Goal: Task Accomplishment & Management: Manage account settings

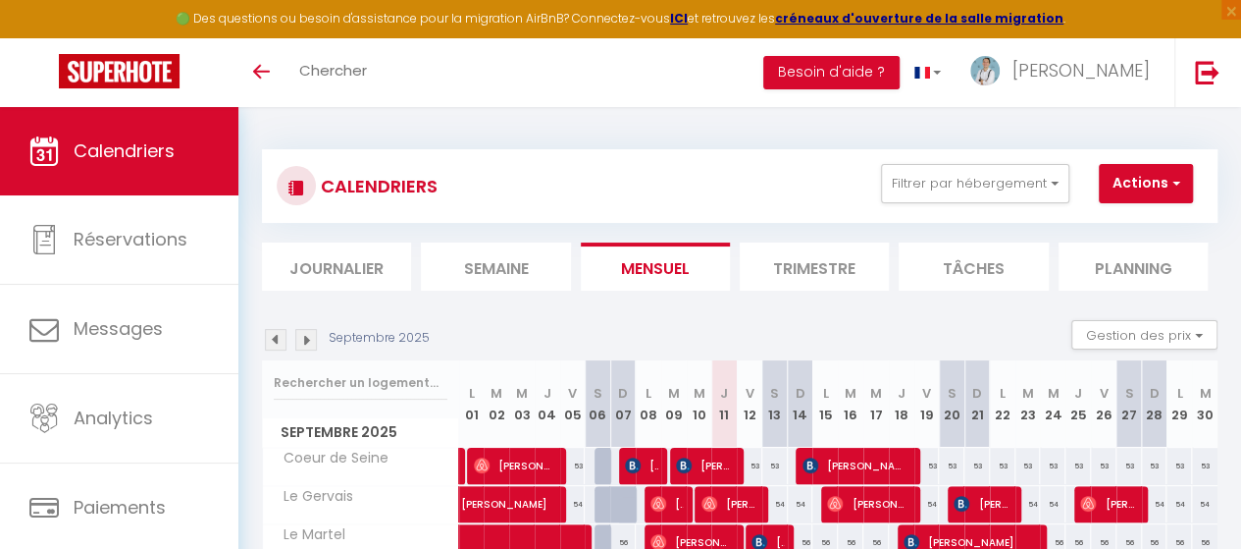
click at [302, 341] on img at bounding box center [306, 340] width 22 height 22
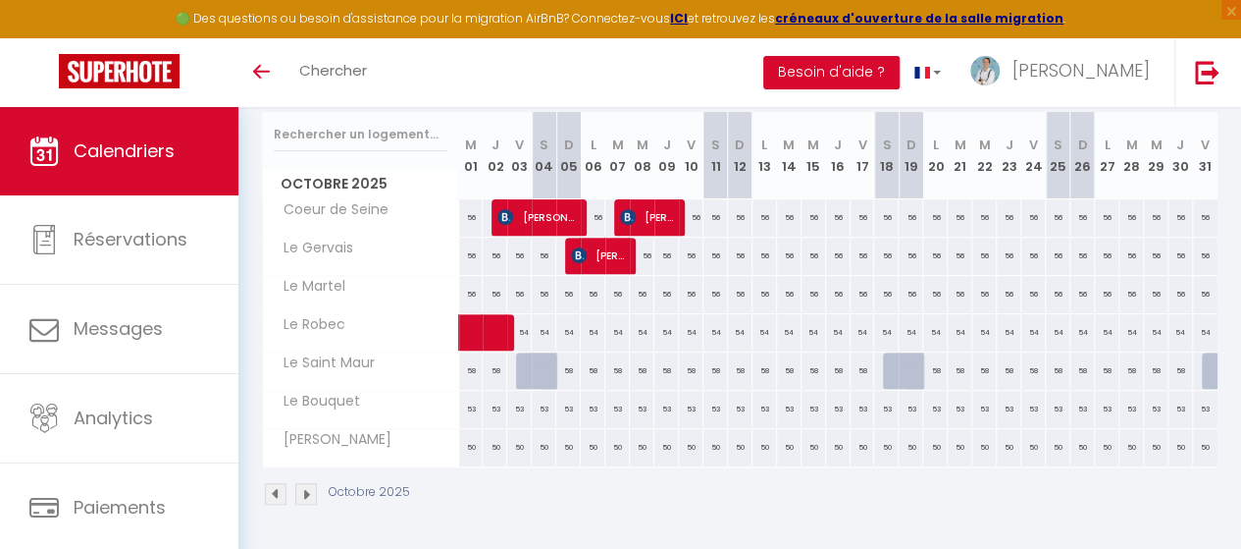
scroll to position [259, 0]
click at [467, 284] on div "56" at bounding box center [471, 294] width 25 height 36
type input "56"
type input "Mer 01 Octobre 2025"
type input "Jeu 02 Octobre 2025"
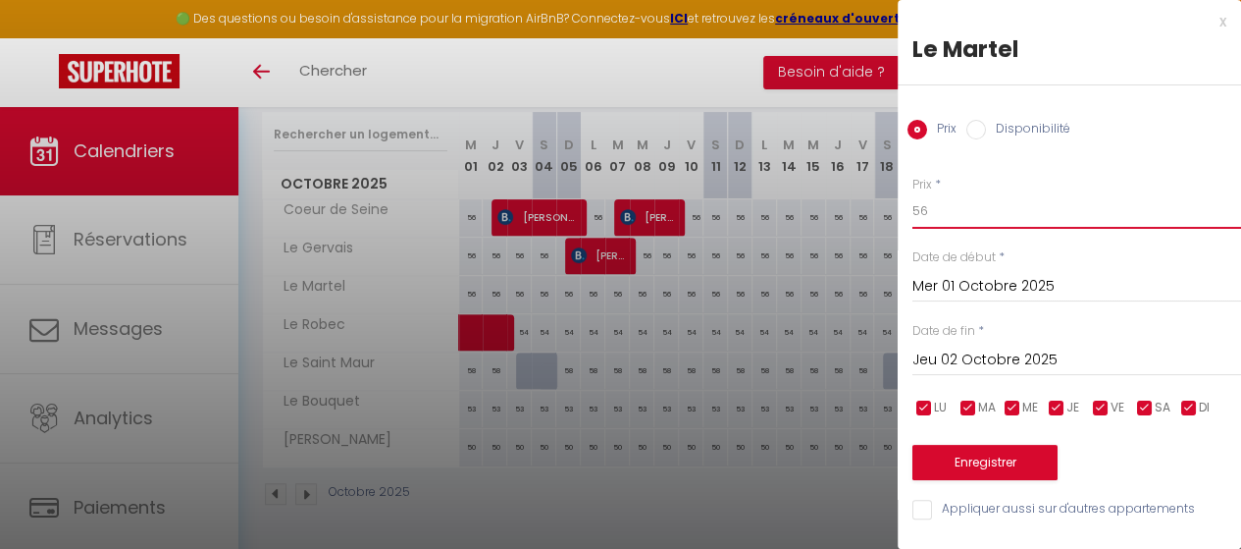
click at [932, 210] on input "56" at bounding box center [1077, 210] width 329 height 35
type input "53"
click at [938, 362] on input "Jeu 02 Octobre 2025" at bounding box center [1077, 360] width 329 height 26
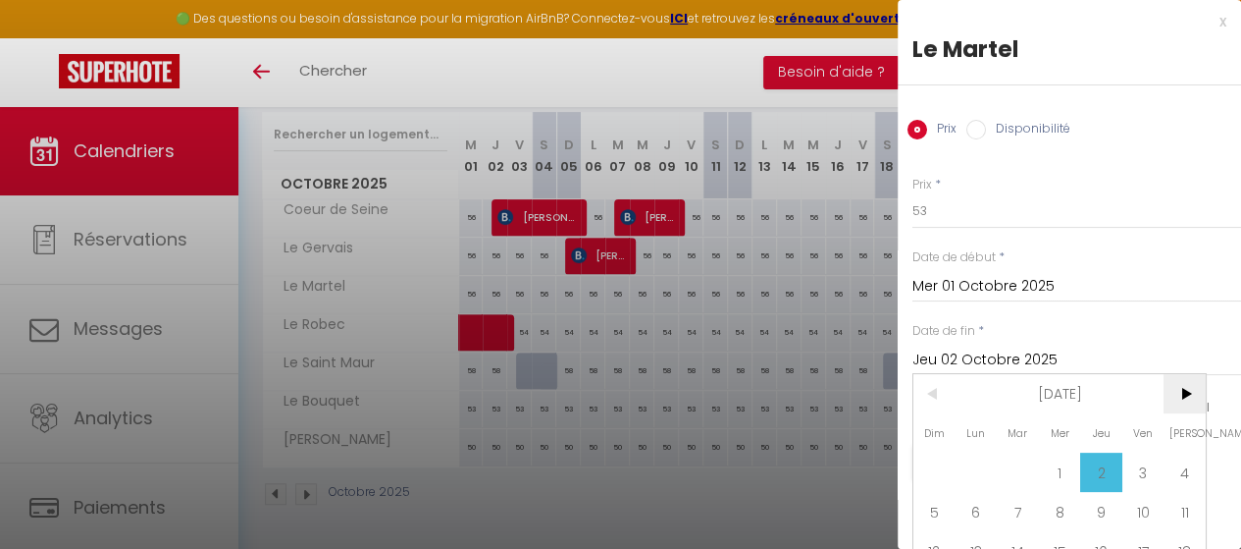
click at [1170, 388] on span ">" at bounding box center [1185, 393] width 42 height 39
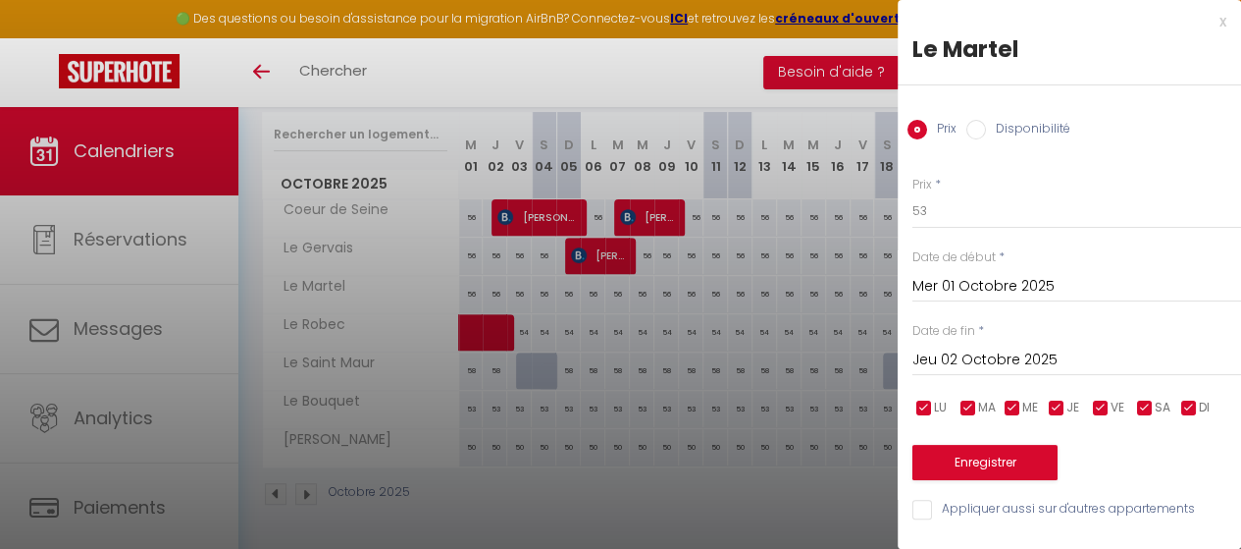
click at [1019, 357] on input "Jeu 02 Octobre 2025" at bounding box center [1077, 360] width 329 height 26
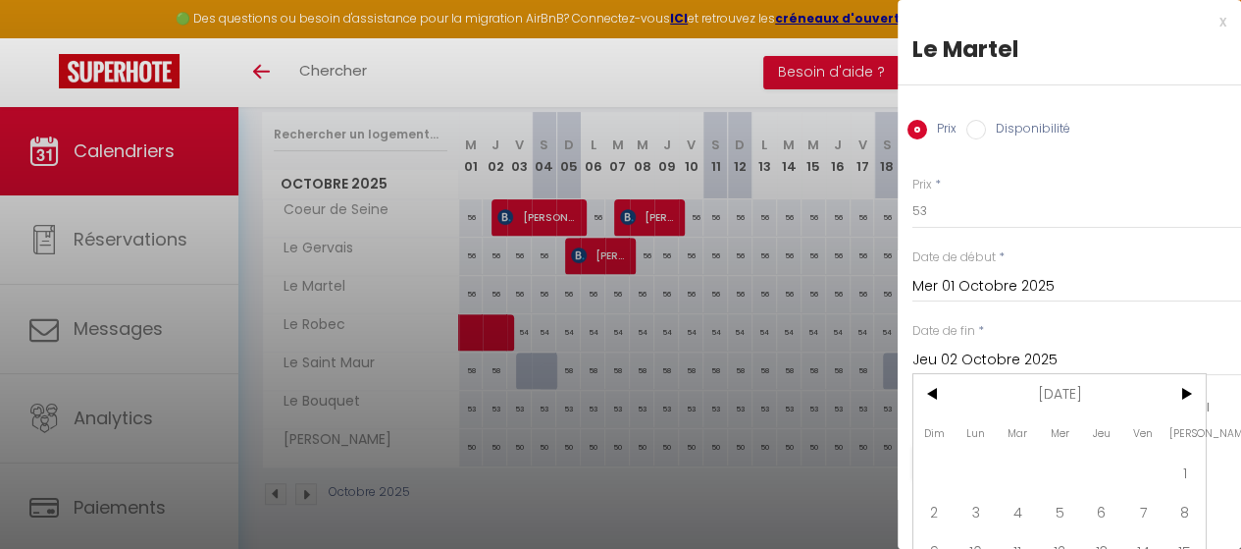
scroll to position [0, 0]
click at [1182, 456] on span "1" at bounding box center [1185, 471] width 42 height 39
type input "Sam 01 Novembre 2025"
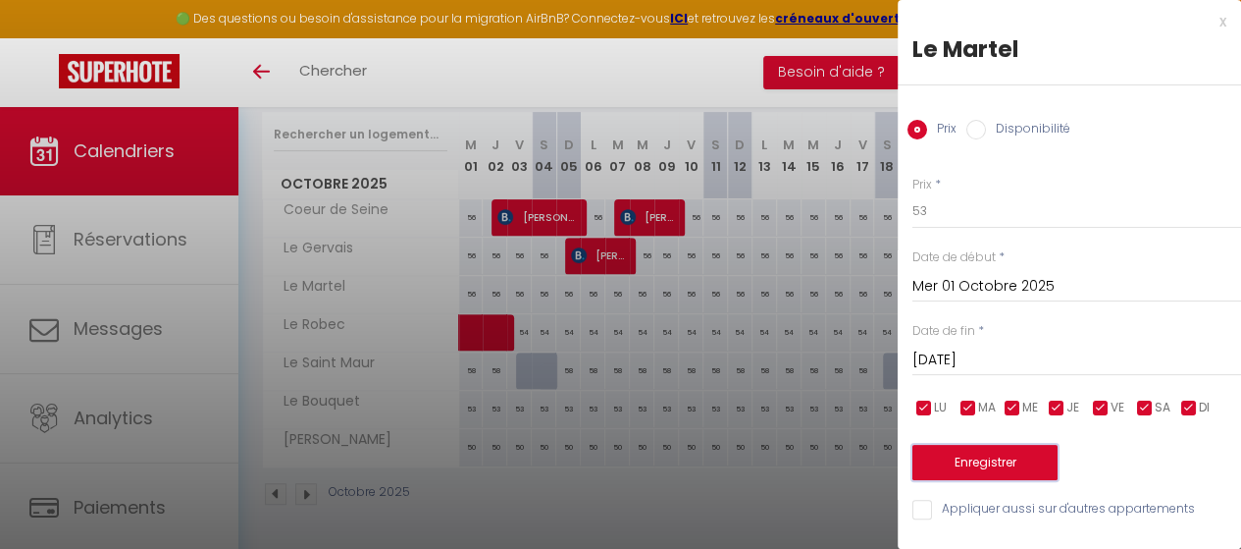
click at [987, 464] on button "Enregistrer" at bounding box center [985, 462] width 145 height 35
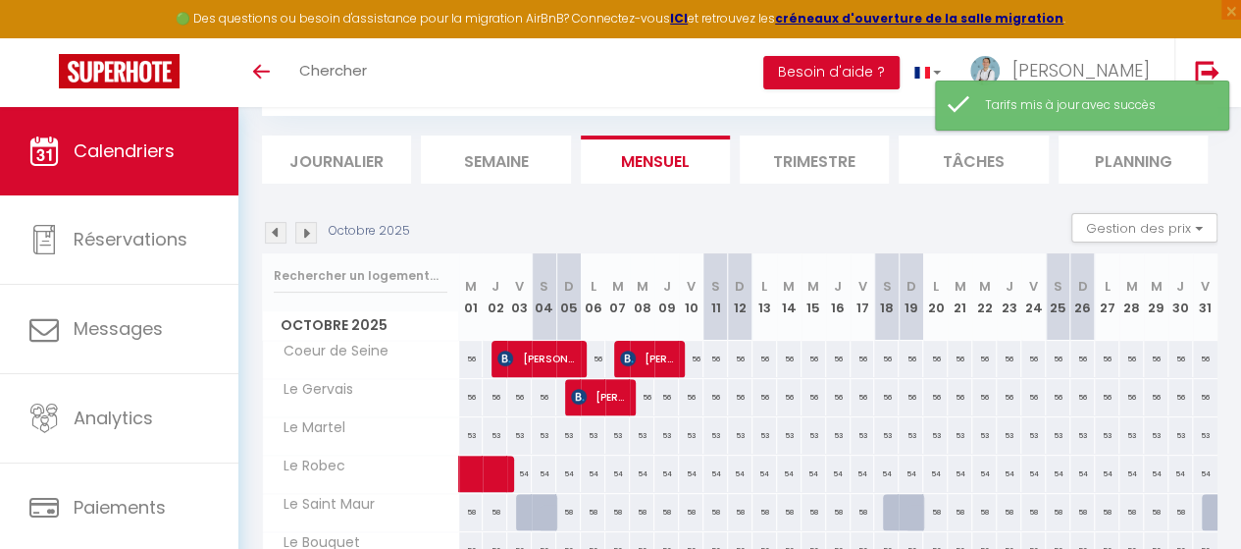
scroll to position [259, 0]
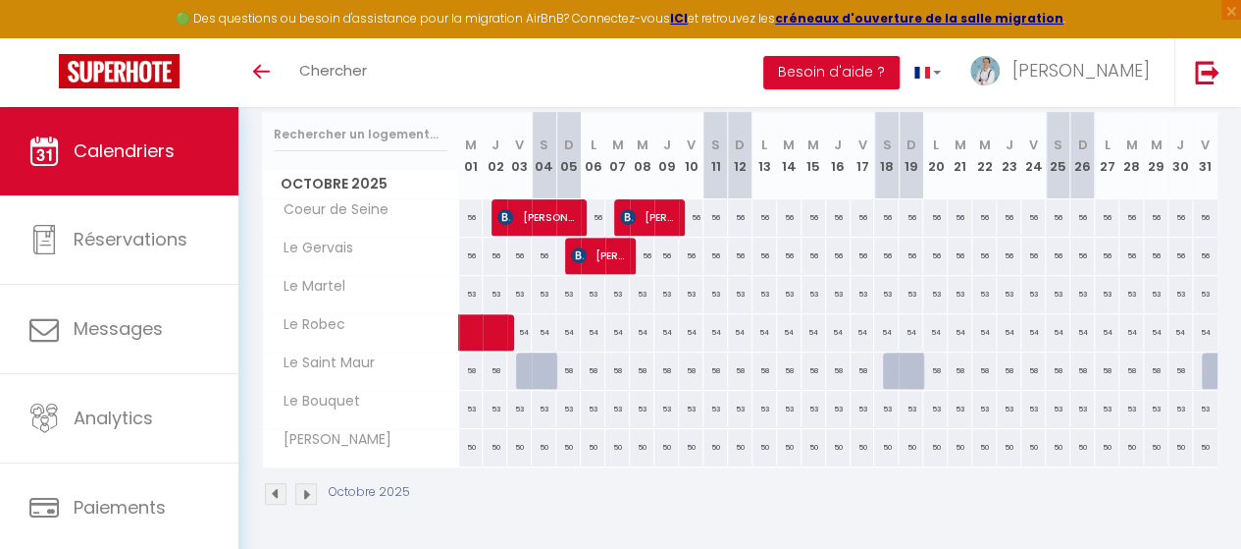
click at [465, 361] on div "58" at bounding box center [471, 370] width 25 height 36
type input "58"
type input "Mer 01 Octobre 2025"
type input "Jeu 02 Octobre 2025"
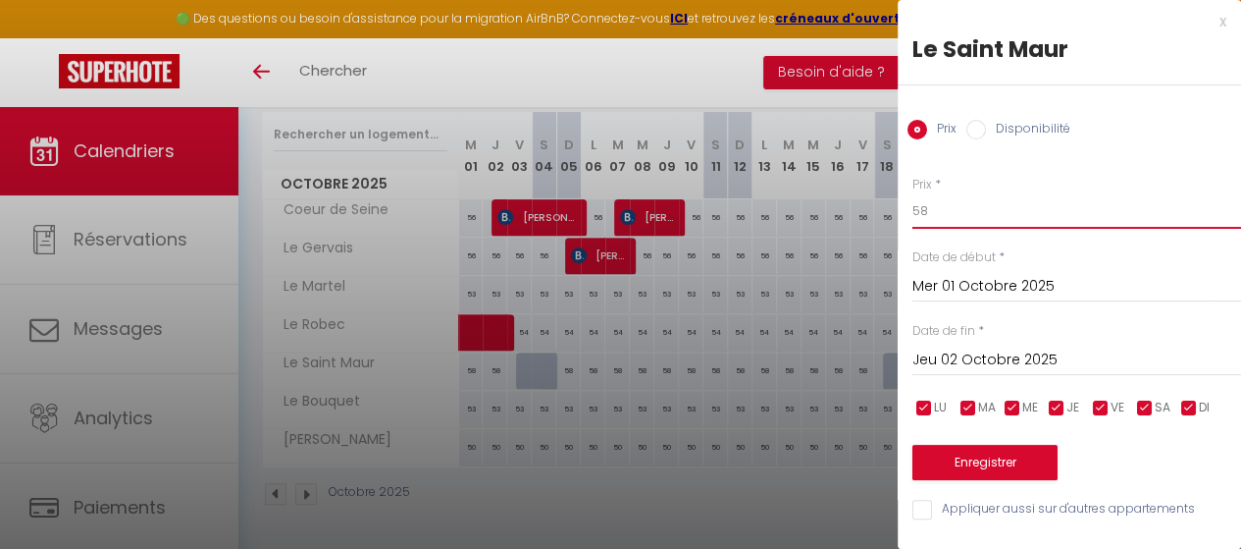
click at [950, 205] on input "58" at bounding box center [1077, 210] width 329 height 35
type input "56"
click at [983, 349] on input "Jeu 02 Octobre 2025" at bounding box center [1077, 360] width 329 height 26
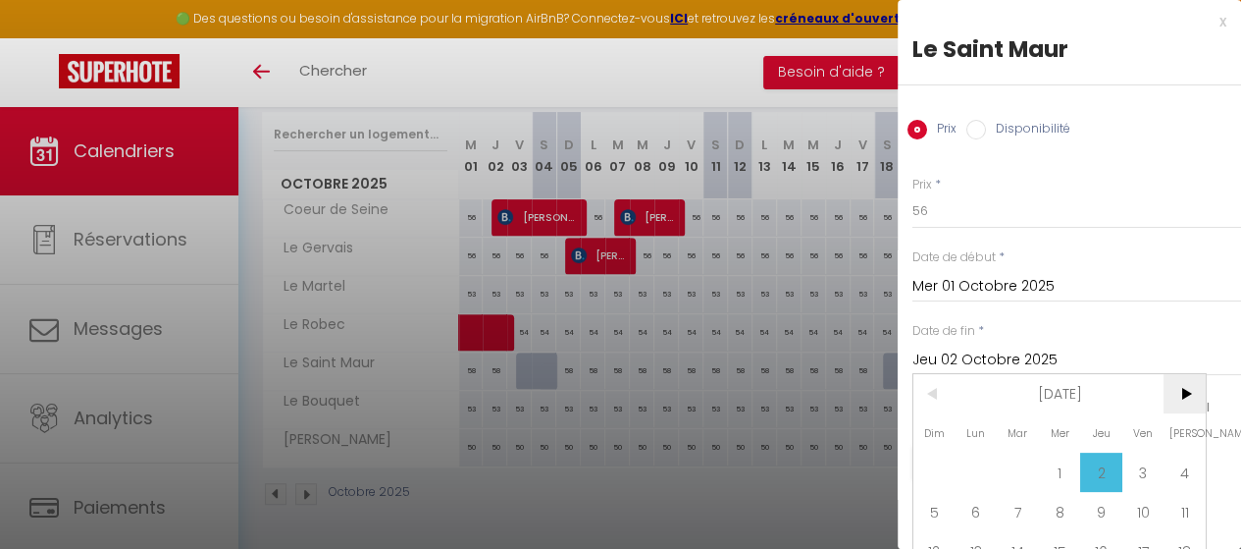
click at [1178, 390] on span ">" at bounding box center [1185, 393] width 42 height 39
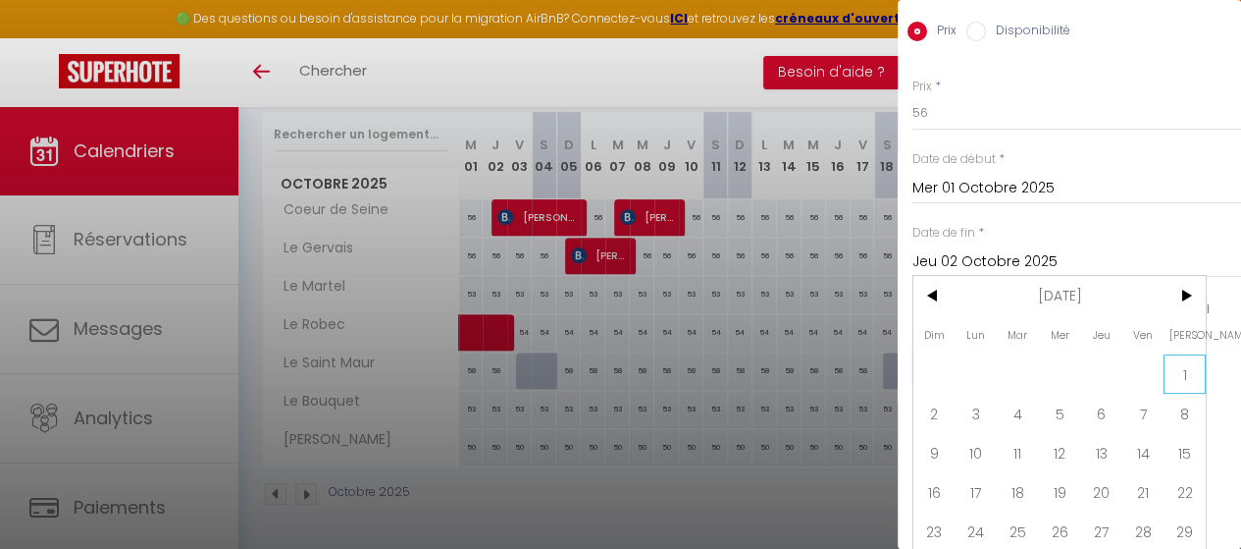
click at [1191, 382] on span "1" at bounding box center [1185, 373] width 42 height 39
type input "Sam 01 Novembre 2025"
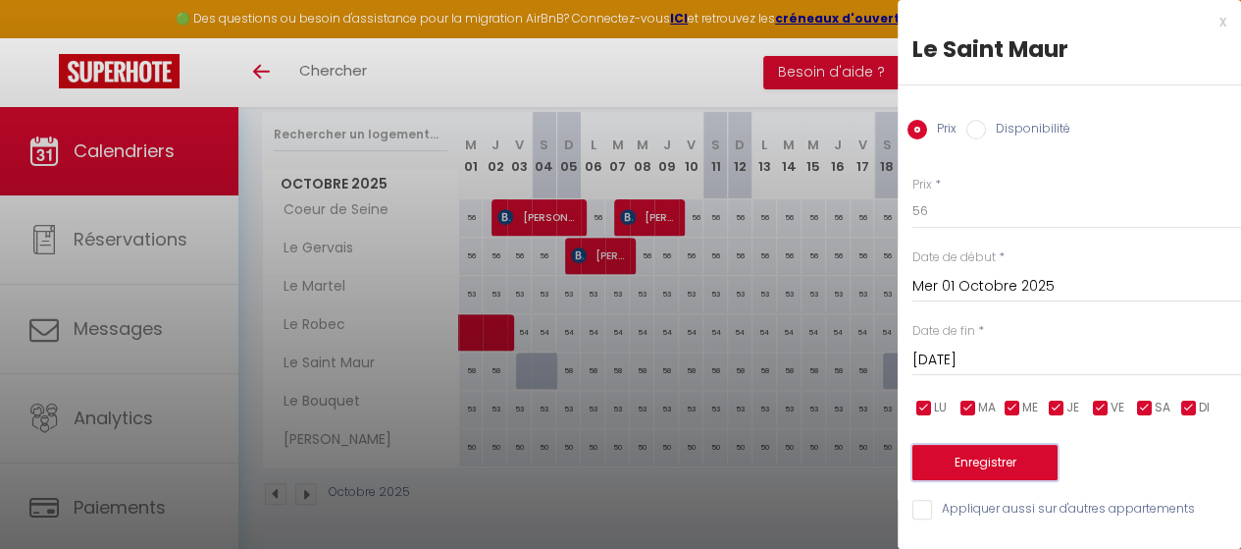
click at [995, 446] on button "Enregistrer" at bounding box center [985, 462] width 145 height 35
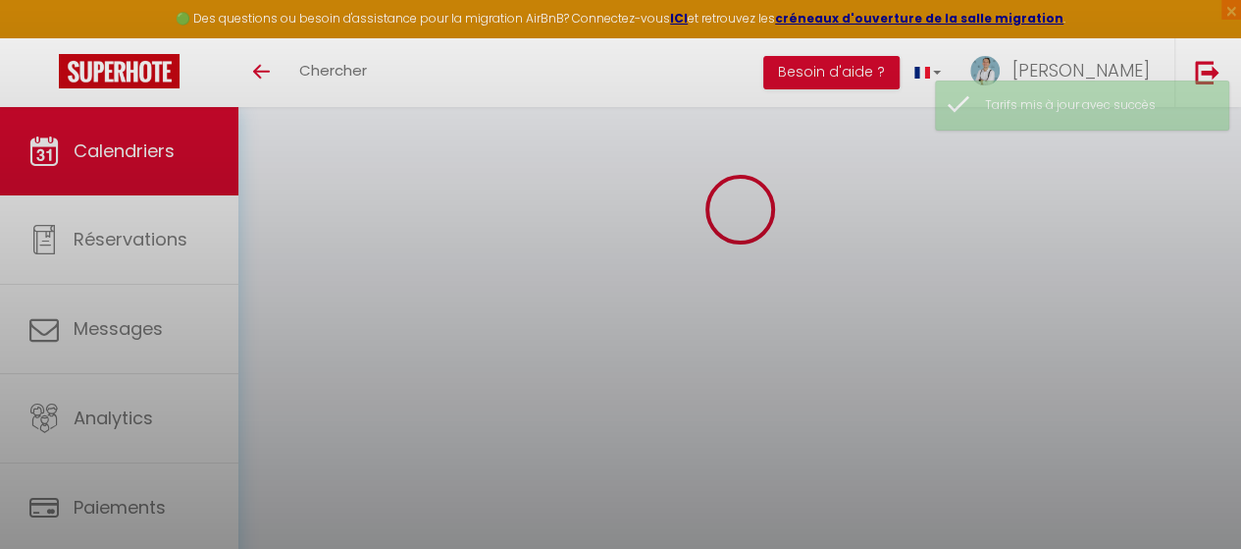
scroll to position [259, 0]
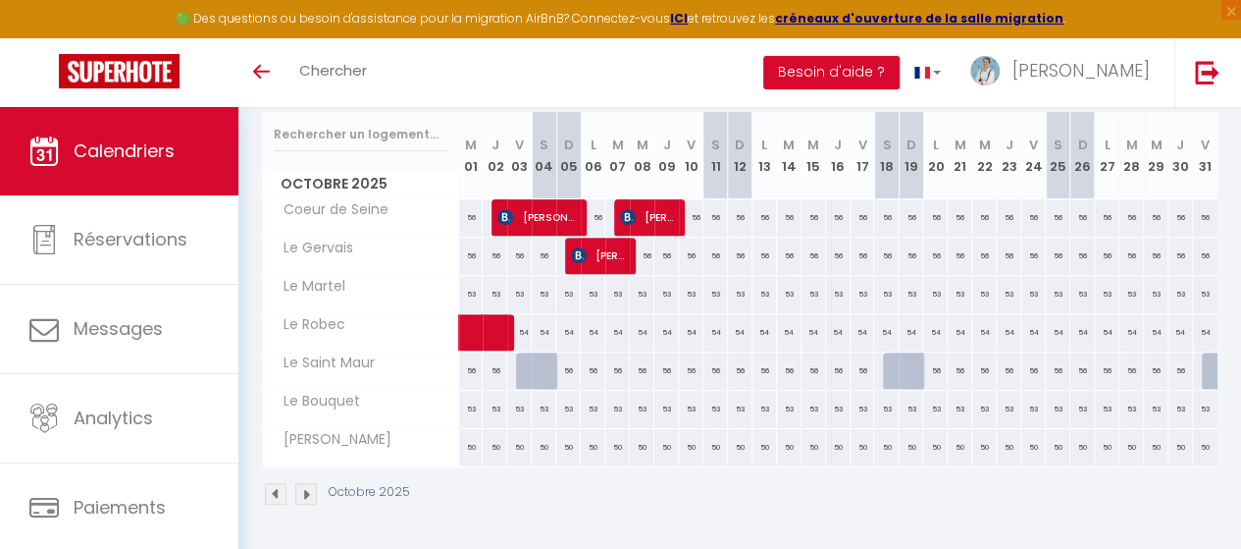
click at [467, 244] on div "56" at bounding box center [471, 255] width 25 height 36
type input "56"
type input "Mer 01 Octobre 2025"
type input "Jeu 02 Octobre 2025"
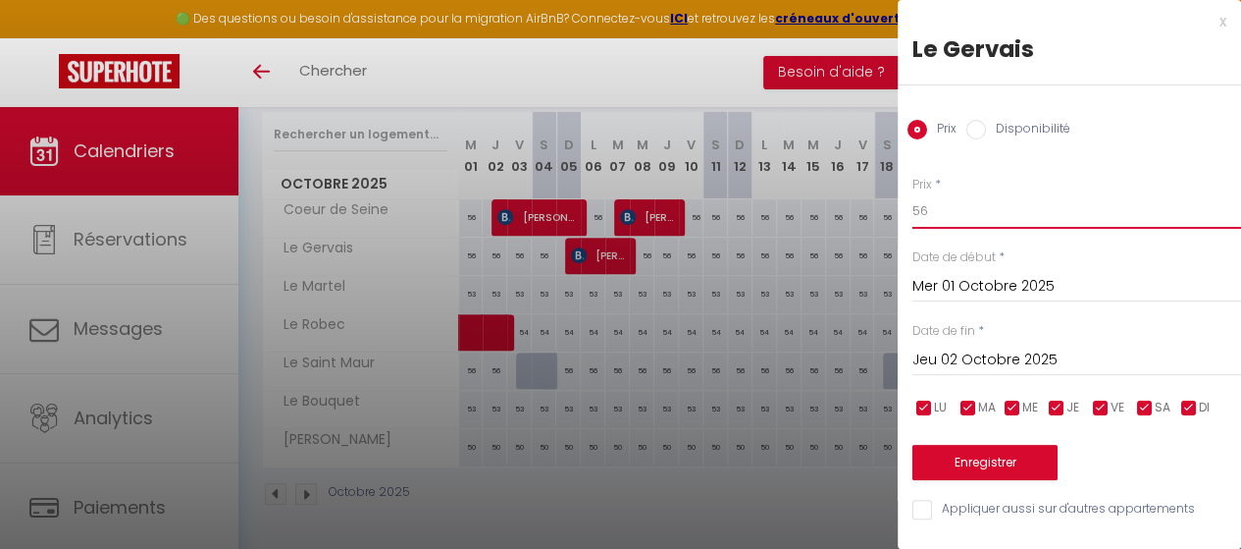
click at [959, 211] on input "56" at bounding box center [1077, 210] width 329 height 35
type input "53"
click at [996, 348] on input "Jeu 02 Octobre 2025" at bounding box center [1077, 360] width 329 height 26
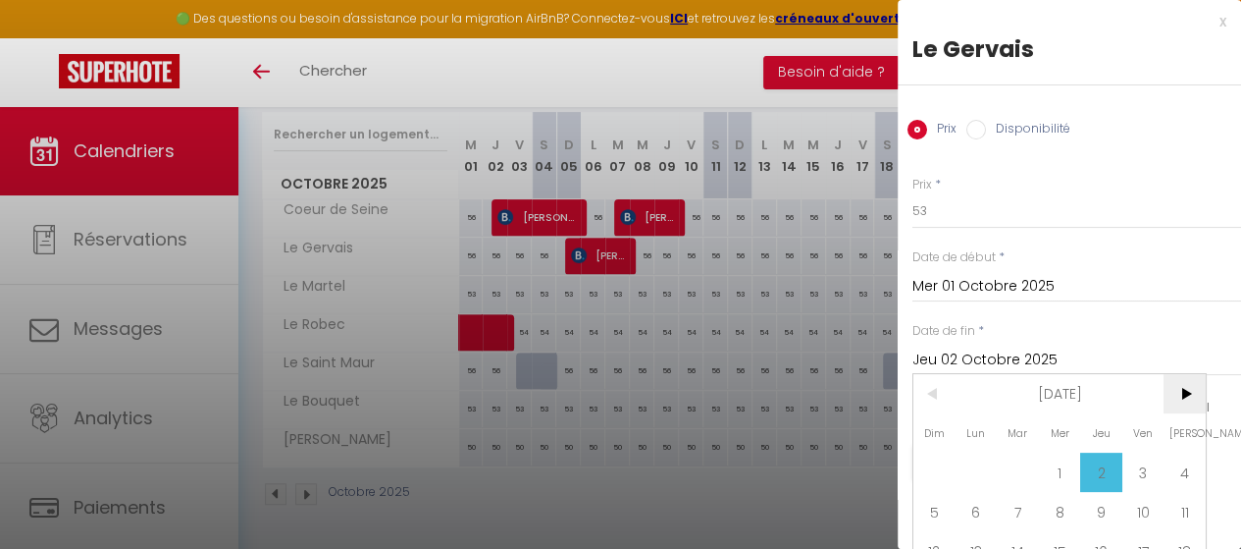
click at [1186, 401] on span ">" at bounding box center [1185, 393] width 42 height 39
click at [1178, 459] on span "1" at bounding box center [1185, 471] width 42 height 39
type input "Sam 01 Novembre 2025"
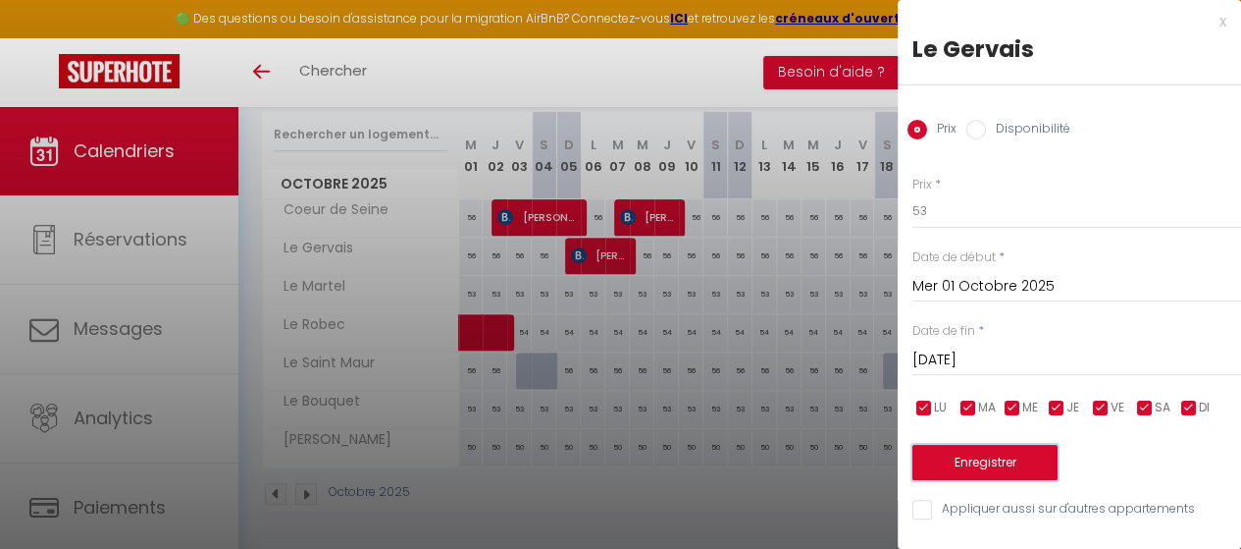
click at [985, 456] on button "Enregistrer" at bounding box center [985, 462] width 145 height 35
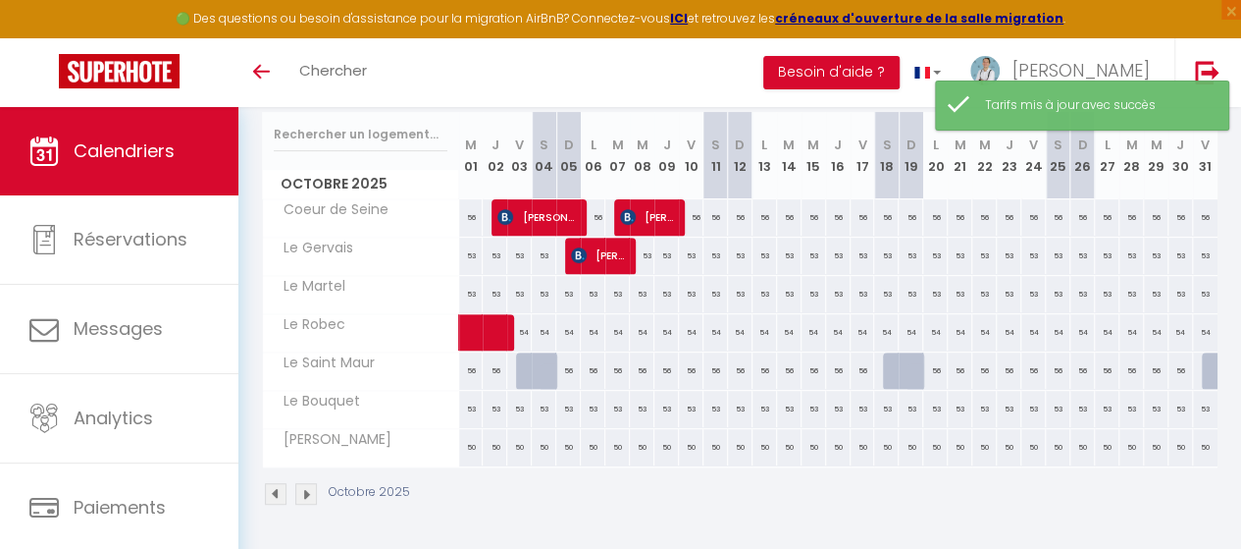
click at [464, 207] on div "56" at bounding box center [471, 217] width 25 height 36
type input "56"
type input "Mer 01 Octobre 2025"
type input "Jeu 02 Octobre 2025"
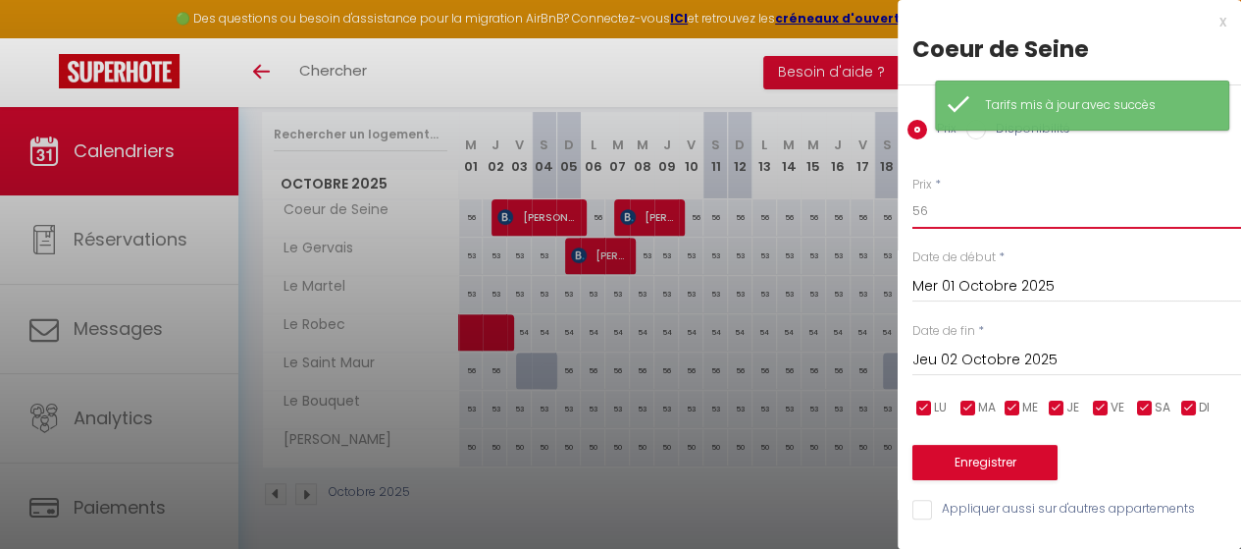
click at [946, 214] on input "56" at bounding box center [1077, 210] width 329 height 35
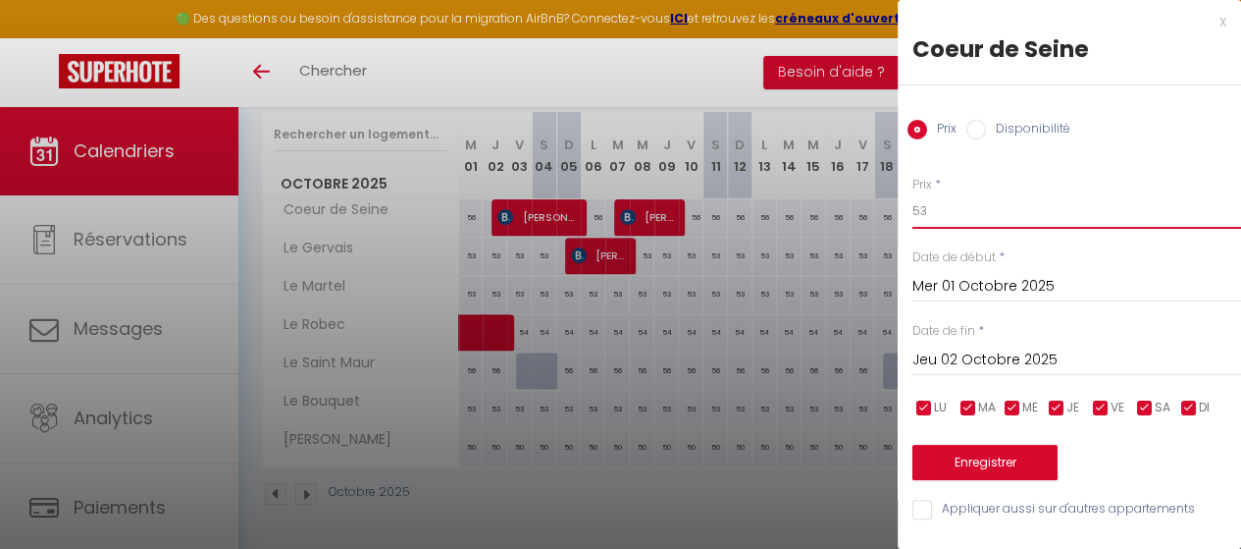
type input "53"
click at [980, 356] on input "Jeu 02 Octobre 2025" at bounding box center [1077, 360] width 329 height 26
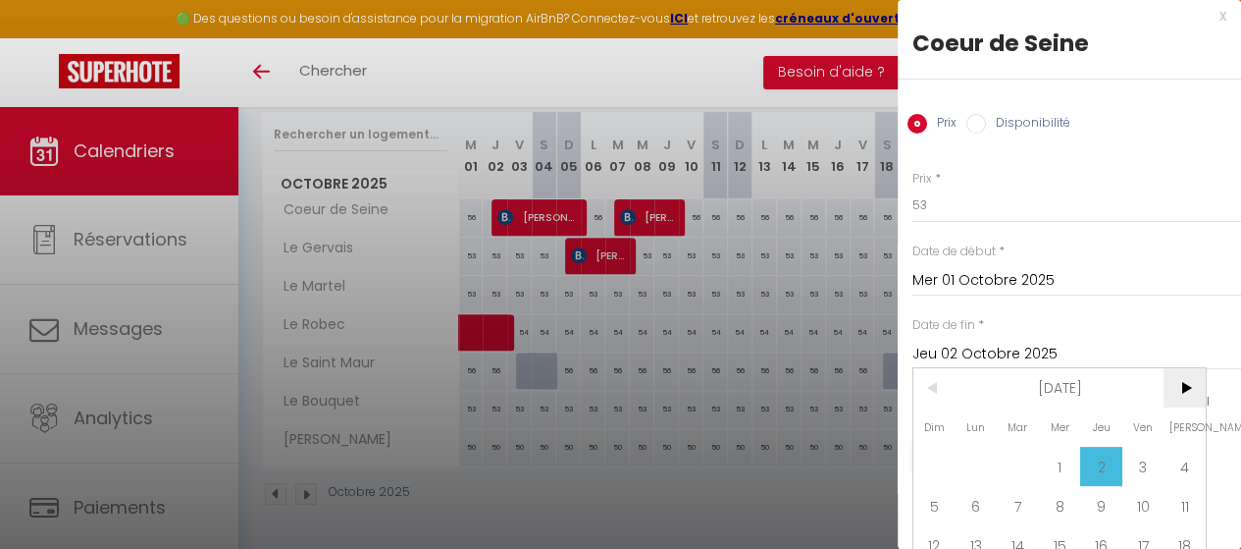
click at [1184, 382] on span ">" at bounding box center [1185, 387] width 42 height 39
click at [1187, 456] on span "1" at bounding box center [1185, 466] width 42 height 39
type input "Sam 01 Novembre 2025"
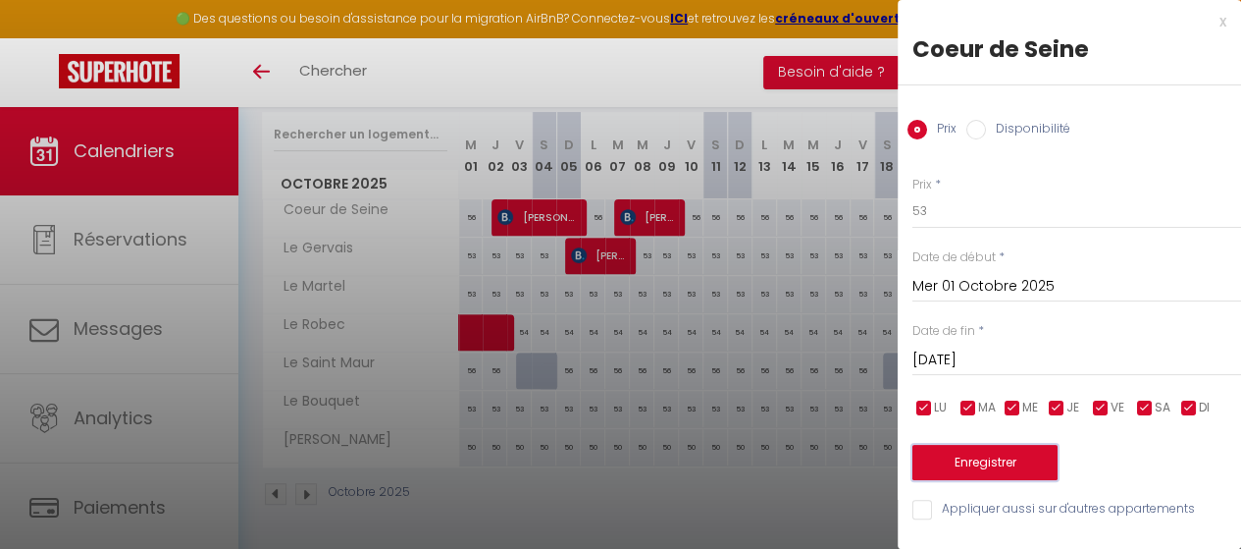
click at [978, 455] on button "Enregistrer" at bounding box center [985, 462] width 145 height 35
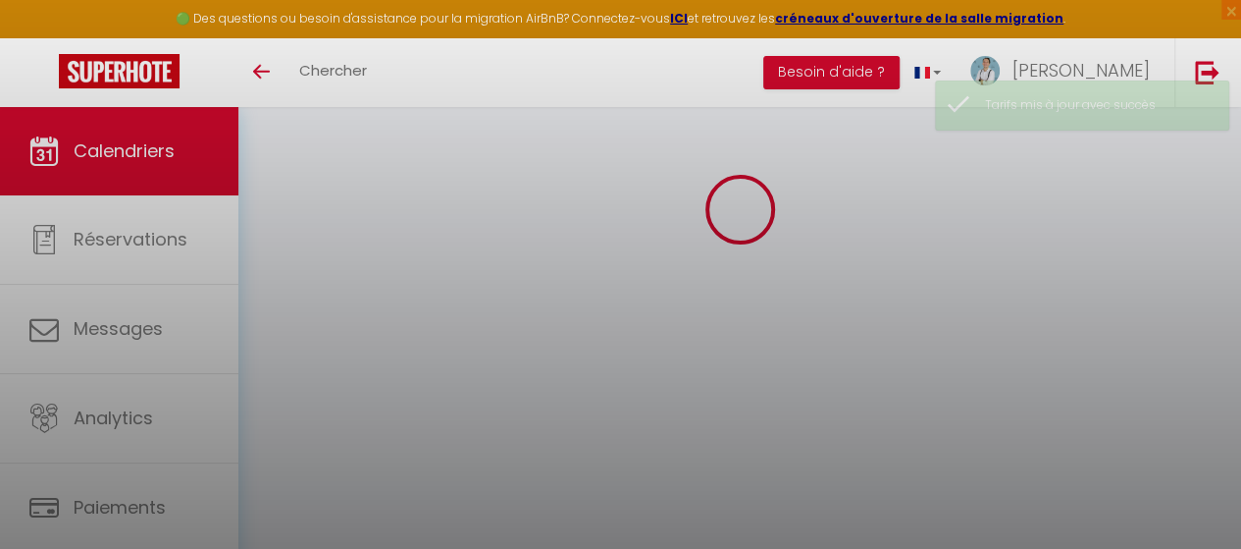
scroll to position [259, 0]
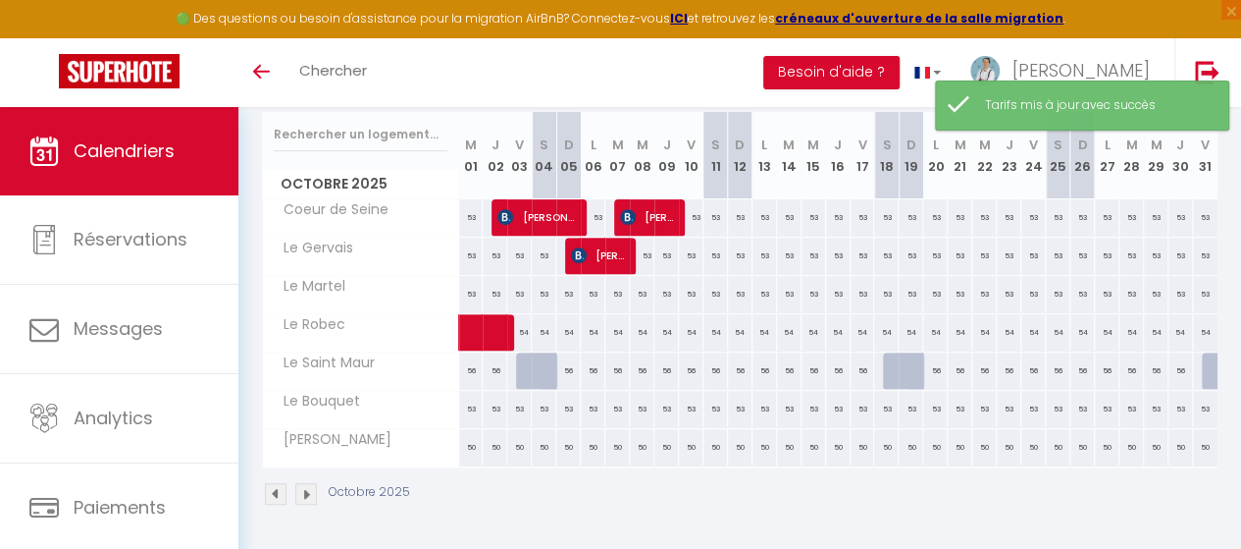
click at [469, 399] on div "53" at bounding box center [471, 409] width 25 height 36
type input "53"
type input "Mer 01 Octobre 2025"
type input "Jeu 02 Octobre 2025"
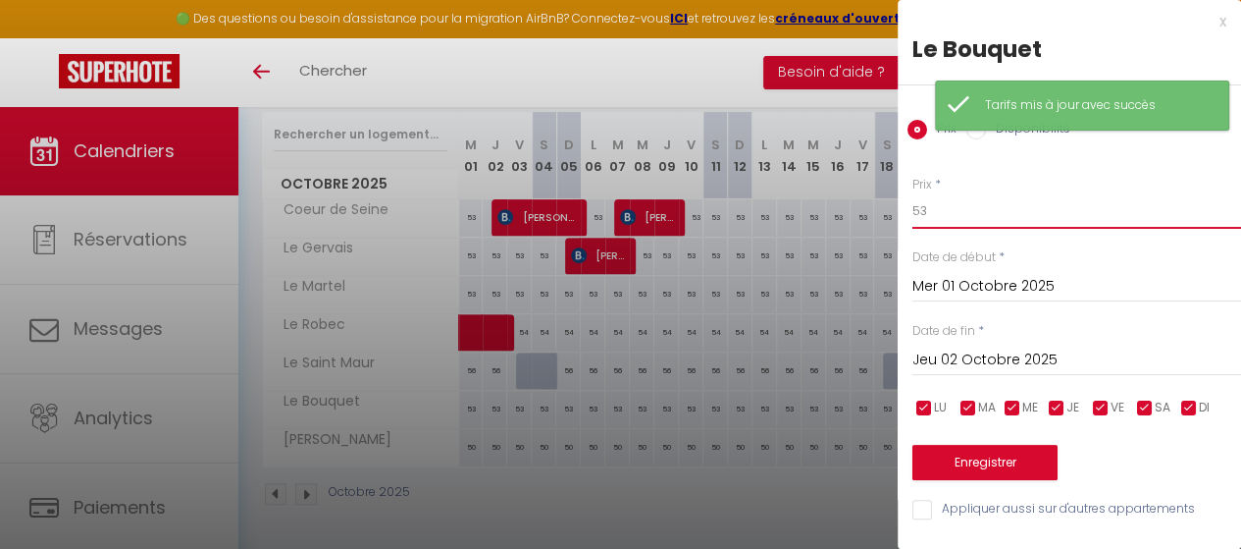
click at [949, 204] on input "53" at bounding box center [1077, 210] width 329 height 35
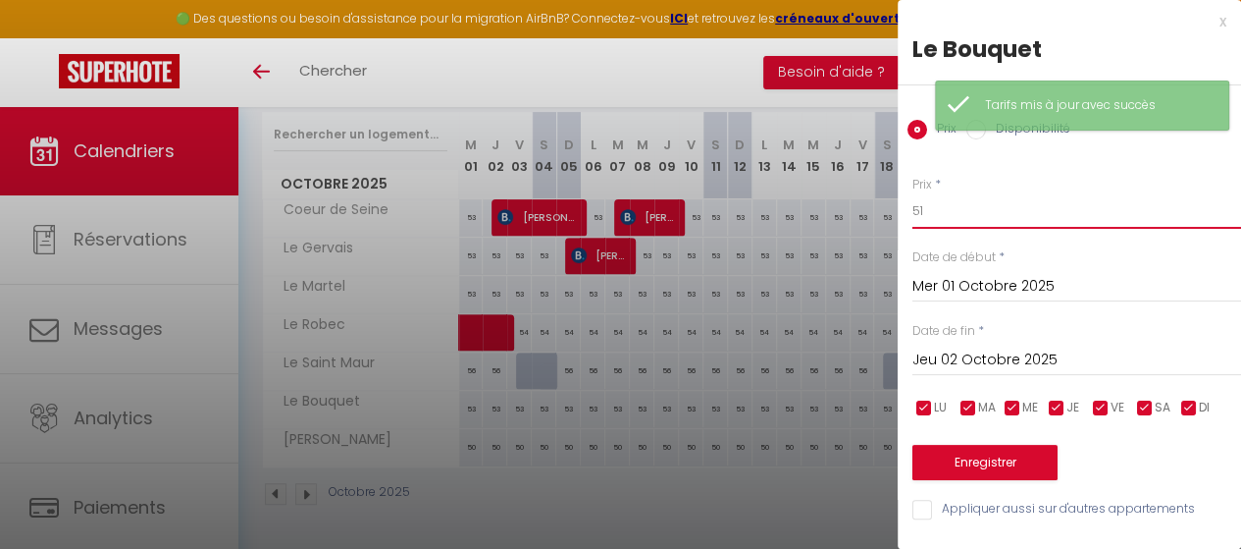
type input "51"
click at [948, 356] on input "Jeu 02 Octobre 2025" at bounding box center [1077, 360] width 329 height 26
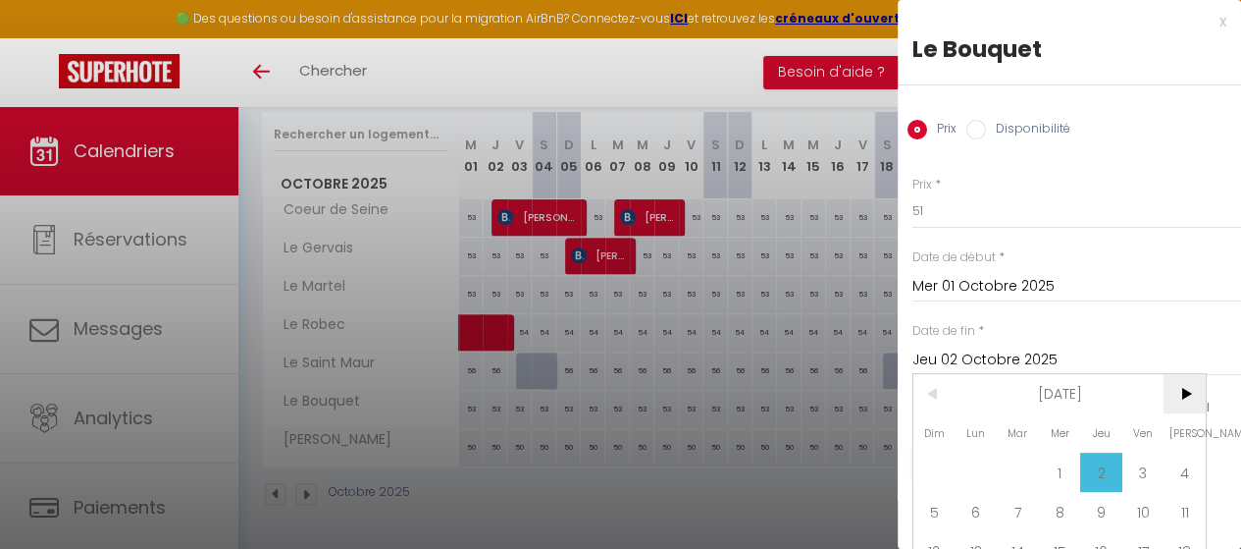
click at [1192, 404] on span ">" at bounding box center [1185, 393] width 42 height 39
click at [1178, 459] on span "1" at bounding box center [1185, 471] width 42 height 39
type input "Sam 01 Novembre 2025"
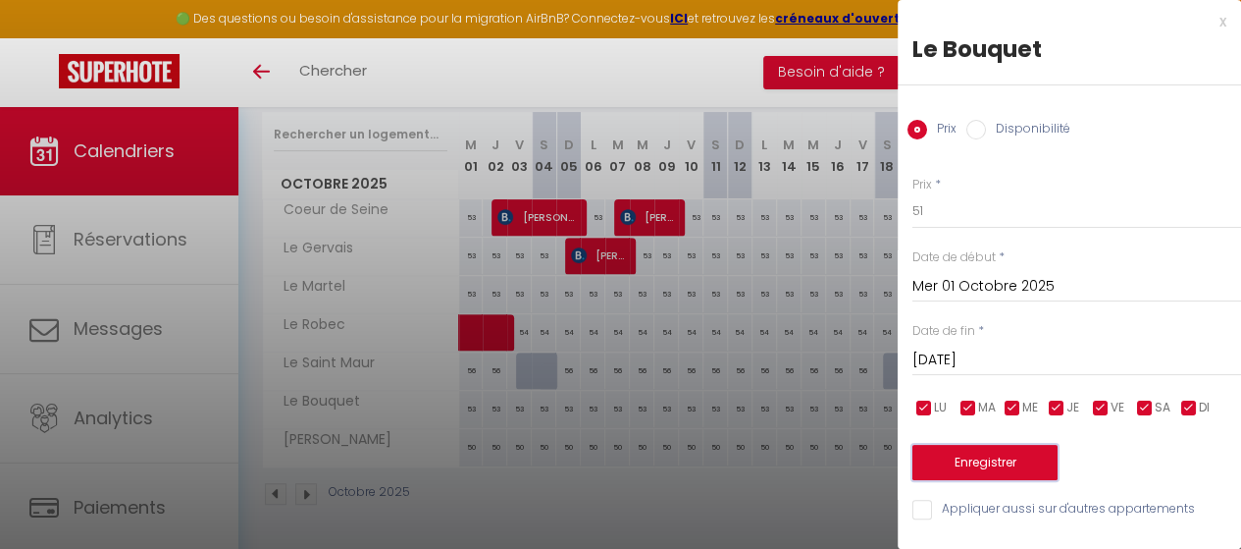
click at [975, 468] on button "Enregistrer" at bounding box center [985, 462] width 145 height 35
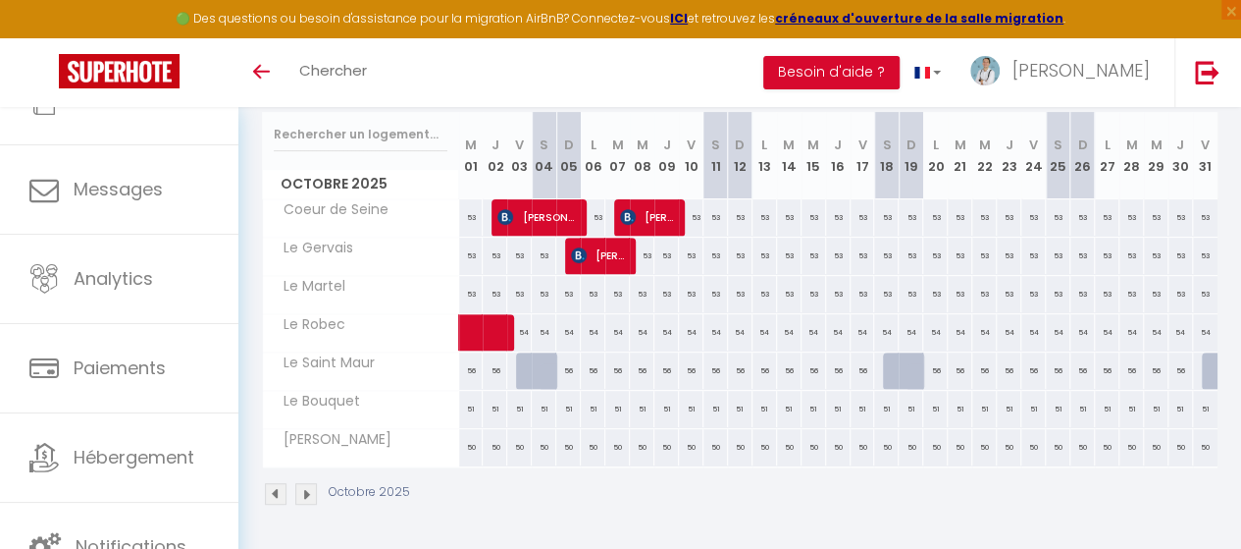
click at [312, 483] on img at bounding box center [306, 494] width 22 height 22
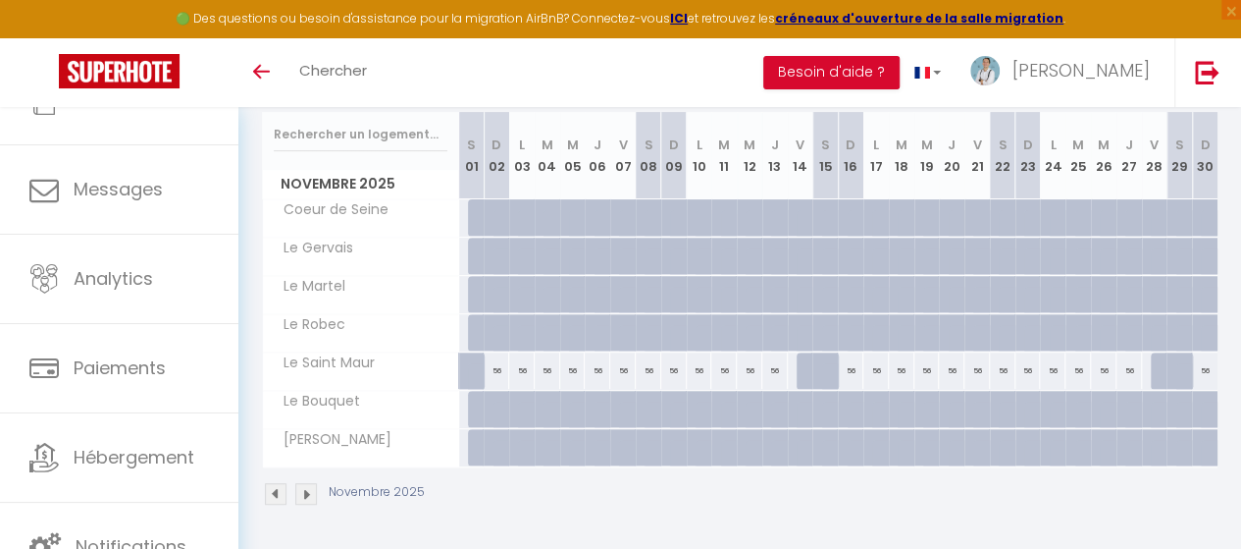
click at [303, 483] on img at bounding box center [306, 494] width 22 height 22
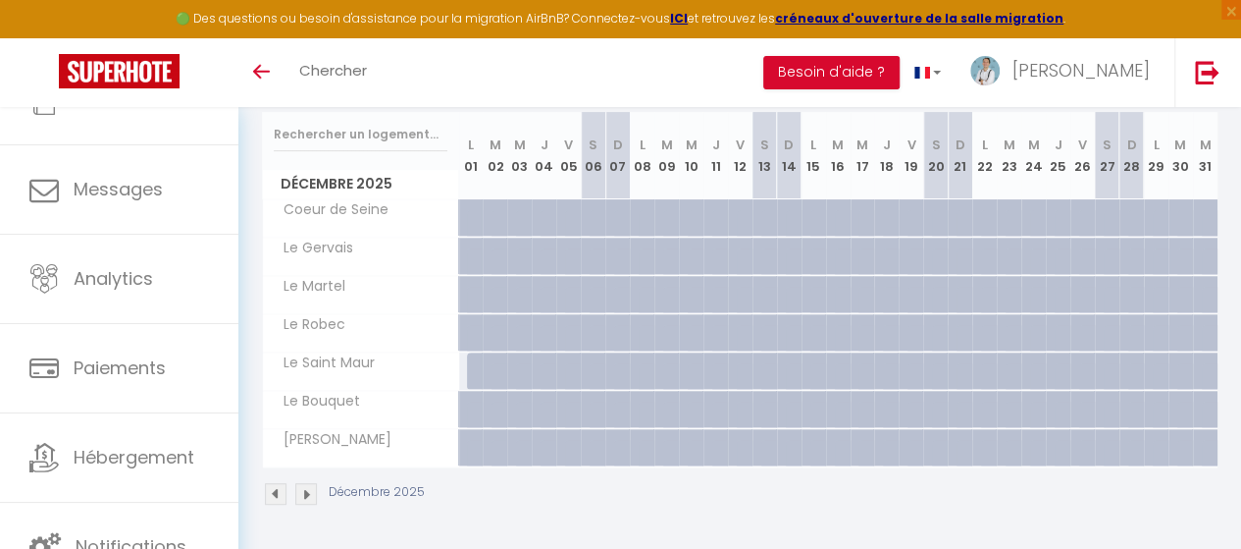
click at [279, 486] on img at bounding box center [276, 494] width 22 height 22
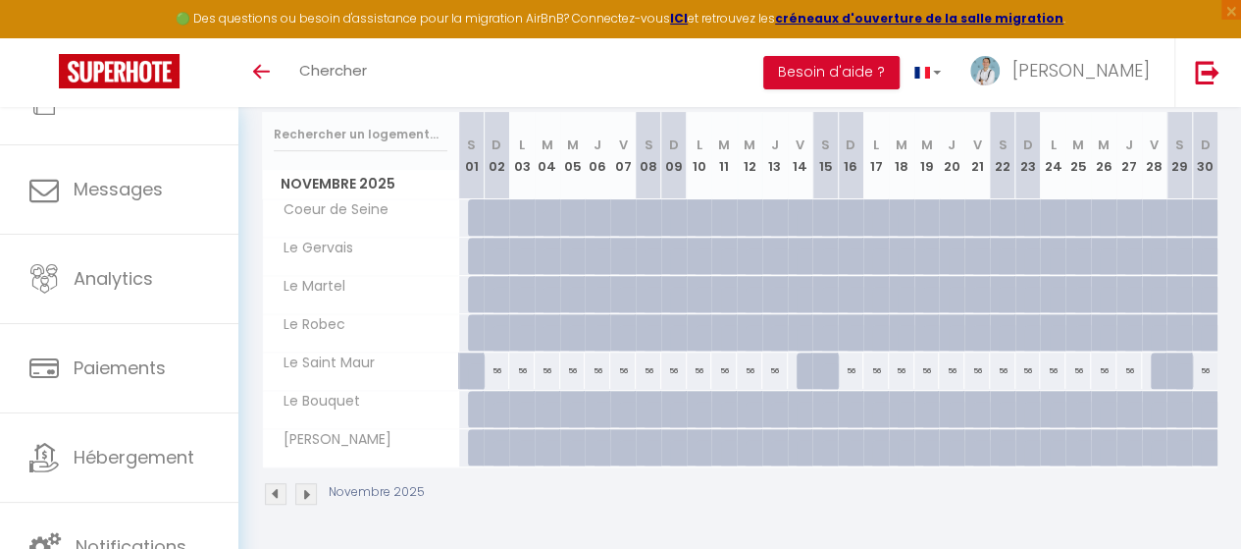
click at [474, 202] on div at bounding box center [481, 217] width 26 height 37
type input "Sam 01 Novembre 2025"
type input "Dim 02 Novembre 2025"
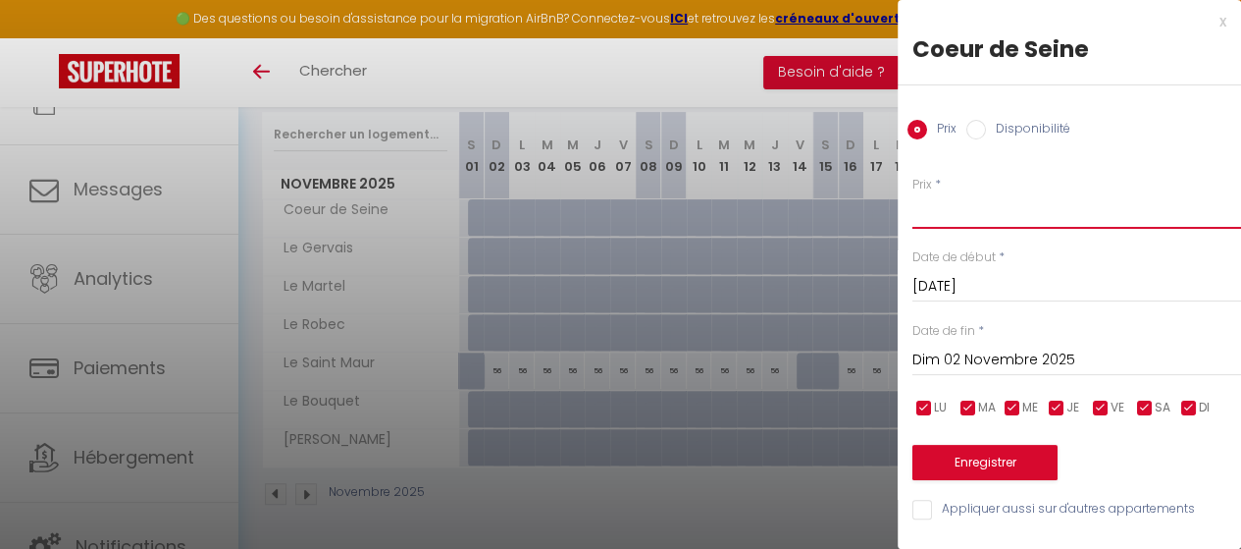
click at [999, 220] on input "Prix" at bounding box center [1077, 210] width 329 height 35
type input "52"
click at [1078, 358] on input "Dim 02 Novembre 2025" at bounding box center [1077, 360] width 329 height 26
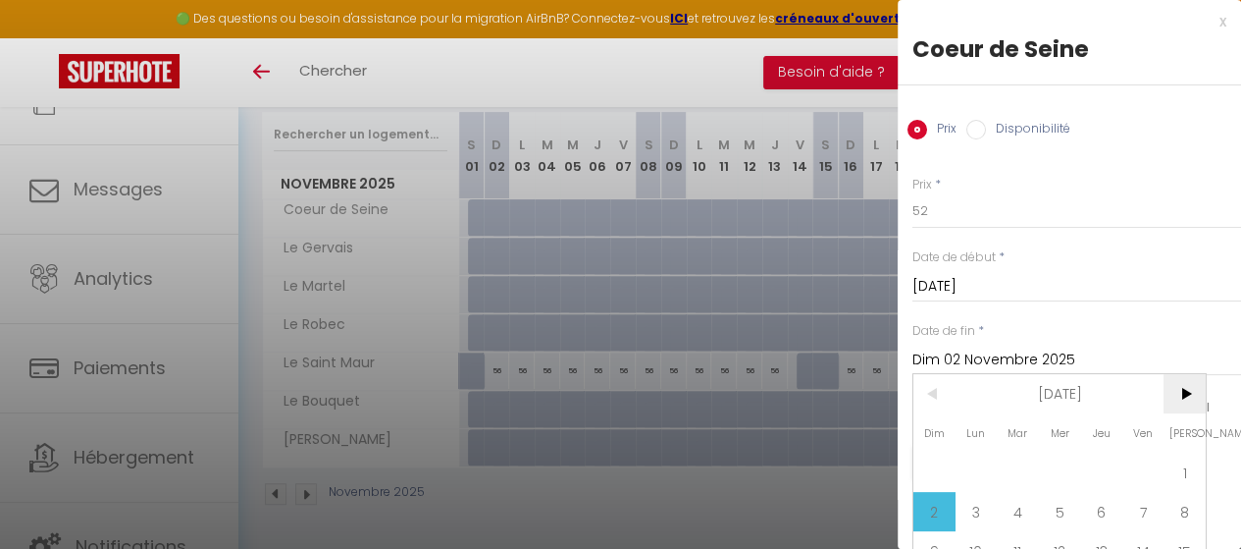
click at [1191, 393] on span ">" at bounding box center [1185, 393] width 42 height 39
click at [983, 457] on span "1" at bounding box center [977, 471] width 42 height 39
type input "Lun 01 Décembre 2025"
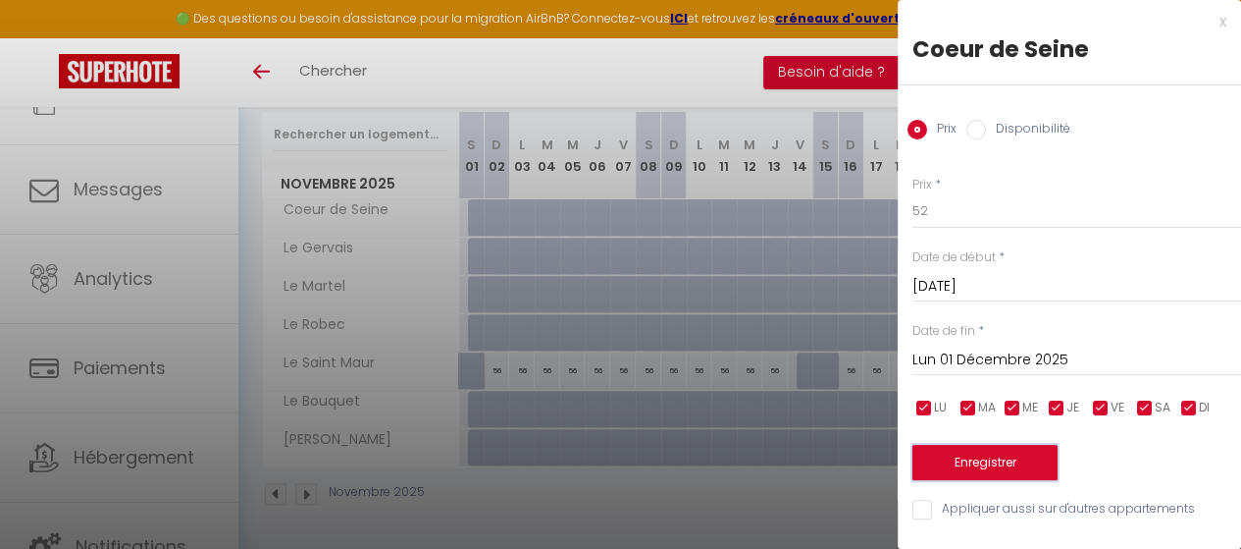
click at [974, 459] on button "Enregistrer" at bounding box center [985, 462] width 145 height 35
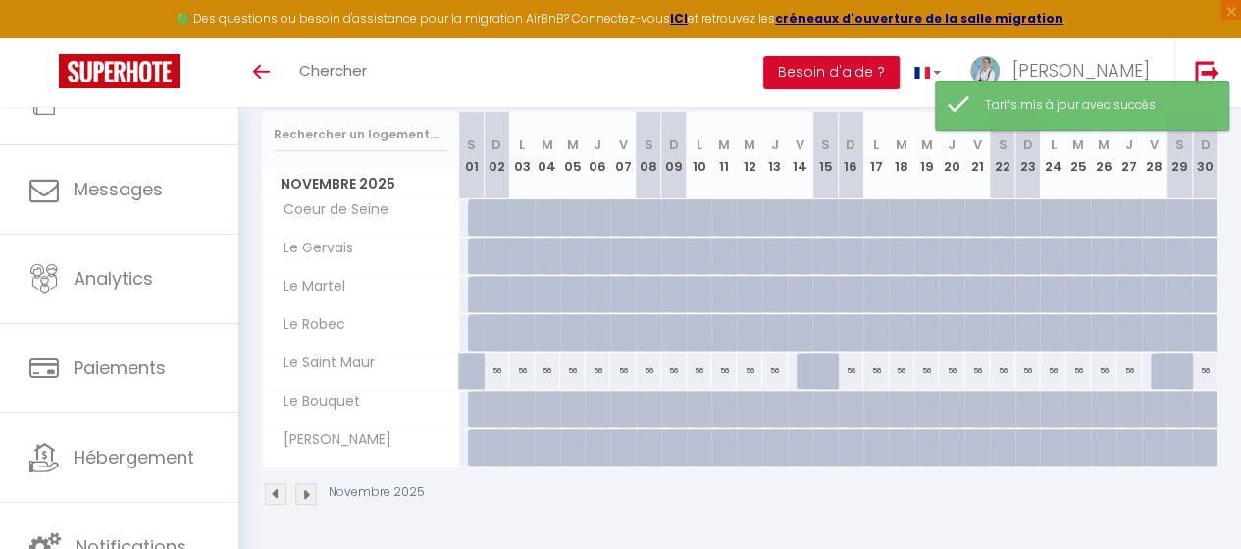
click at [472, 207] on div at bounding box center [481, 217] width 26 height 37
type input "52"
type input "Sam 01 Novembre 2025"
type input "Dim 02 Novembre 2025"
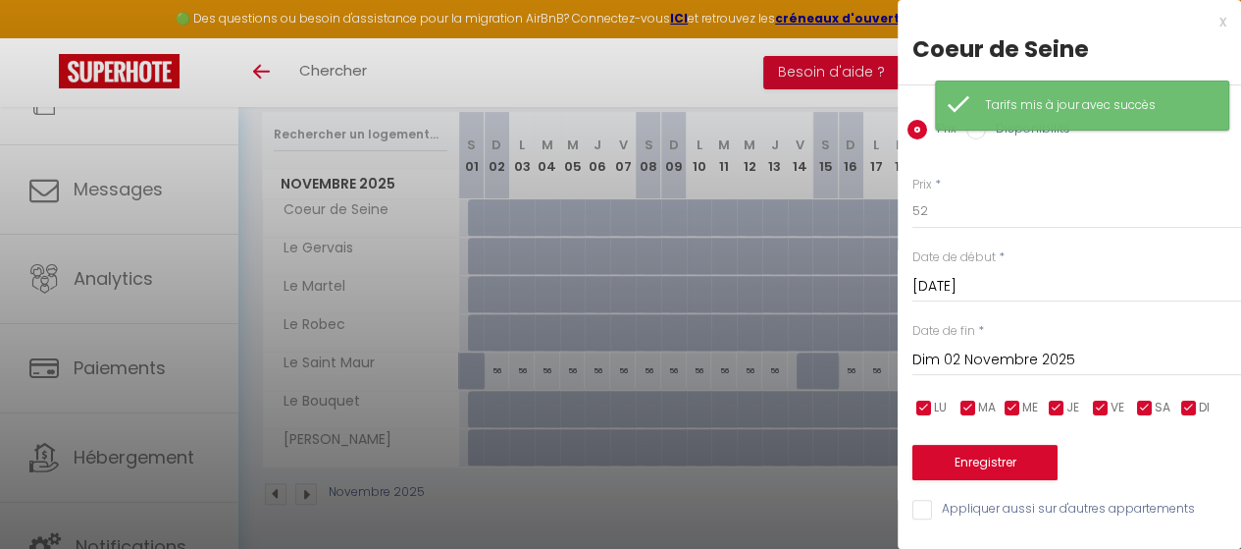
click at [981, 136] on input "Disponibilité" at bounding box center [977, 130] width 20 height 20
radio input "true"
radio input "false"
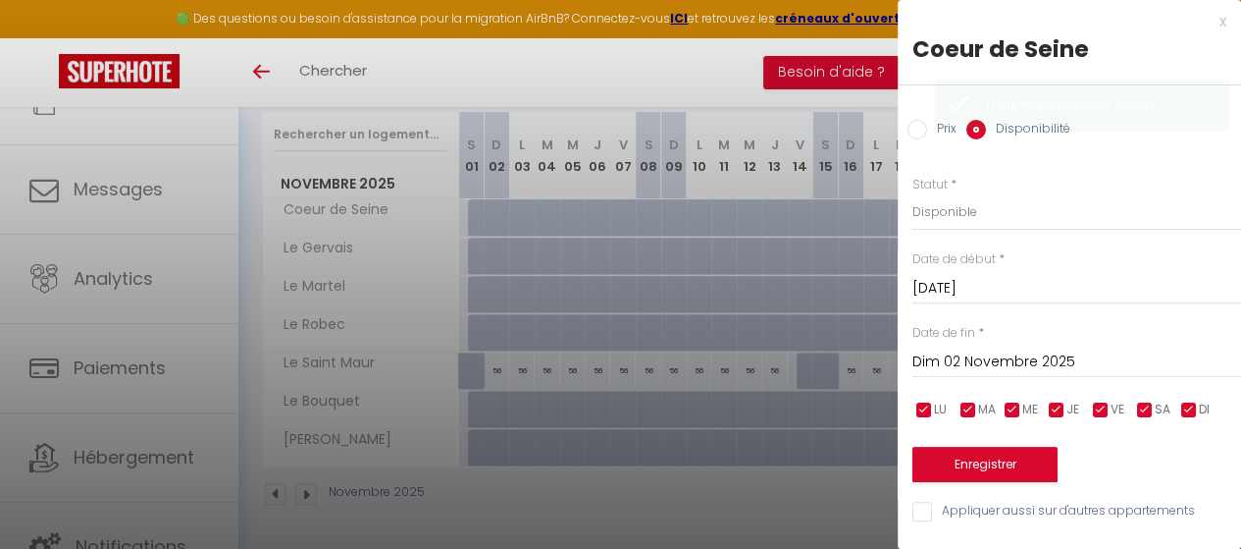
click at [979, 367] on input "Dim 02 Novembre 2025" at bounding box center [1077, 362] width 329 height 26
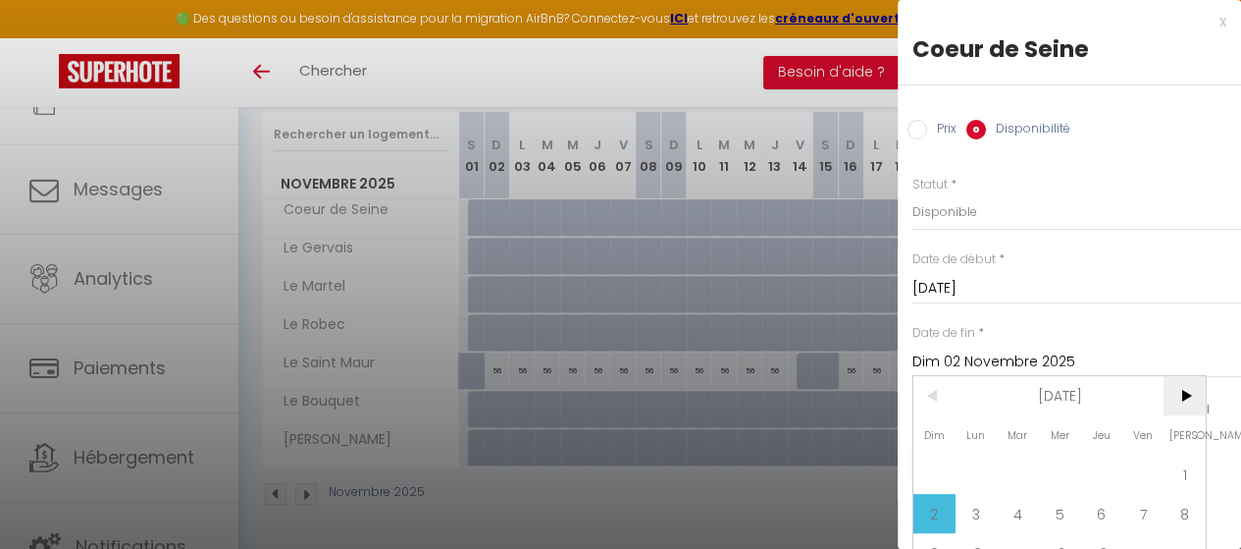
click at [1197, 390] on span ">" at bounding box center [1185, 395] width 42 height 39
click at [974, 470] on span "1" at bounding box center [977, 473] width 42 height 39
type input "Lun 01 Décembre 2025"
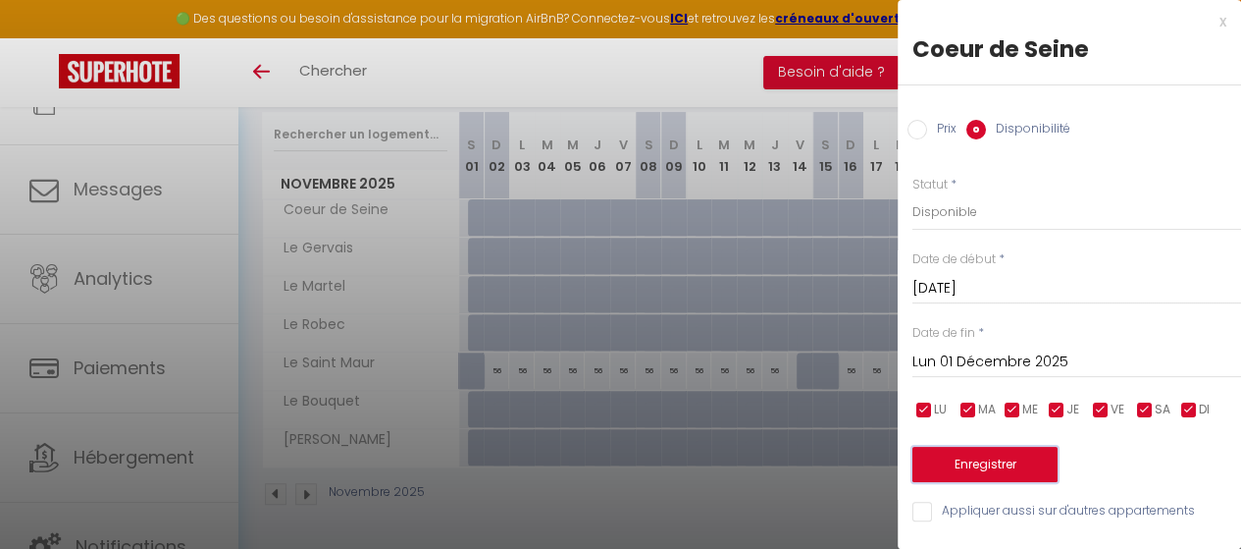
click at [968, 461] on button "Enregistrer" at bounding box center [985, 464] width 145 height 35
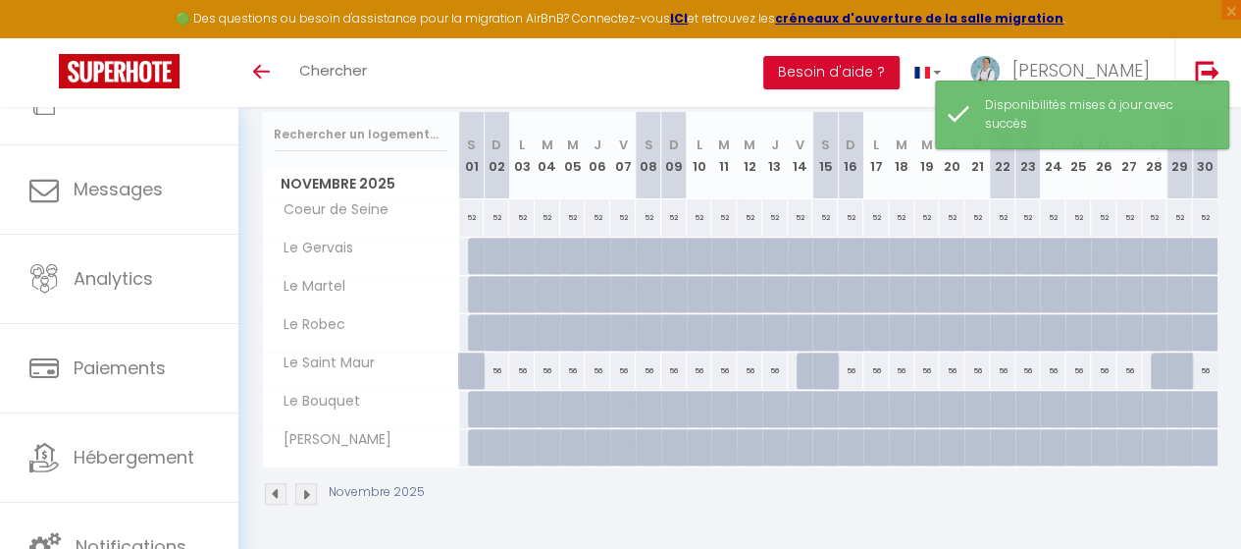
click at [468, 241] on div at bounding box center [481, 255] width 26 height 37
select select "1"
type input "Sam 01 Novembre 2025"
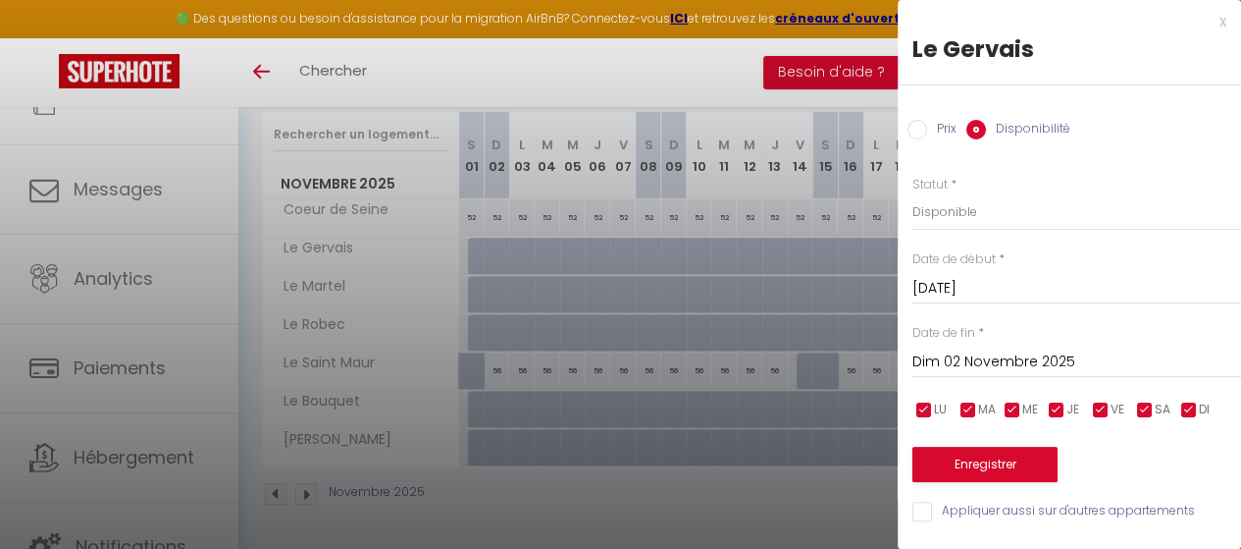
drag, startPoint x: 939, startPoint y: 358, endPoint x: 951, endPoint y: 358, distance: 11.8
click at [951, 358] on input "Dim 02 Novembre 2025" at bounding box center [1077, 362] width 329 height 26
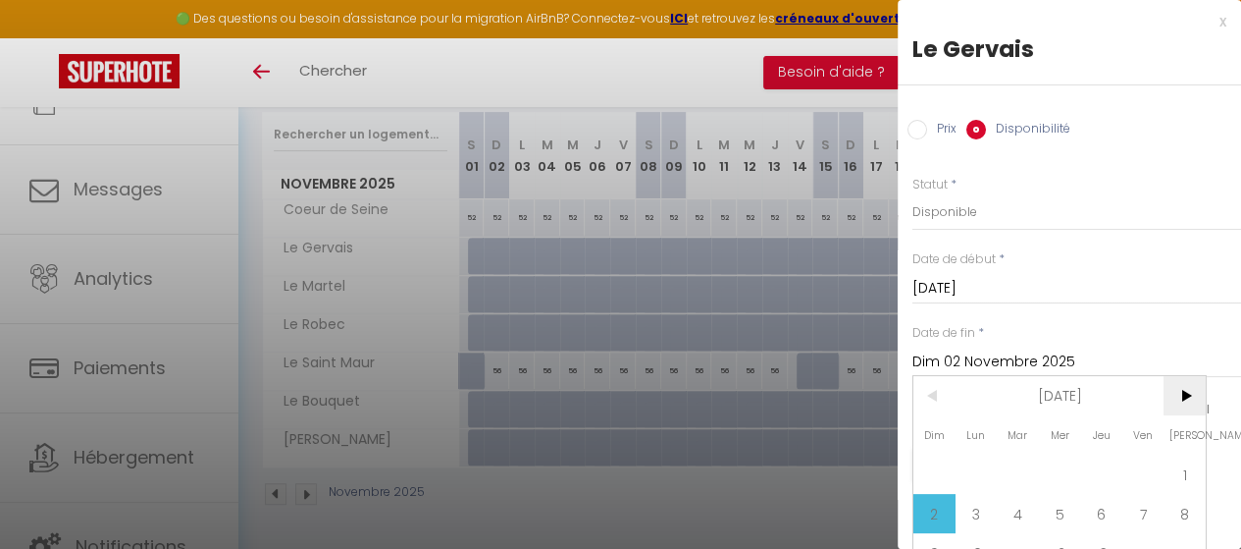
click at [1184, 388] on span ">" at bounding box center [1185, 395] width 42 height 39
click at [976, 479] on span "1" at bounding box center [977, 473] width 42 height 39
type input "Lun 01 Décembre 2025"
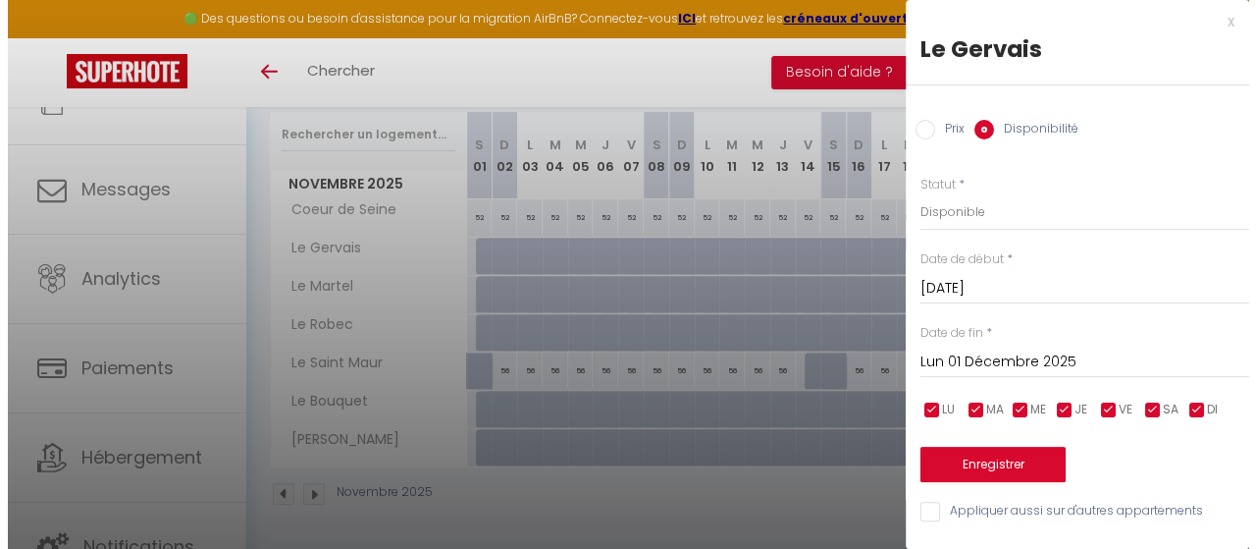
scroll to position [8, 0]
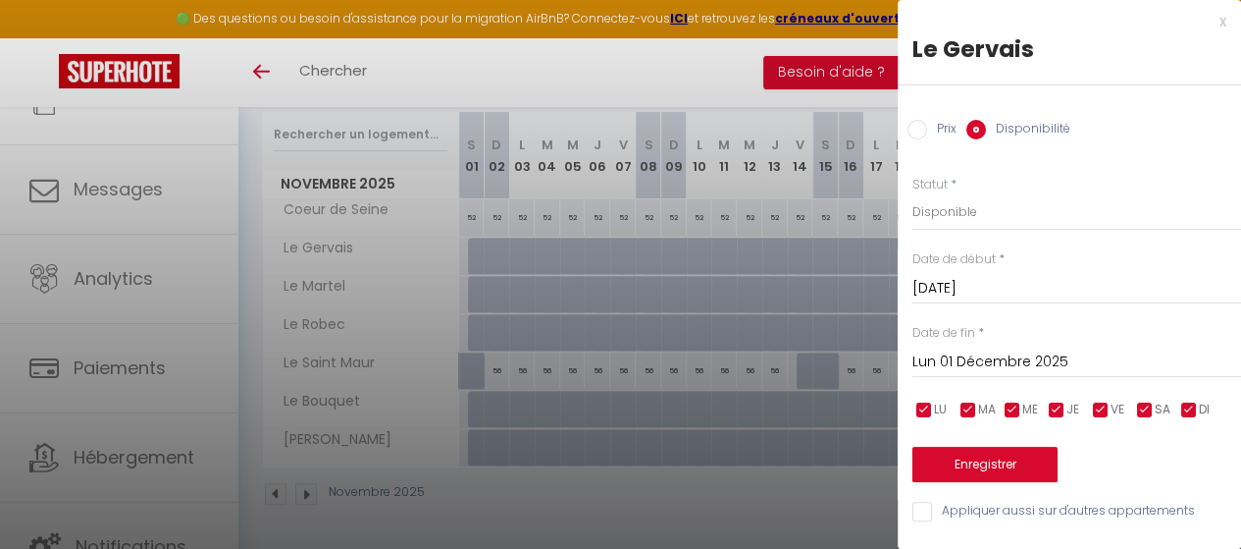
click at [928, 506] on input "Appliquer aussi sur d'autres appartements" at bounding box center [1077, 511] width 329 height 20
checkbox input "true"
click at [975, 467] on button "Enregistrer" at bounding box center [985, 464] width 145 height 35
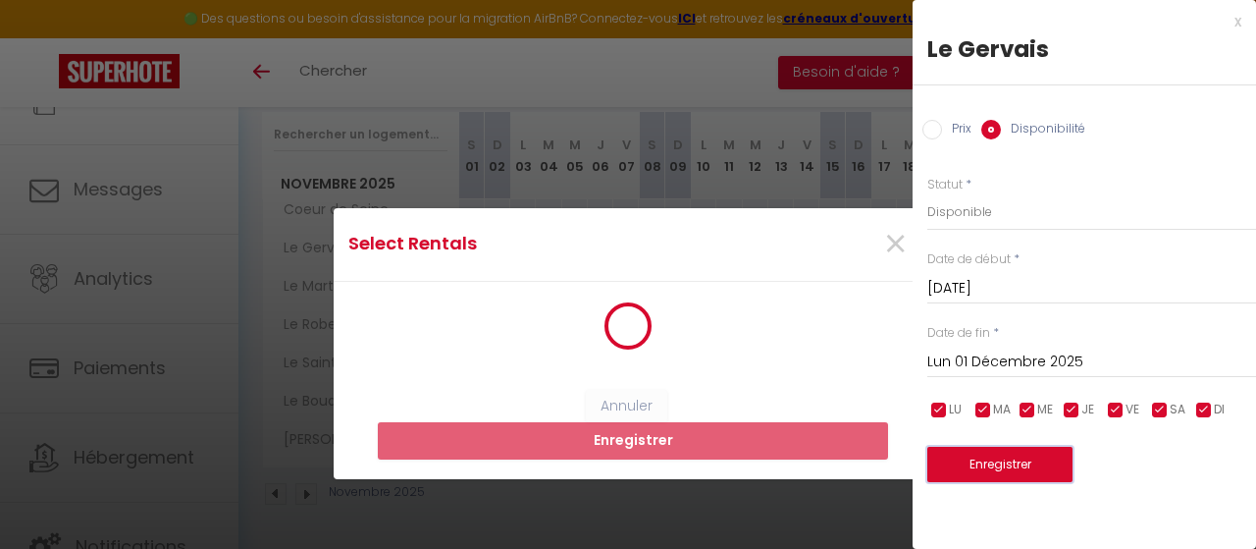
scroll to position [0, 0]
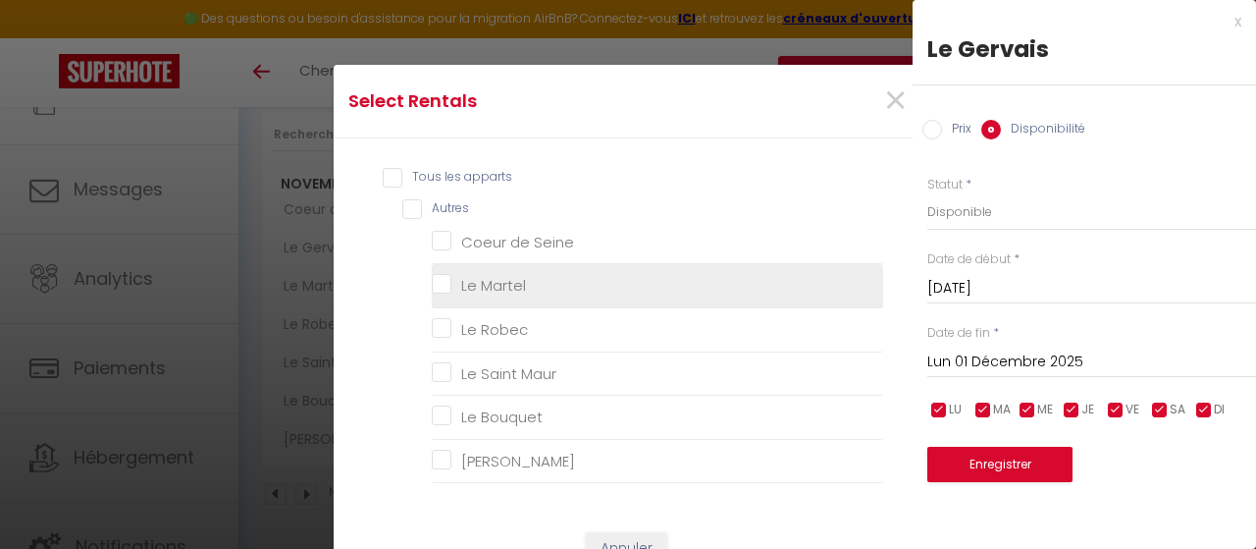
click at [432, 286] on Martel "Le Martel" at bounding box center [657, 286] width 451 height 20
checkbox Martel "true"
checkbox Seine "false"
checkbox Robec "false"
checkbox Maur "false"
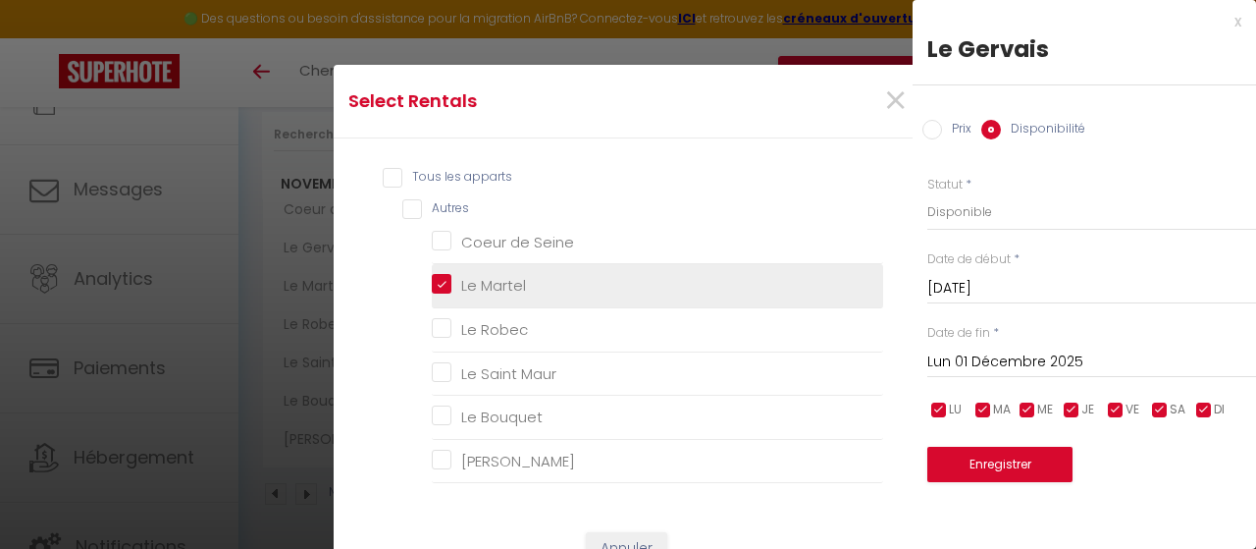
checkbox Bouquet "false"
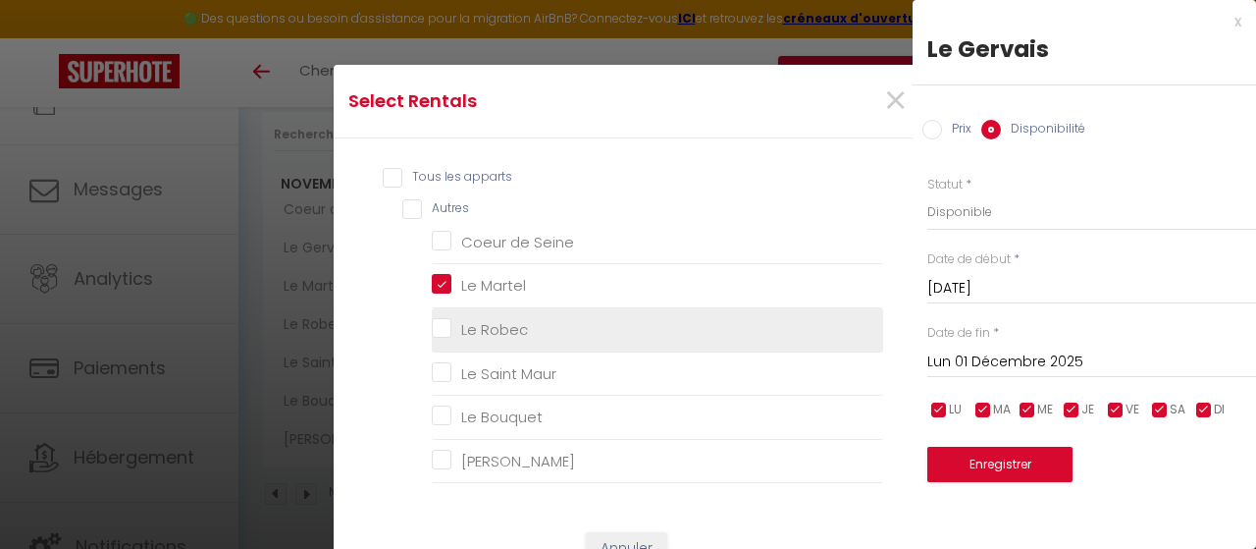
click at [433, 323] on Robec "Le Robec" at bounding box center [657, 330] width 451 height 20
checkbox Robec "true"
checkbox Seine "false"
checkbox Maur "false"
checkbox Bouquet "false"
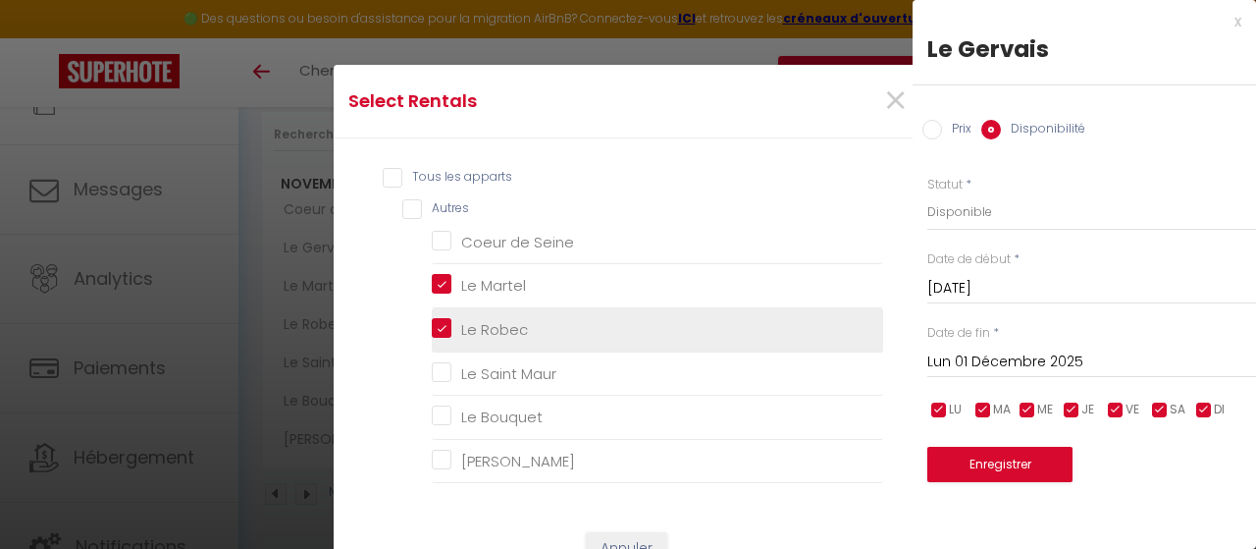
checkbox Bouquet "false"
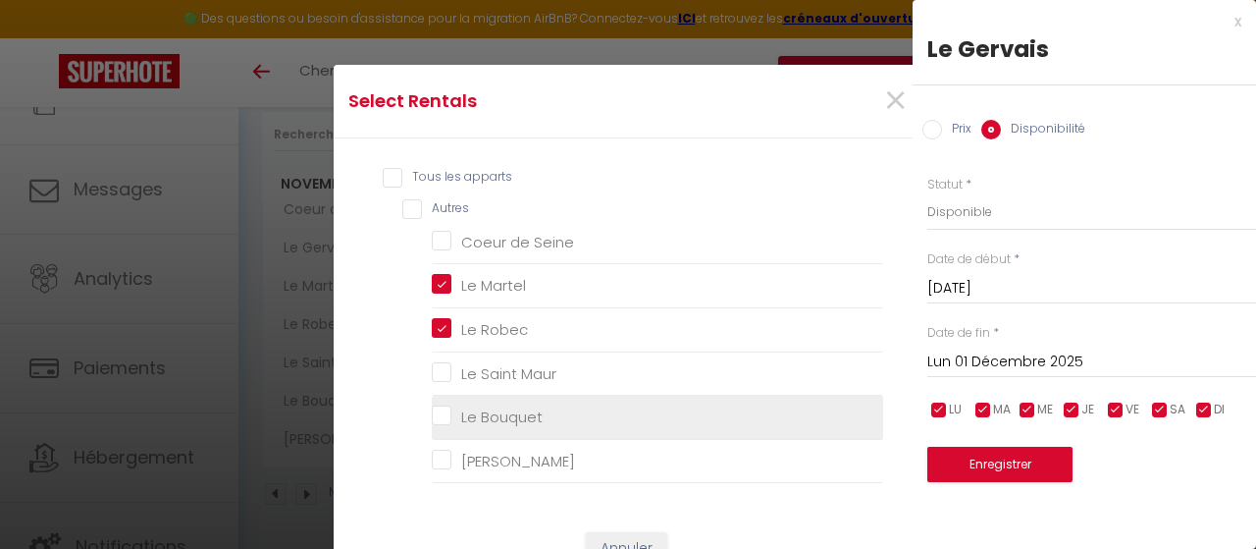
click at [445, 418] on Bouquet "Le Bouquet" at bounding box center [657, 417] width 451 height 20
checkbox Bouquet "true"
checkbox Seine "false"
checkbox Maur "false"
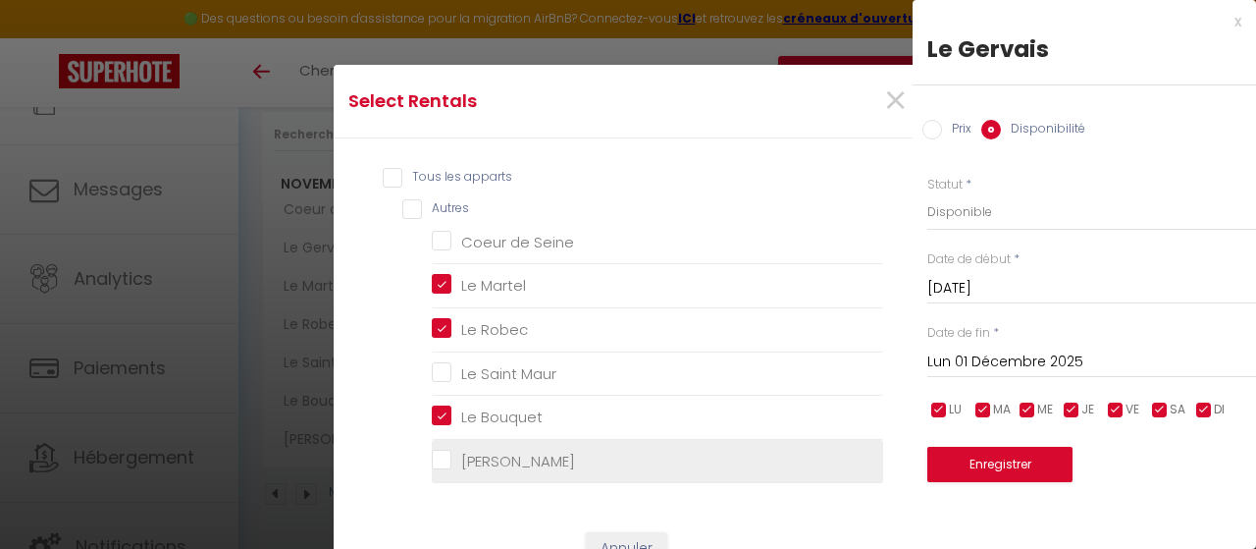
click at [451, 449] on label "[PERSON_NAME]" at bounding box center [513, 461] width 124 height 24
click at [437, 450] on Bouquet "[PERSON_NAME]" at bounding box center [657, 460] width 451 height 20
checkbox Bouquet "true"
checkbox Seine "false"
checkbox Maur "false"
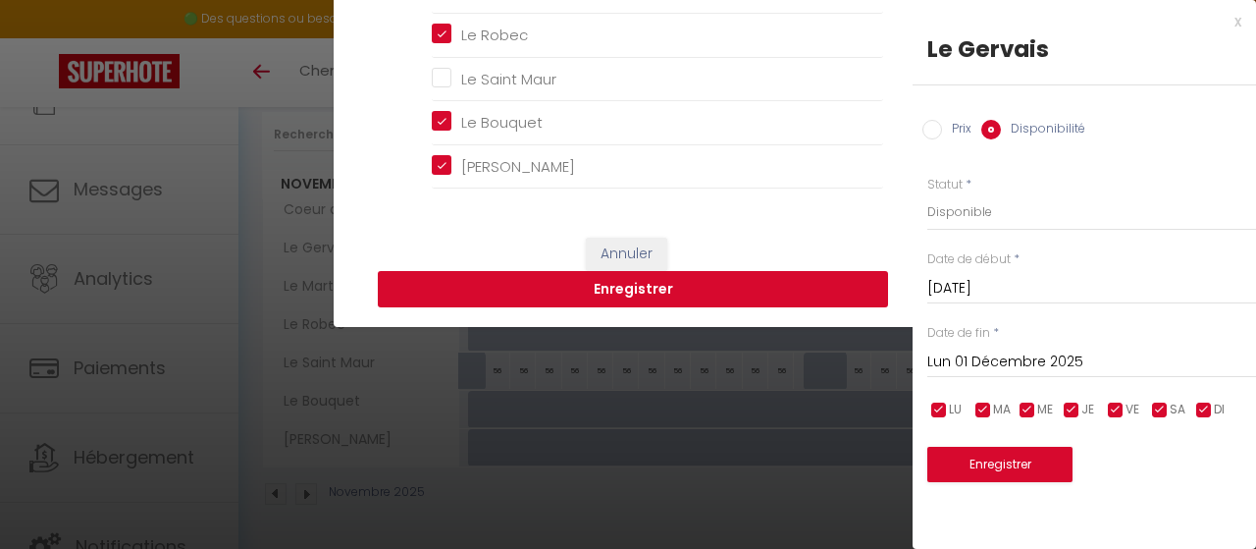
click at [666, 297] on button "Enregistrer" at bounding box center [633, 289] width 510 height 37
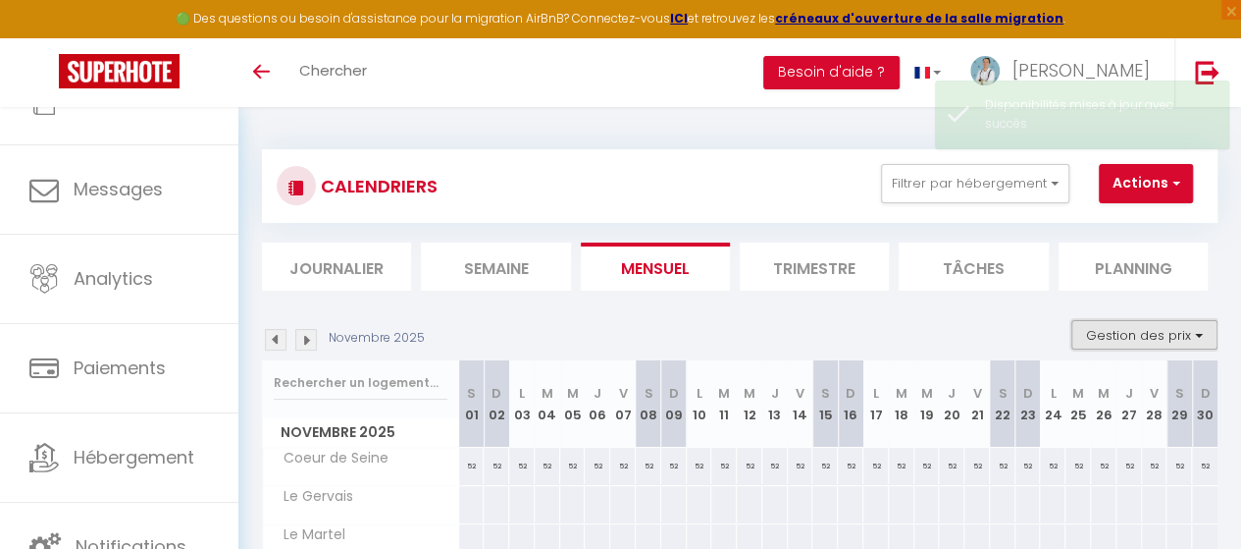
click at [1176, 335] on button "Gestion des prix" at bounding box center [1145, 334] width 146 height 29
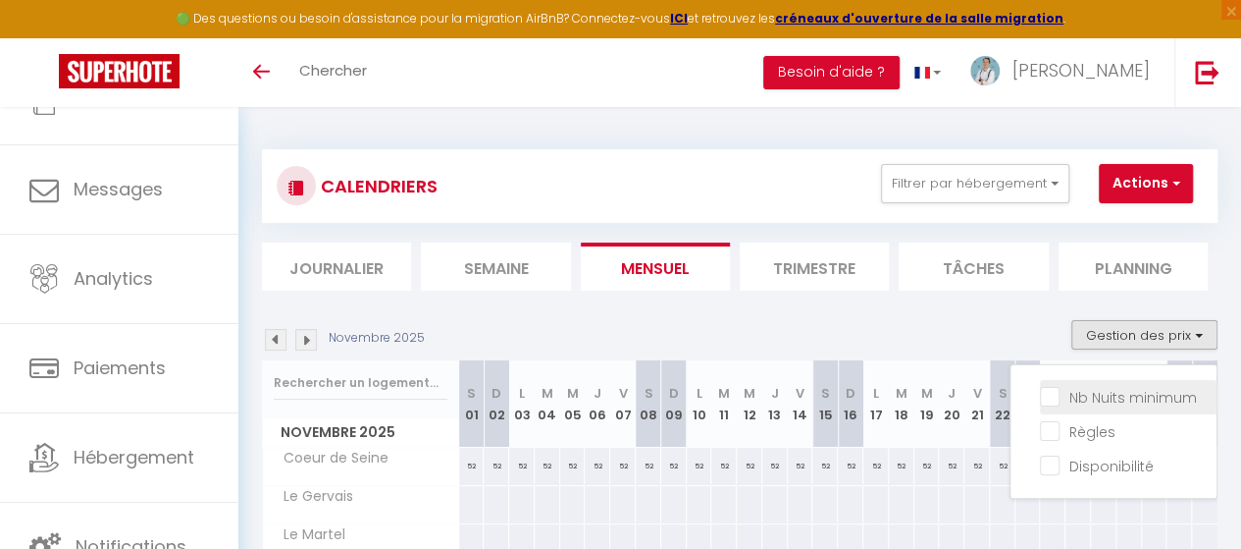
click at [1090, 401] on input "Nb Nuits minimum" at bounding box center [1128, 396] width 177 height 20
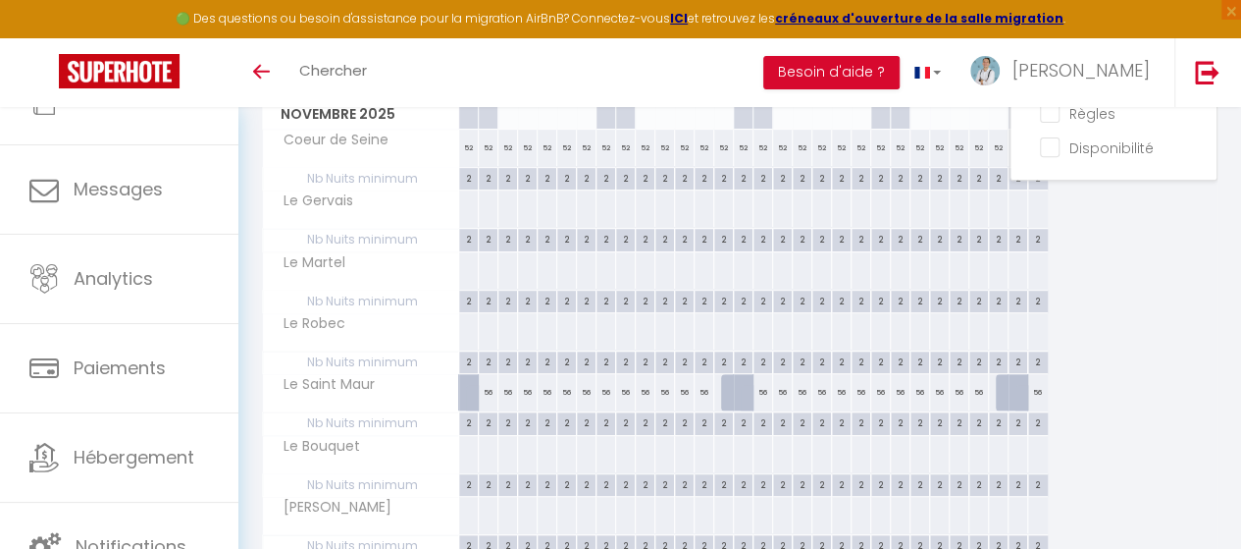
scroll to position [221, 0]
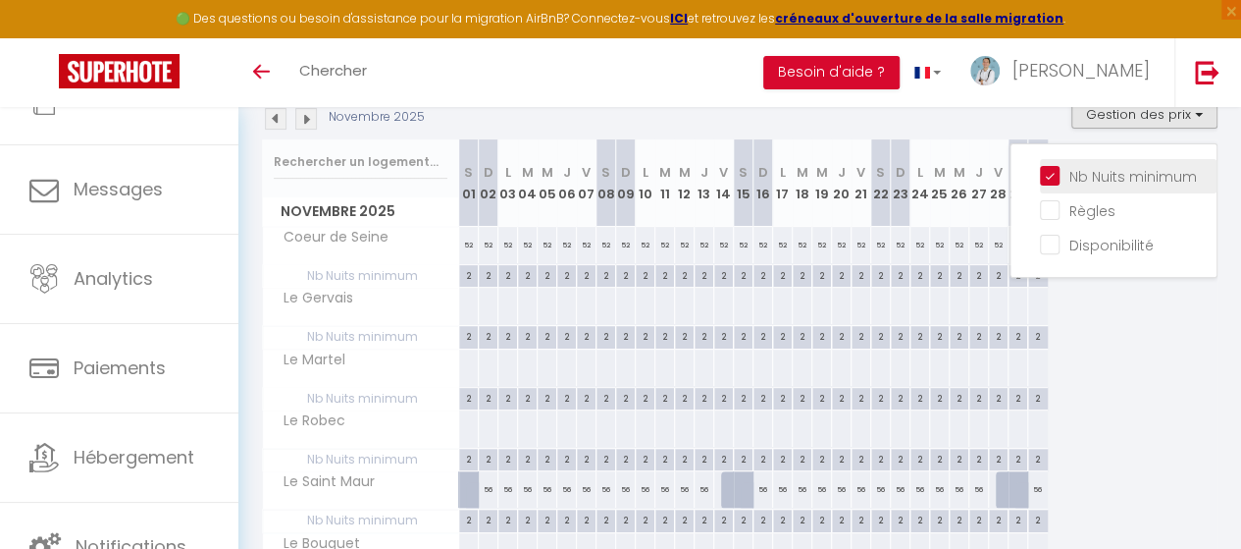
click at [1040, 172] on input "Nb Nuits minimum" at bounding box center [1128, 175] width 177 height 20
checkbox input "false"
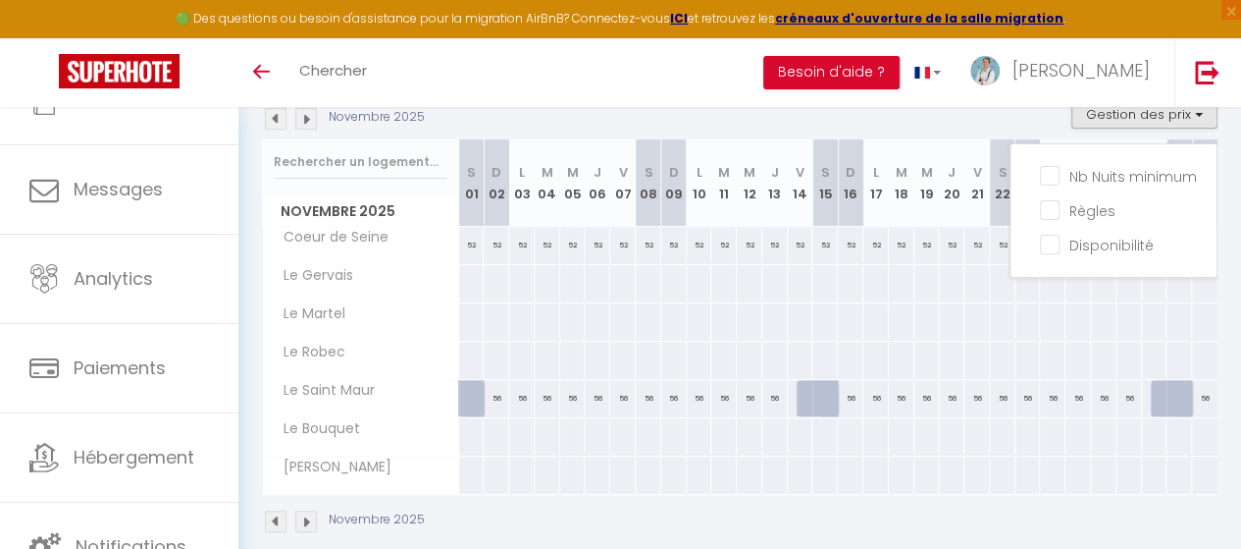
click at [468, 289] on div at bounding box center [471, 283] width 26 height 36
select select "1"
type input "Sam 01 Novembre 2025"
type input "Dim 02 Novembre 2025"
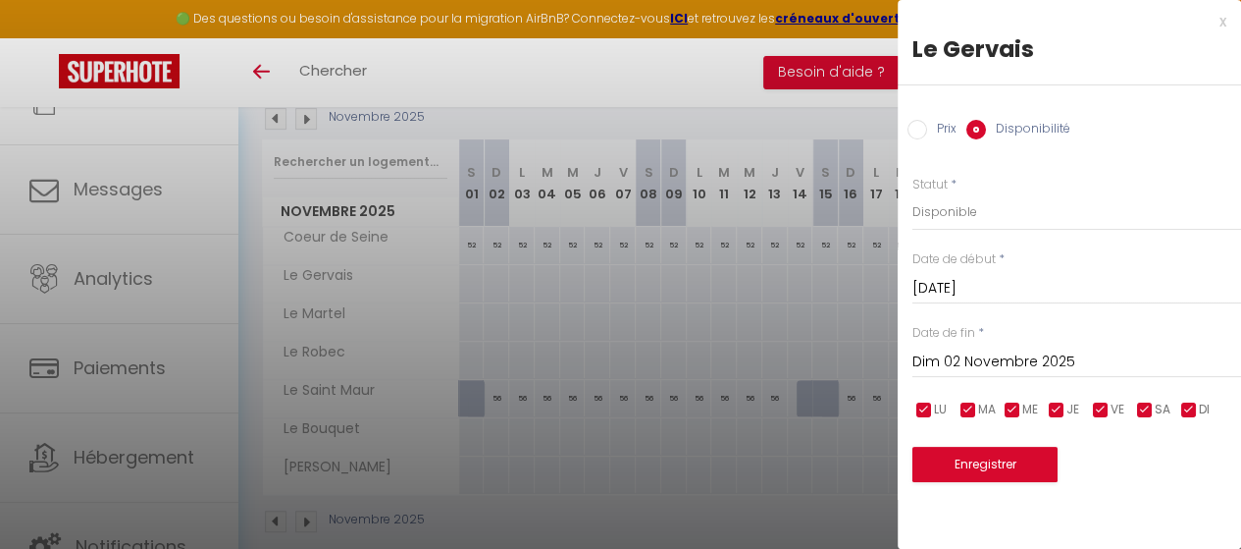
drag, startPoint x: 914, startPoint y: 134, endPoint x: 935, endPoint y: 162, distance: 34.9
click at [914, 135] on input "Prix" at bounding box center [918, 130] width 20 height 20
radio input "true"
radio input "false"
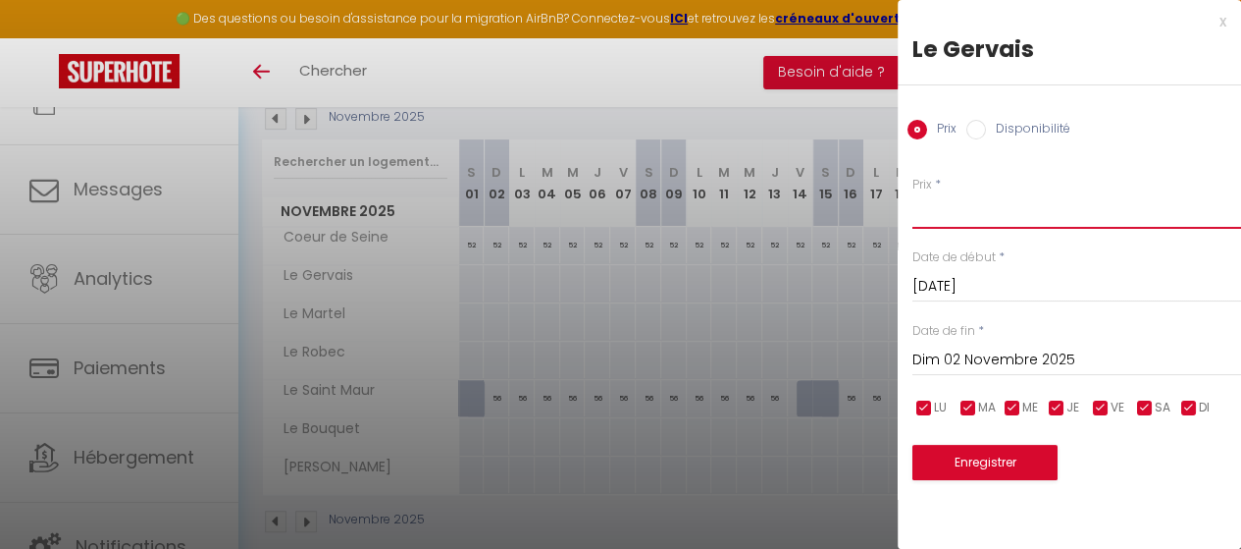
click at [936, 216] on input "Prix" at bounding box center [1077, 210] width 329 height 35
type input "53"
click at [957, 362] on input "Dim 02 Novembre 2025" at bounding box center [1077, 360] width 329 height 26
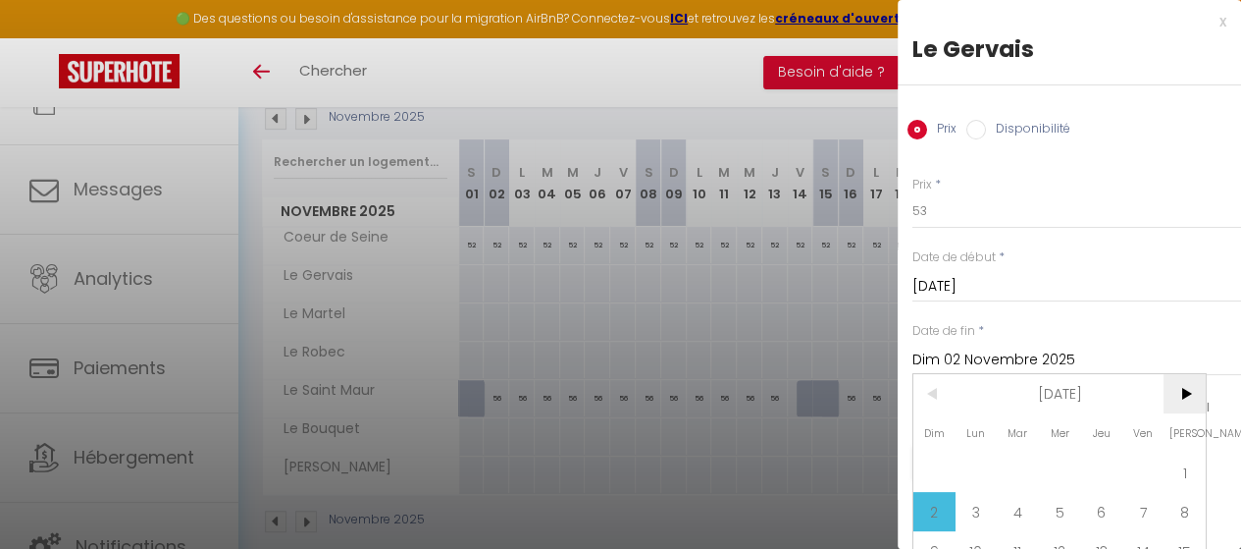
click at [1178, 389] on span ">" at bounding box center [1185, 393] width 42 height 39
click at [981, 467] on span "1" at bounding box center [977, 471] width 42 height 39
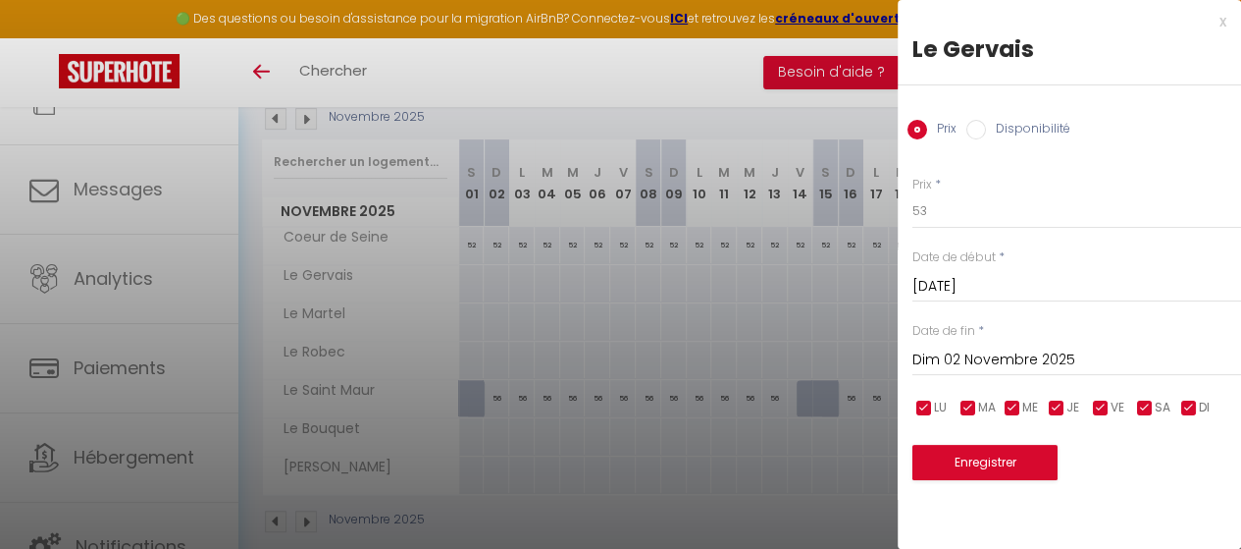
type input "Lun 01 Décembre 2025"
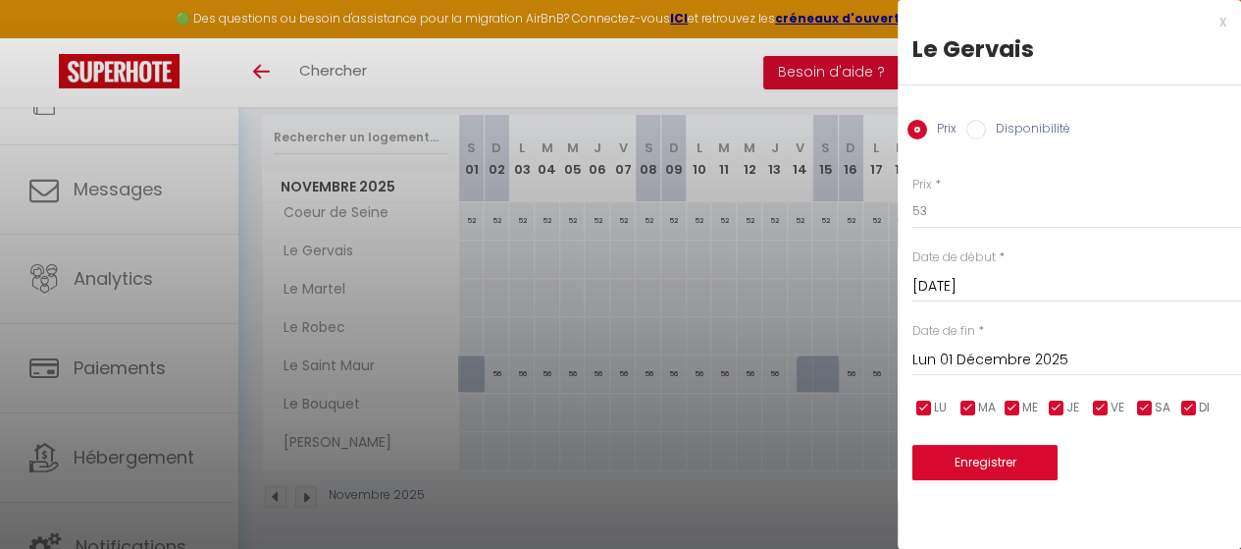
scroll to position [259, 0]
click at [964, 466] on button "Enregistrer" at bounding box center [985, 462] width 145 height 35
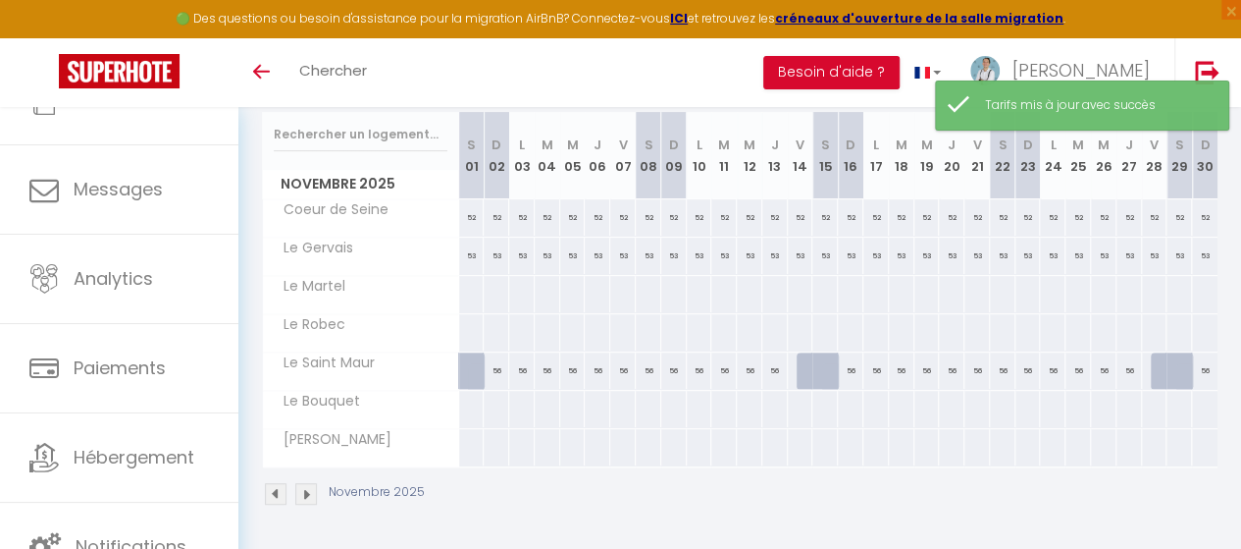
click at [471, 287] on div at bounding box center [471, 294] width 26 height 36
type input "Sam 01 Novembre 2025"
type input "Dim 02 Novembre 2025"
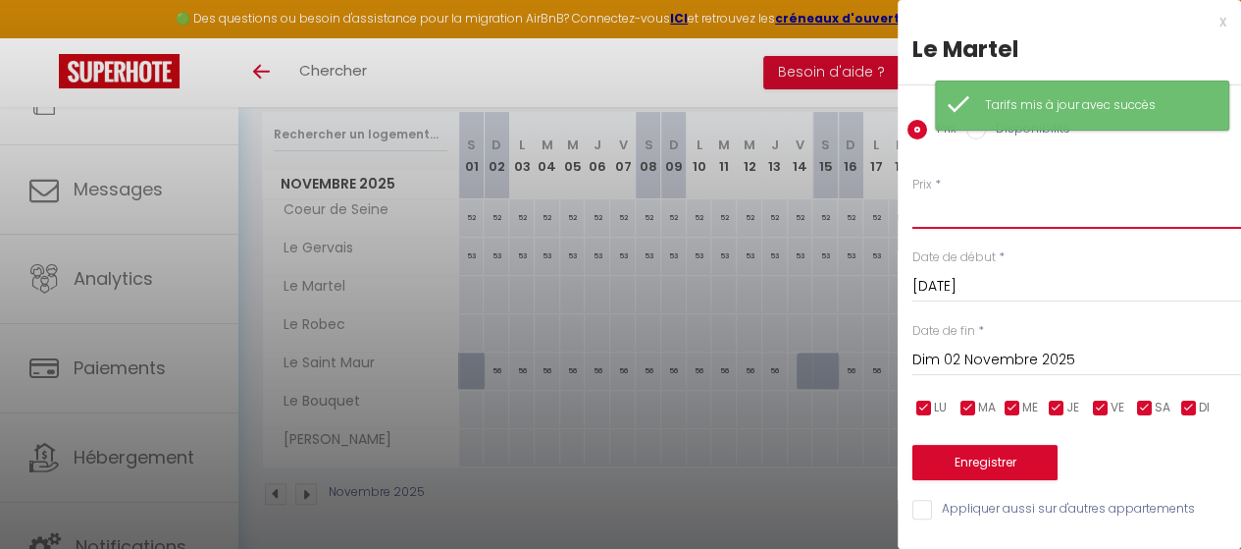
click at [927, 220] on input "Prix" at bounding box center [1077, 210] width 329 height 35
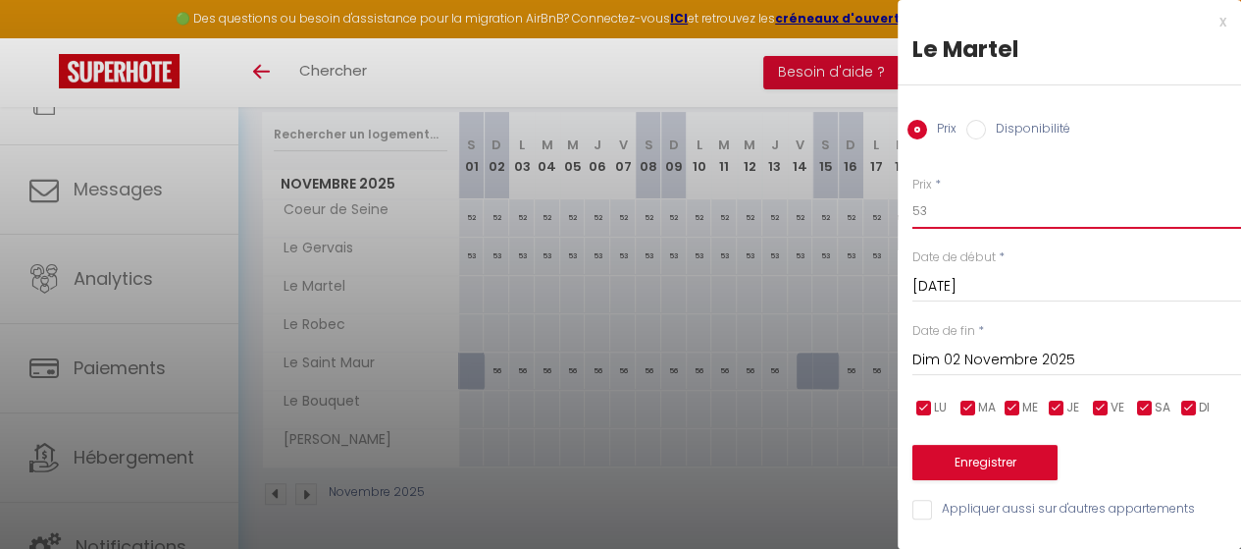
type input "53"
click at [991, 339] on div "Date de fin * Dim 02 Novembre 2025 < Nov 2025 > Dim Lun Mar Mer Jeu Ven Sam 1 2…" at bounding box center [1077, 349] width 329 height 54
click at [991, 354] on input "Dim 02 Novembre 2025" at bounding box center [1077, 360] width 329 height 26
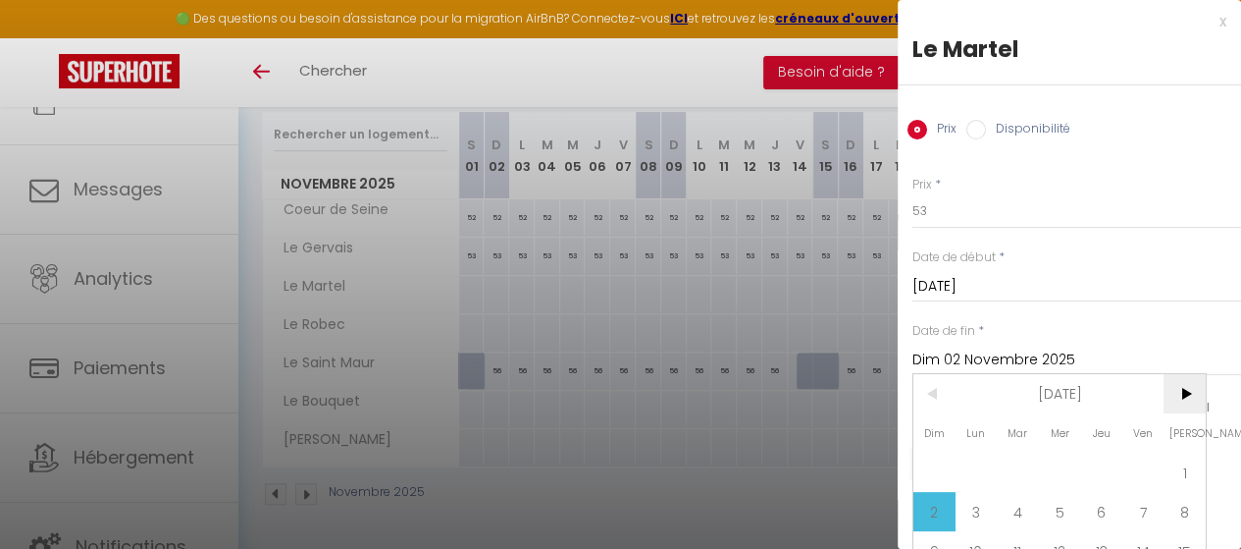
click at [1193, 393] on span ">" at bounding box center [1185, 393] width 42 height 39
click at [978, 483] on span "1" at bounding box center [977, 471] width 42 height 39
type input "Lun 01 Décembre 2025"
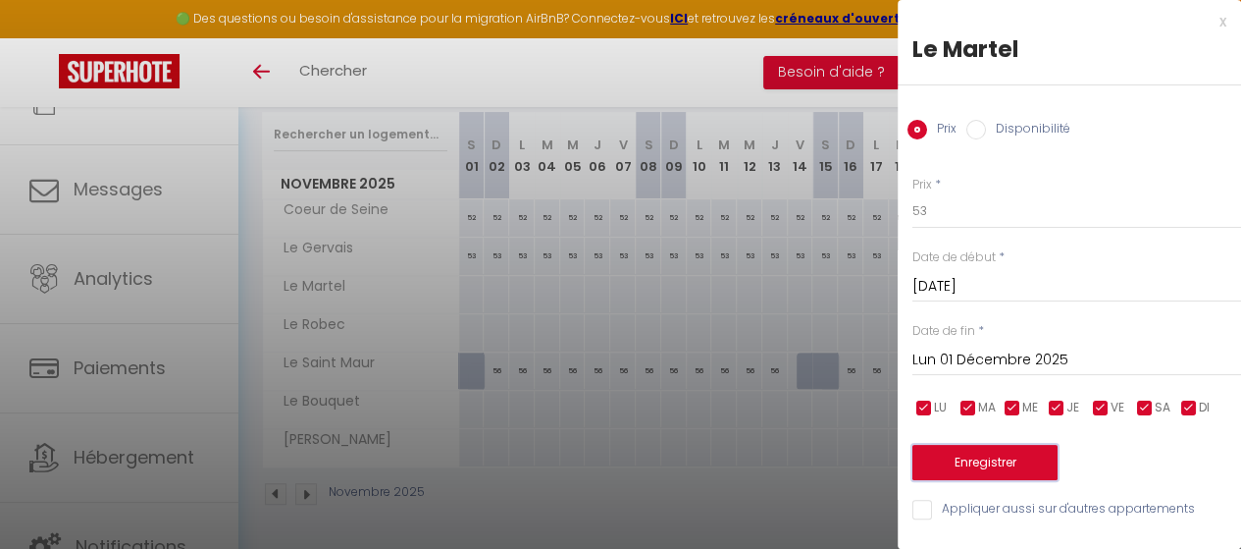
click at [982, 461] on button "Enregistrer" at bounding box center [985, 462] width 145 height 35
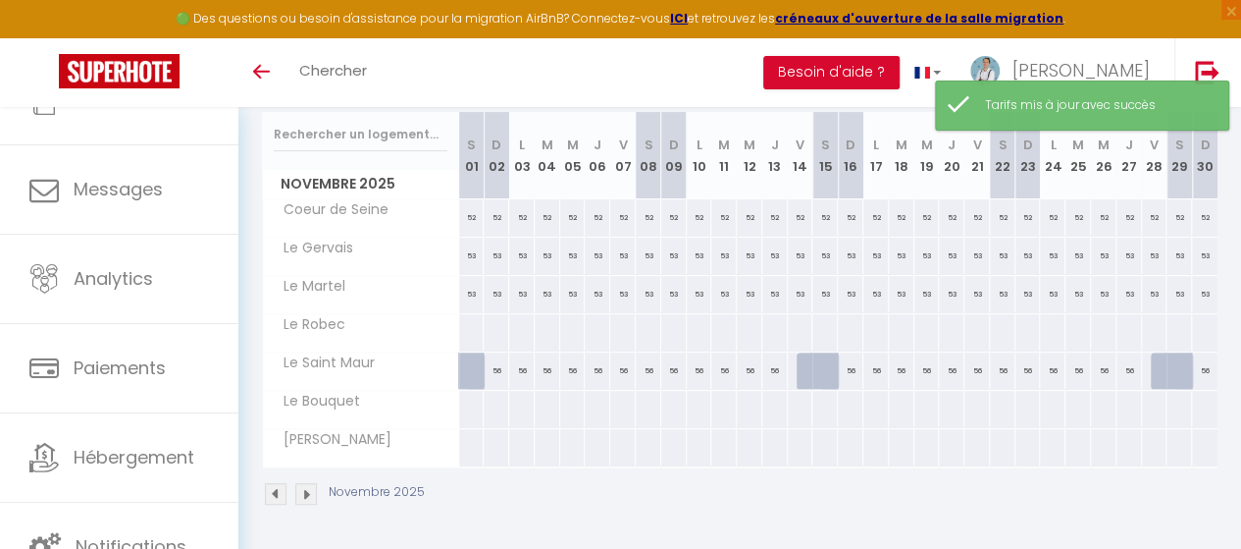
click at [472, 314] on div at bounding box center [471, 332] width 26 height 36
type input "Sam 01 Novembre 2025"
type input "Dim 02 Novembre 2025"
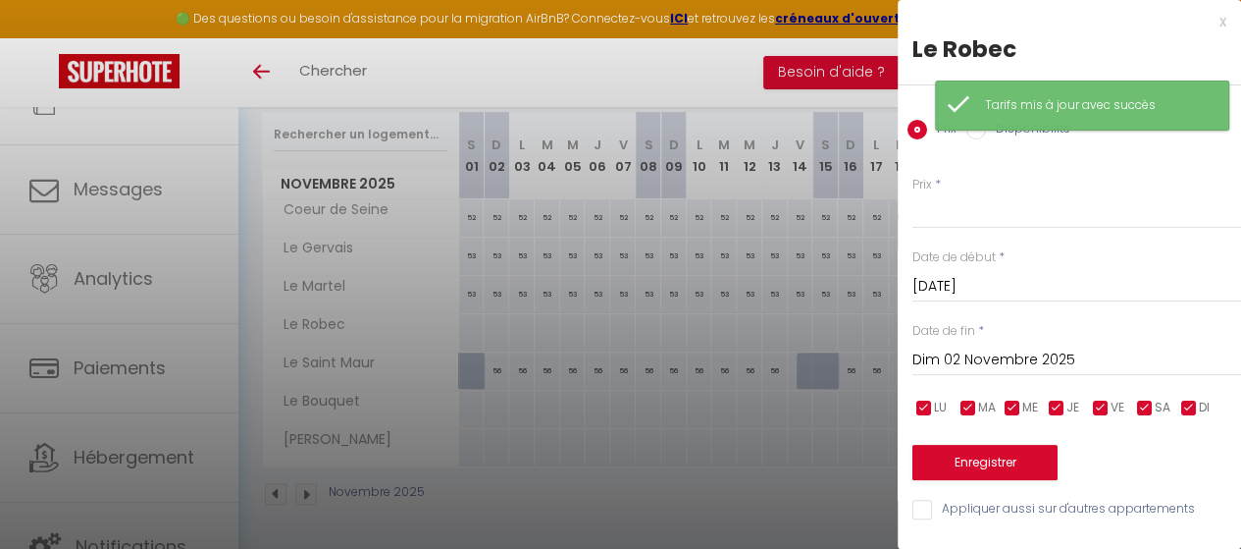
click at [949, 231] on div "Prix * Statut * Disponible Indisponible Date de début * Sam 01 Novembre 2025 < …" at bounding box center [1069, 336] width 343 height 371
click at [953, 218] on input "Prix" at bounding box center [1077, 210] width 329 height 35
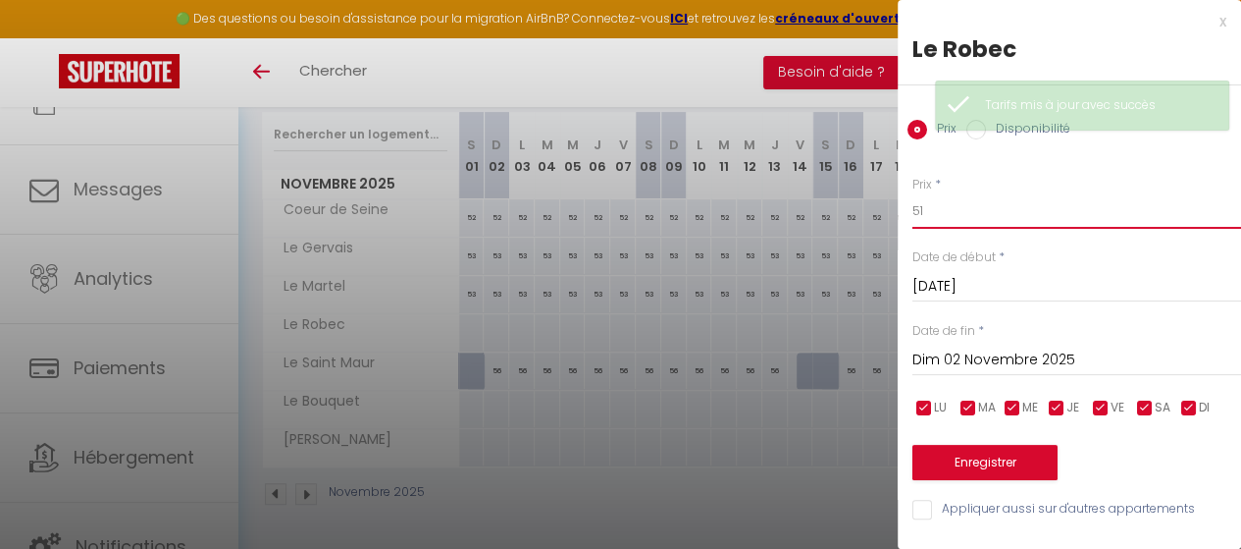
type input "51"
click at [948, 358] on input "Dim 02 Novembre 2025" at bounding box center [1077, 360] width 329 height 26
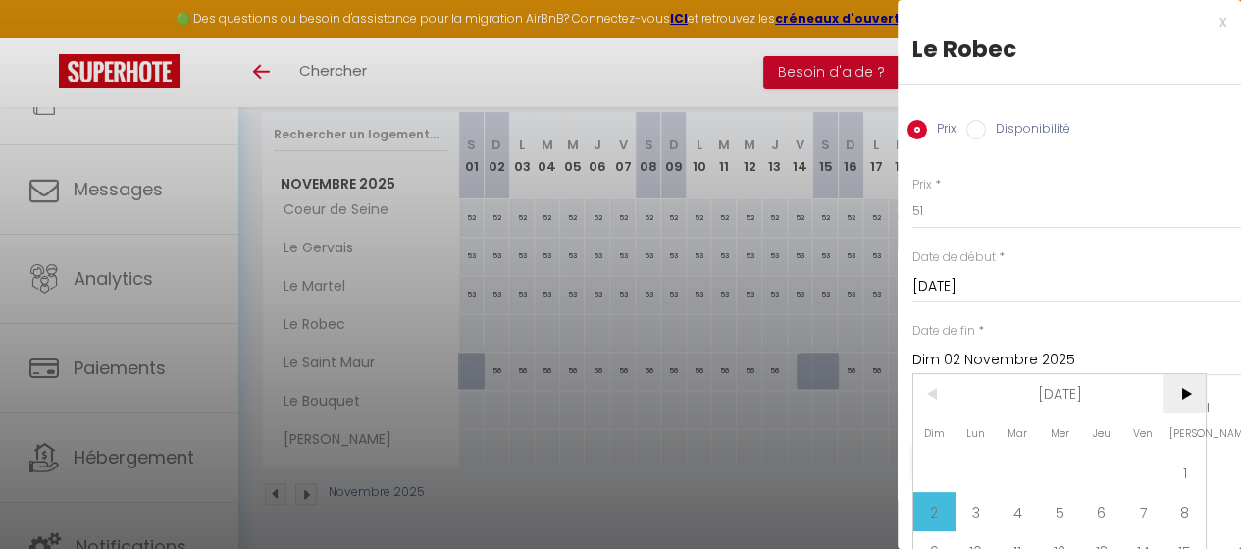
click at [1185, 397] on span ">" at bounding box center [1185, 393] width 42 height 39
click at [970, 462] on span "1" at bounding box center [977, 471] width 42 height 39
type input "Lun 01 Décembre 2025"
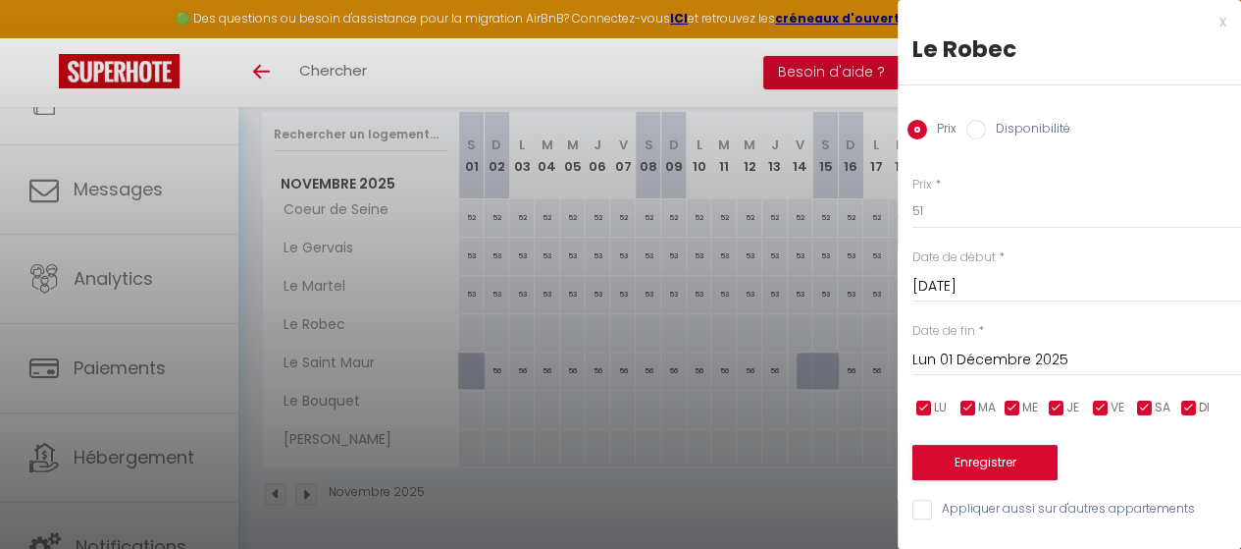
scroll to position [6, 0]
click at [964, 456] on button "Enregistrer" at bounding box center [985, 462] width 145 height 35
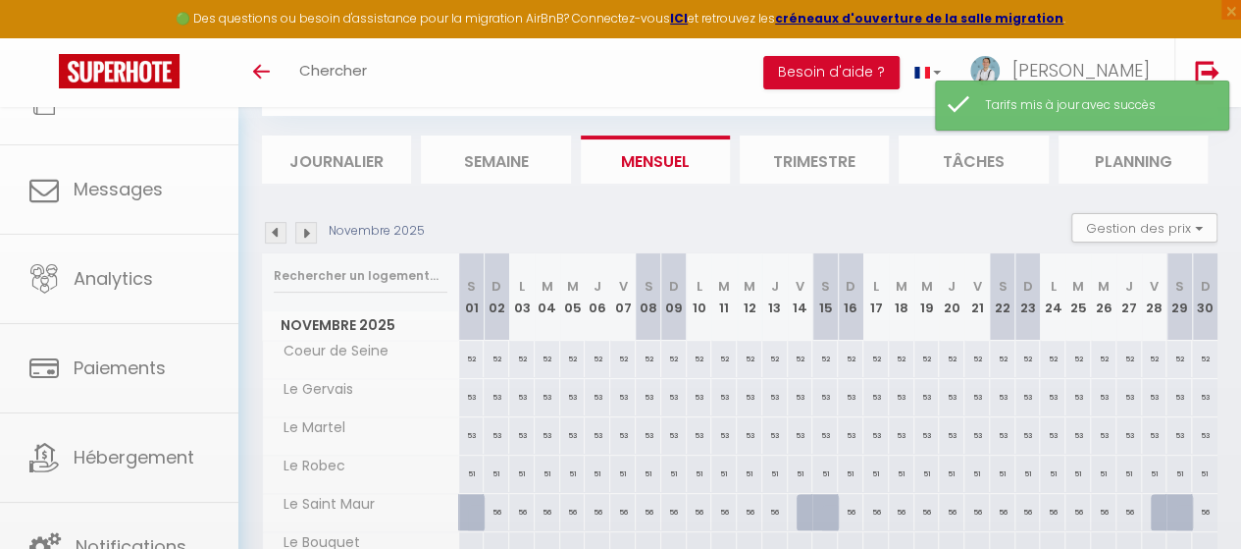
scroll to position [259, 0]
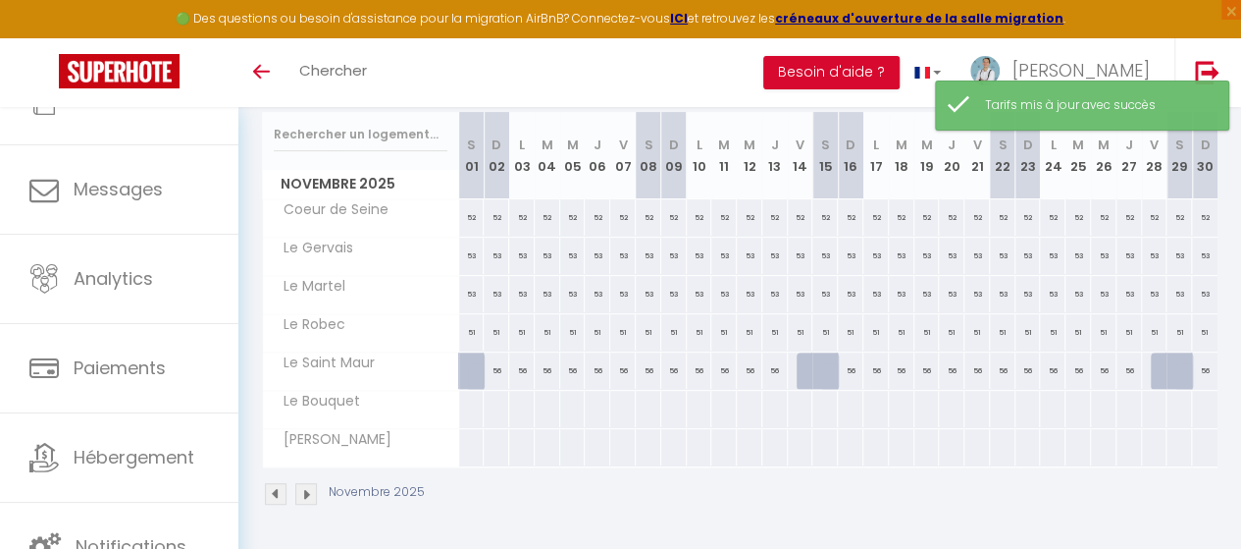
click at [479, 393] on div at bounding box center [471, 409] width 26 height 36
type input "Sam 01 Novembre 2025"
type input "Dim 02 Novembre 2025"
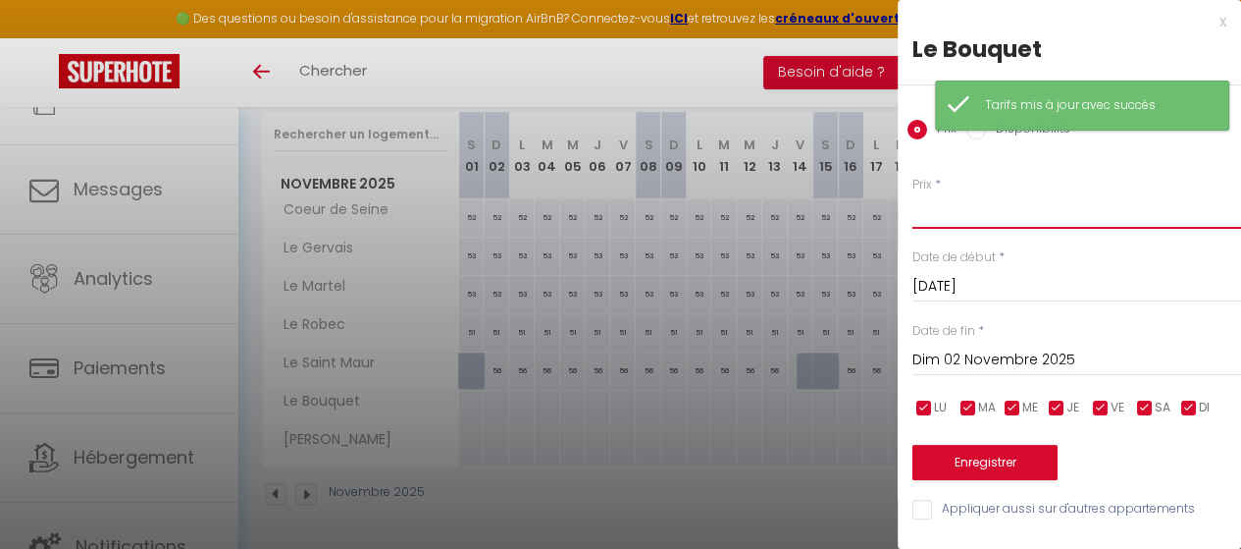
click at [981, 216] on input "Prix" at bounding box center [1077, 210] width 329 height 35
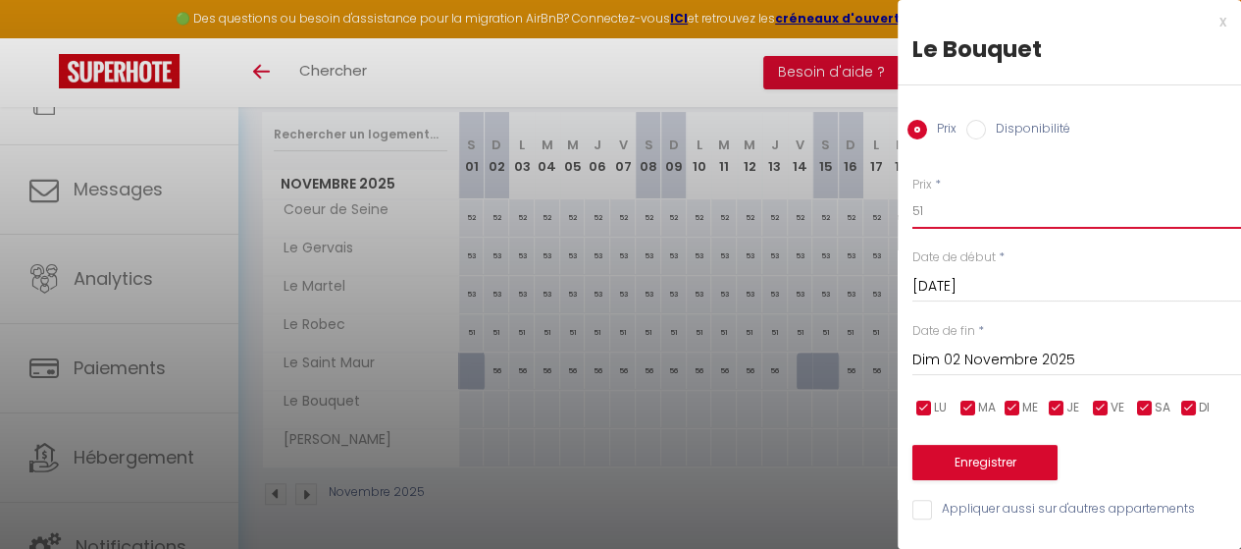
type input "51"
click at [979, 358] on input "Dim 02 Novembre 2025" at bounding box center [1077, 360] width 329 height 26
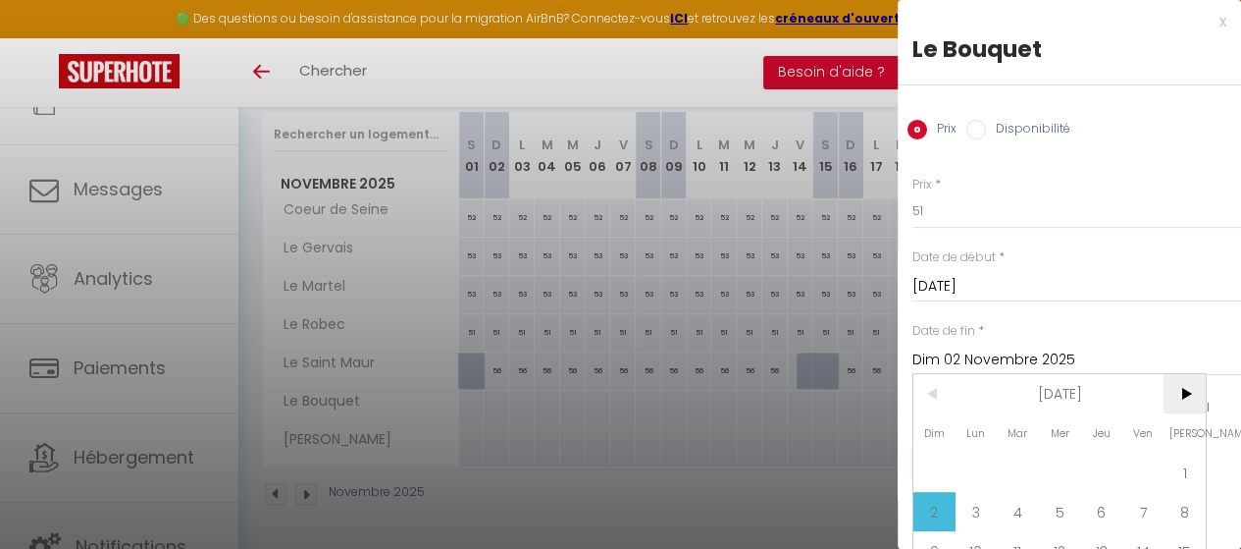
click at [1201, 392] on span ">" at bounding box center [1185, 393] width 42 height 39
click at [982, 474] on span "1" at bounding box center [977, 471] width 42 height 39
type input "Lun 01 Décembre 2025"
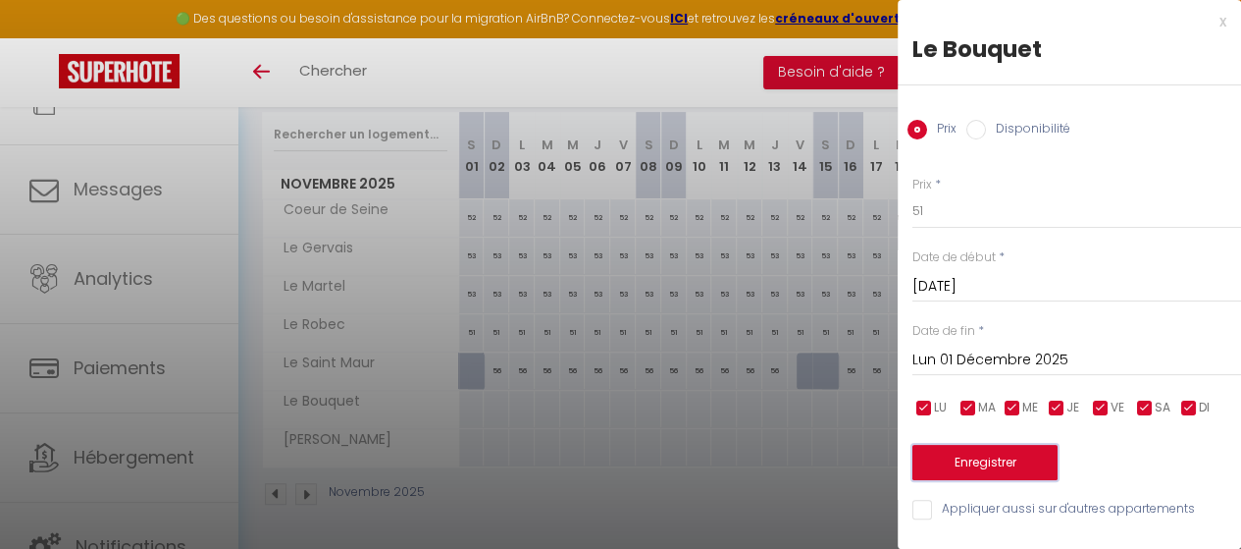
click at [970, 460] on button "Enregistrer" at bounding box center [985, 462] width 145 height 35
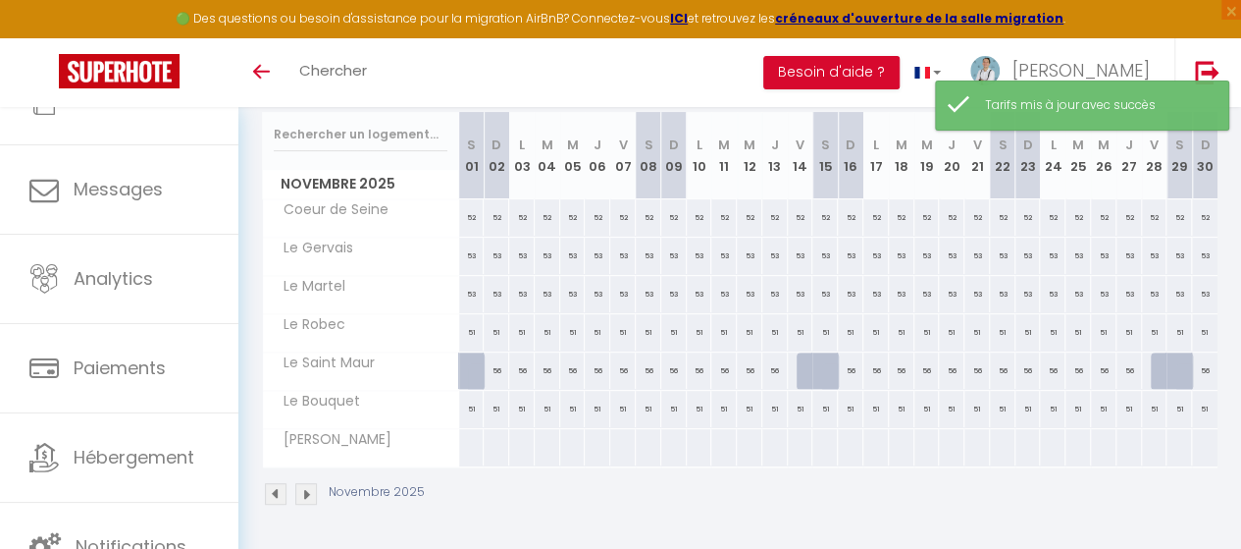
click at [473, 433] on div at bounding box center [471, 447] width 26 height 36
type input "Sam 01 Novembre 2025"
type input "Dim 02 Novembre 2025"
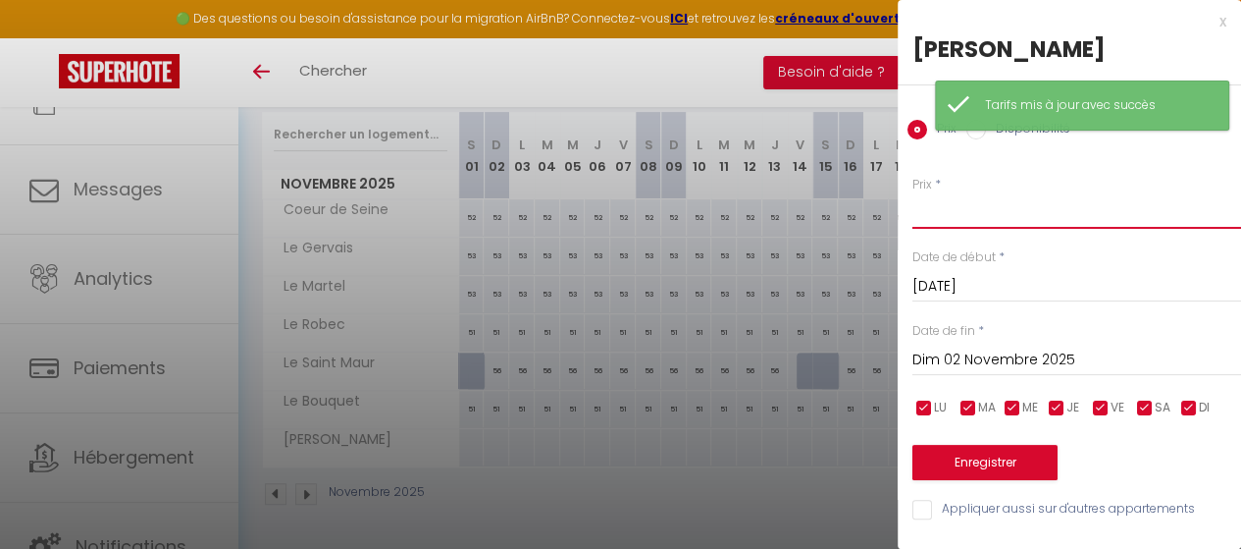
click at [956, 219] on input "Prix" at bounding box center [1077, 210] width 329 height 35
type input "49"
click at [979, 357] on input "Dim 02 Novembre 2025" at bounding box center [1077, 360] width 329 height 26
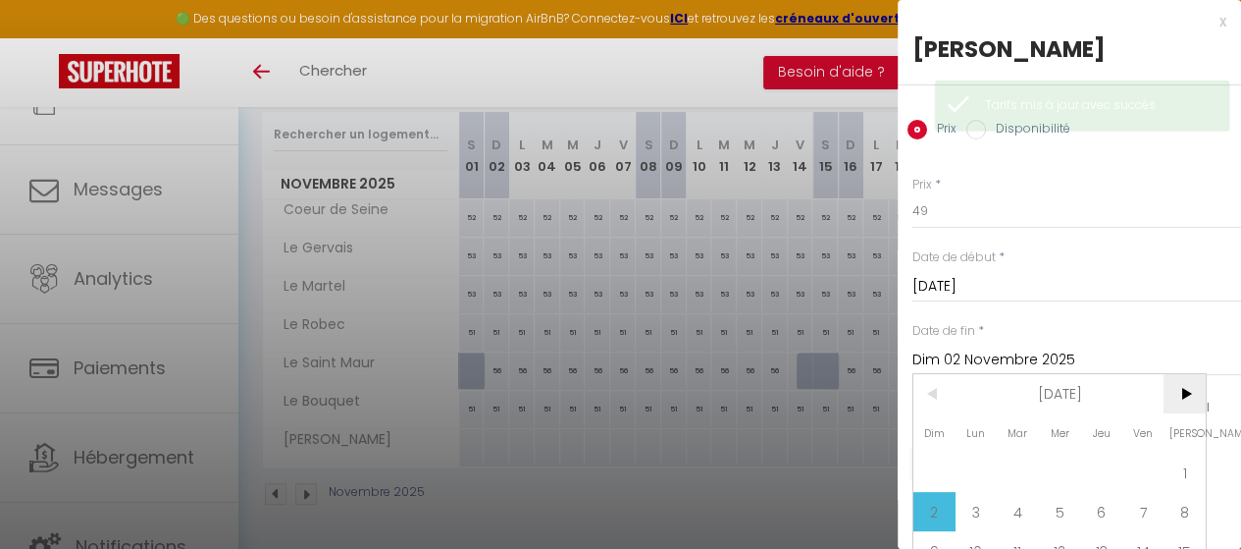
click at [1182, 384] on span ">" at bounding box center [1185, 393] width 42 height 39
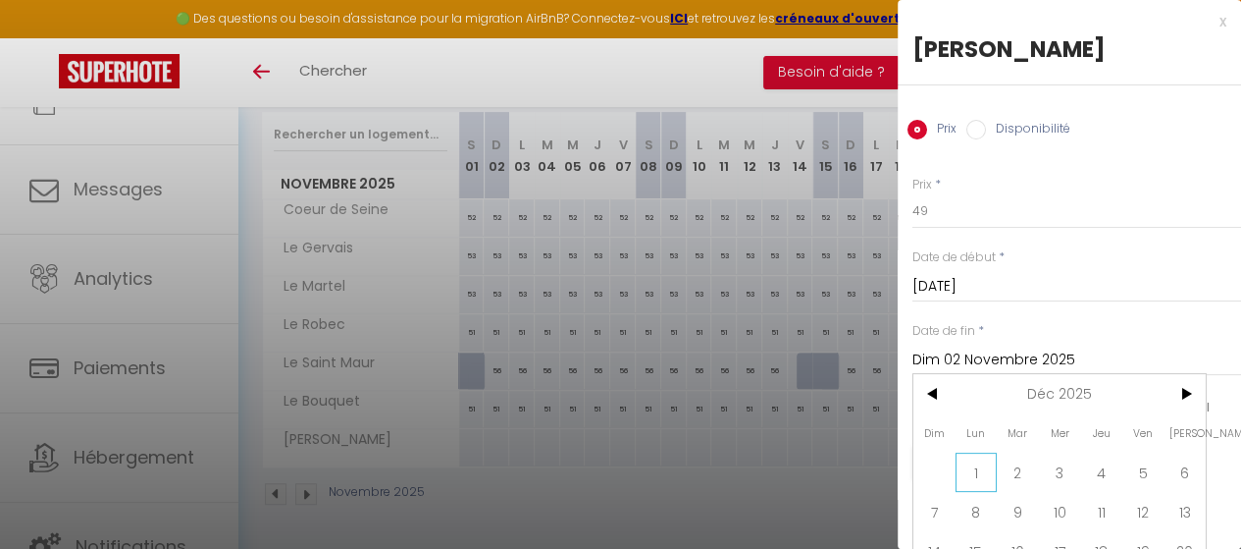
click at [966, 477] on span "1" at bounding box center [977, 471] width 42 height 39
type input "Lun 01 Décembre 2025"
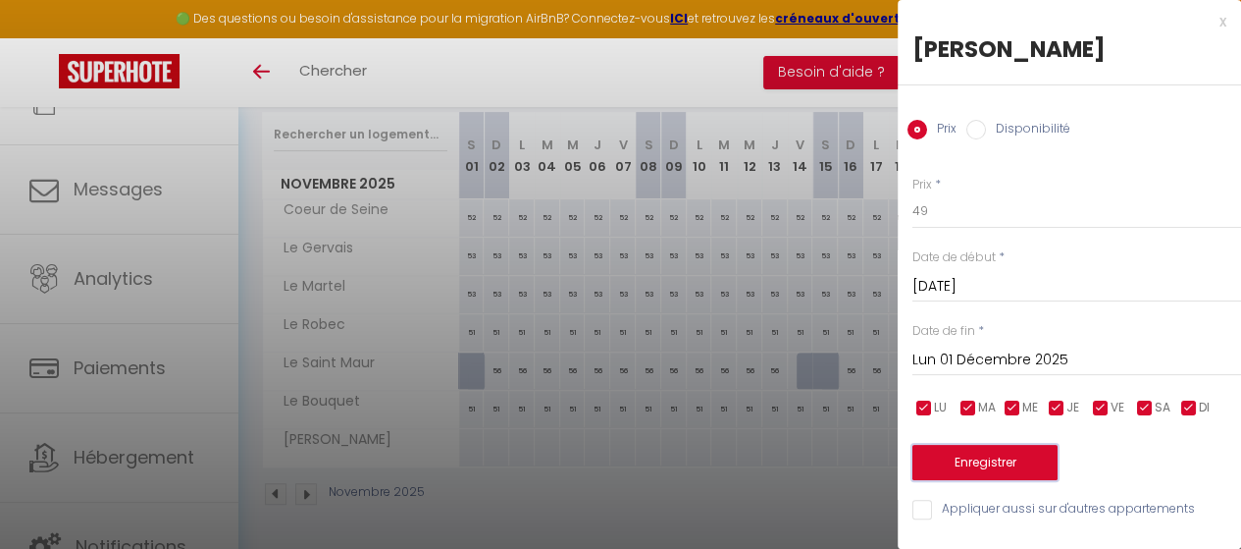
click at [991, 465] on button "Enregistrer" at bounding box center [985, 462] width 145 height 35
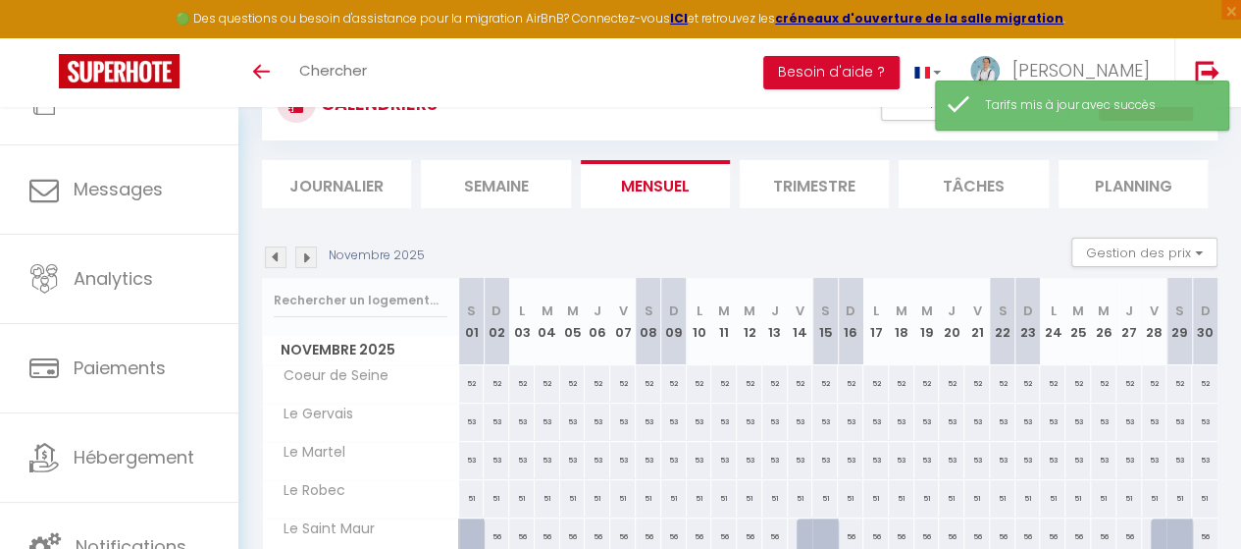
scroll to position [0, 0]
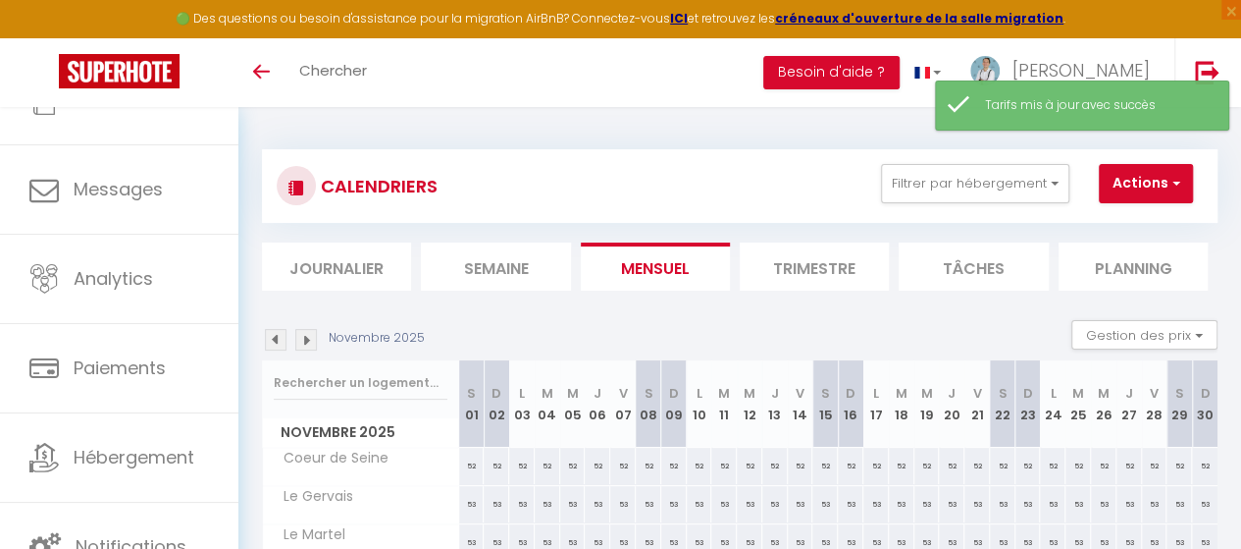
click at [269, 344] on img at bounding box center [276, 340] width 22 height 22
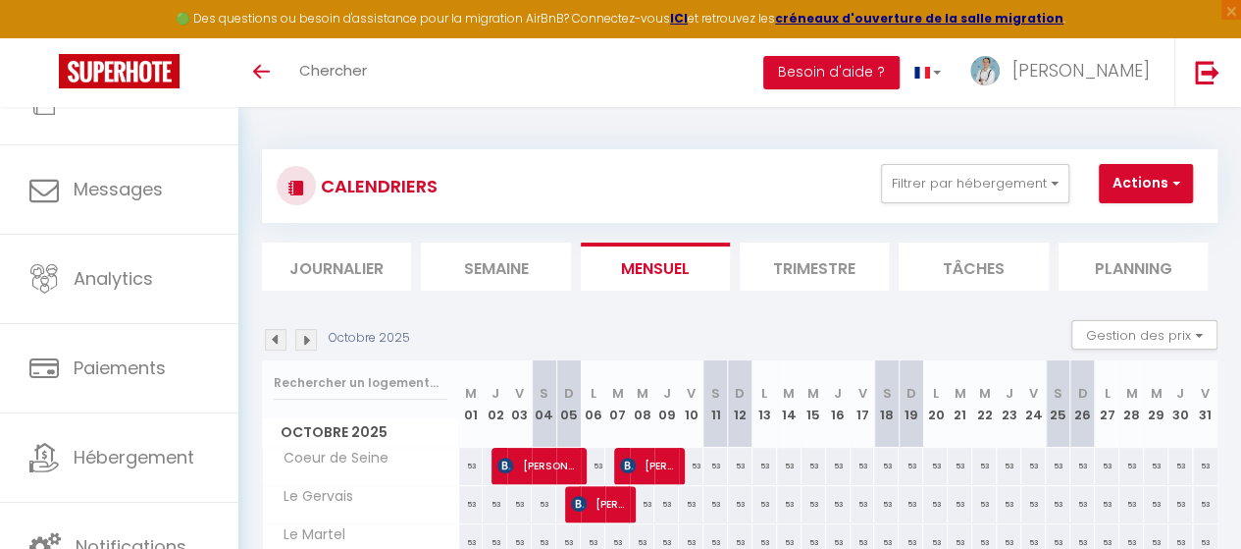
scroll to position [98, 0]
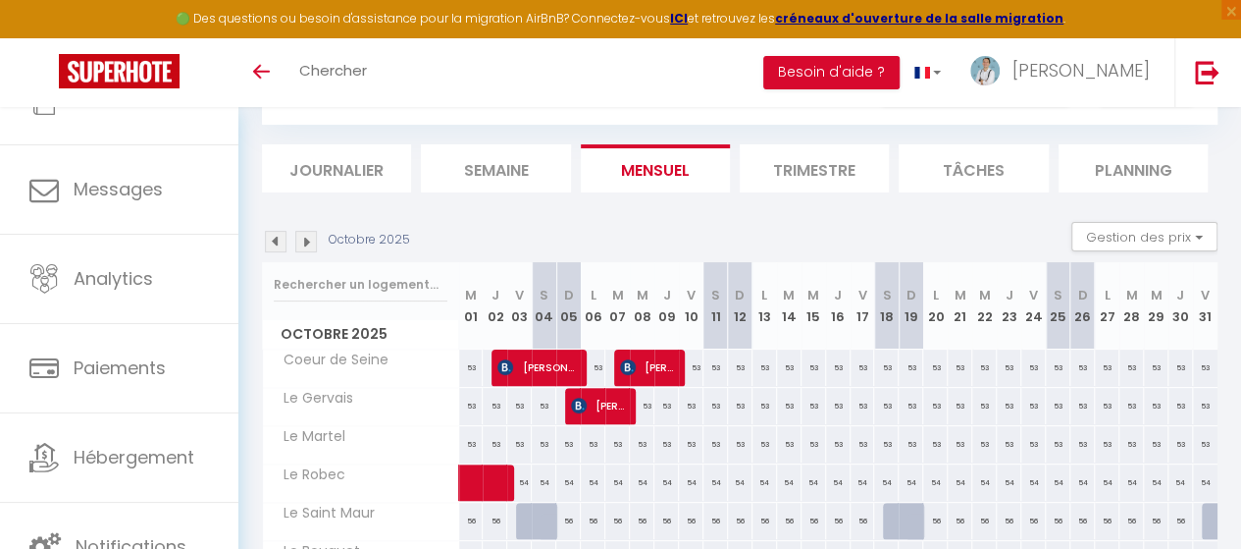
click at [1169, 541] on div "51" at bounding box center [1181, 559] width 25 height 36
type input "51"
type input "Jeu 30 Octobre 2025"
type input "Ven 31 Octobre 2025"
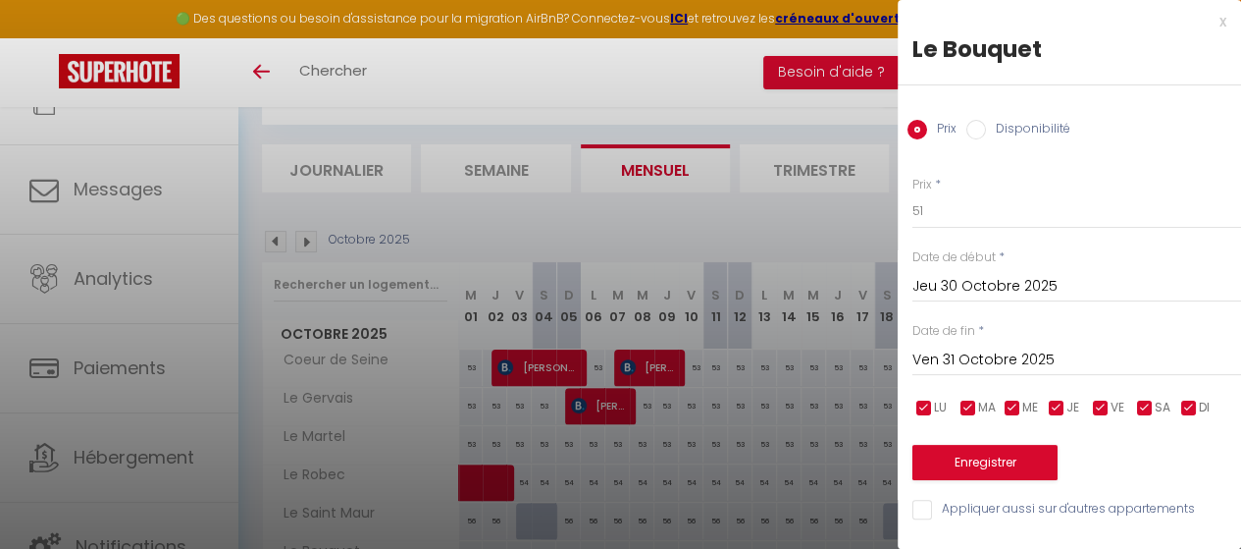
click at [1206, 19] on div "x" at bounding box center [1062, 22] width 329 height 24
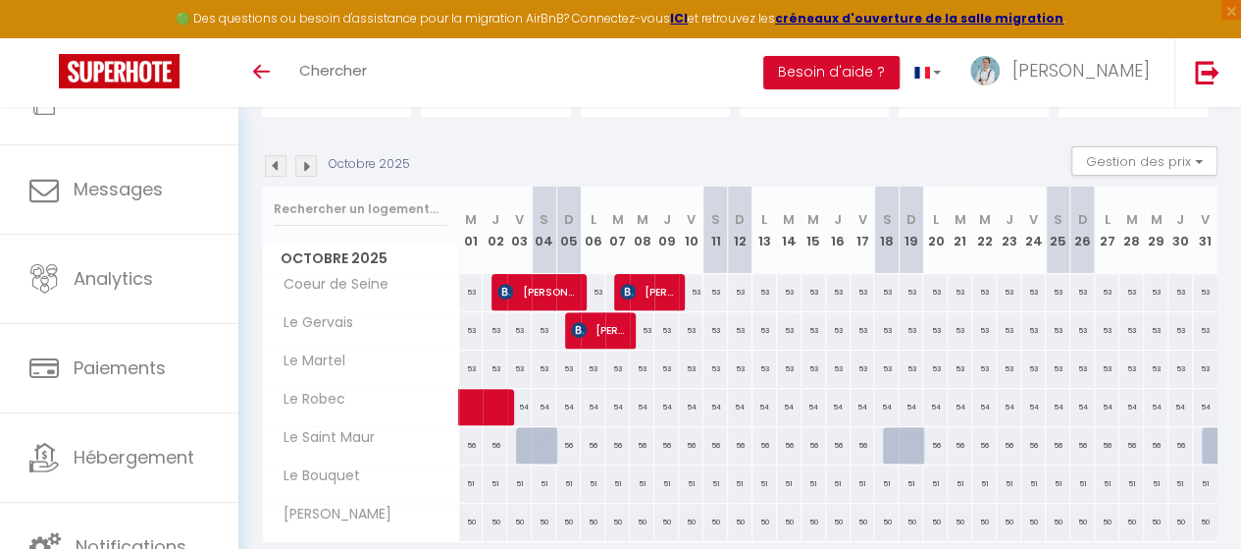
scroll to position [259, 0]
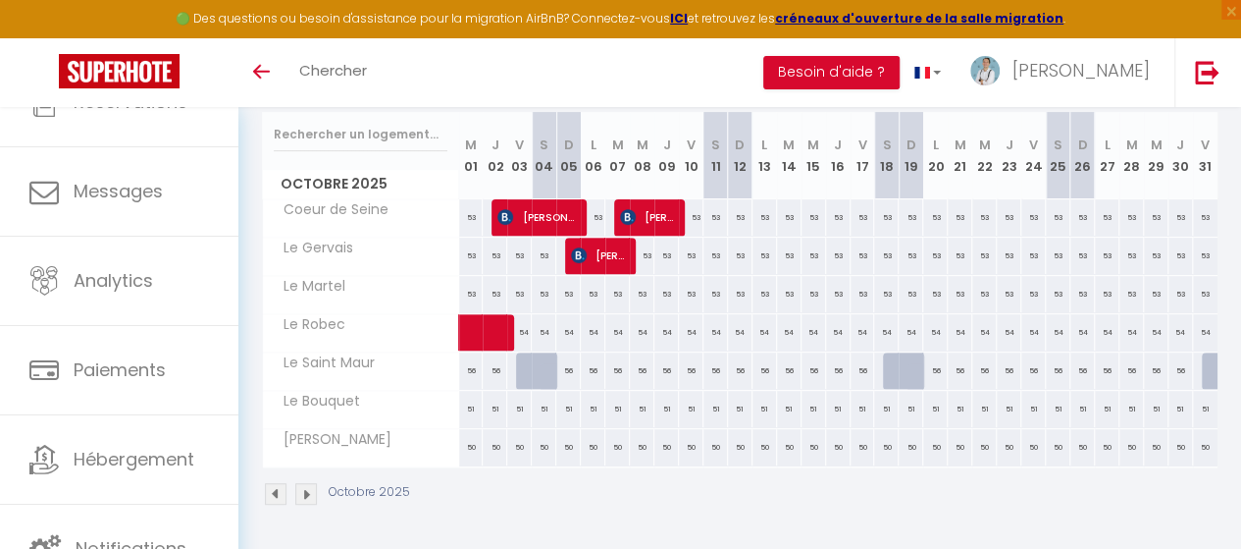
click at [525, 78] on div "Toggle menubar Chercher BUTTON Besoin d'aide ? PHILIPPE Paramètres Équipe" at bounding box center [684, 72] width 1084 height 69
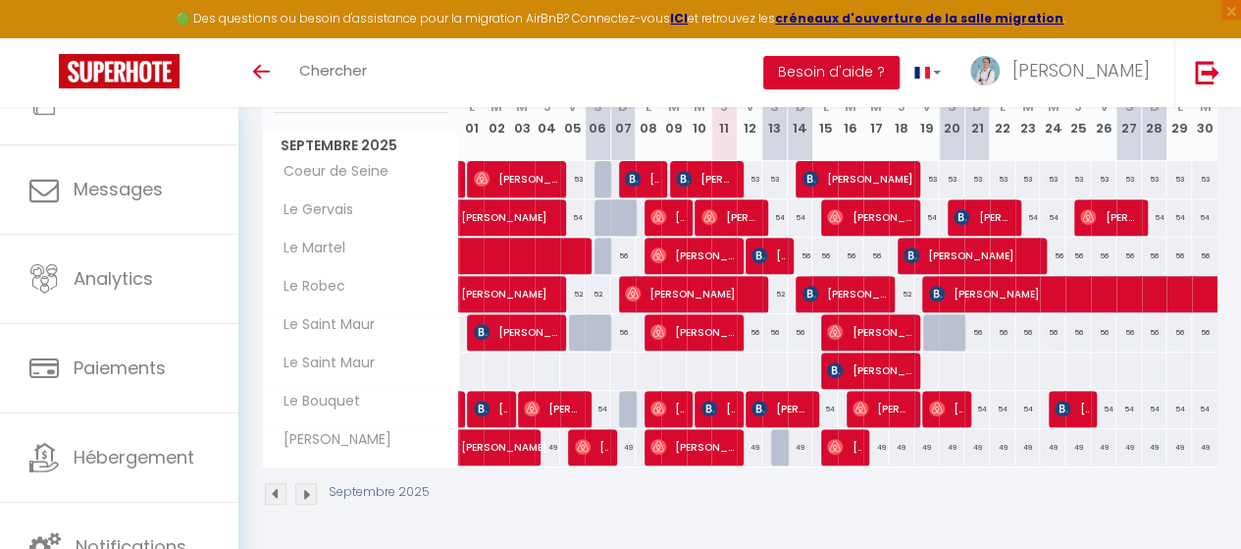
click at [306, 487] on img at bounding box center [306, 494] width 22 height 22
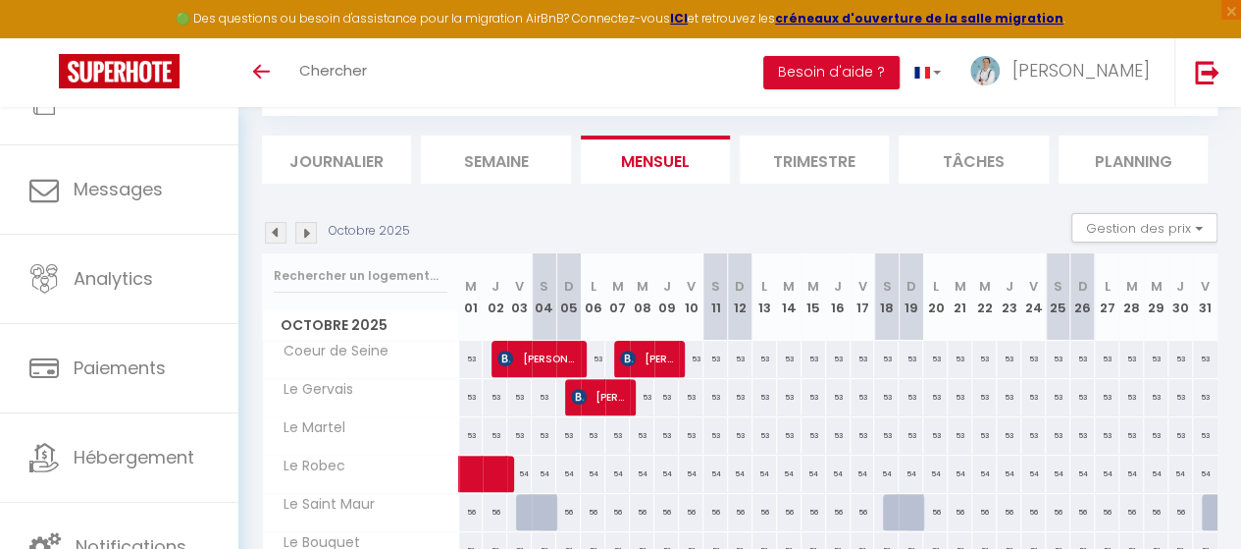
scroll to position [259, 0]
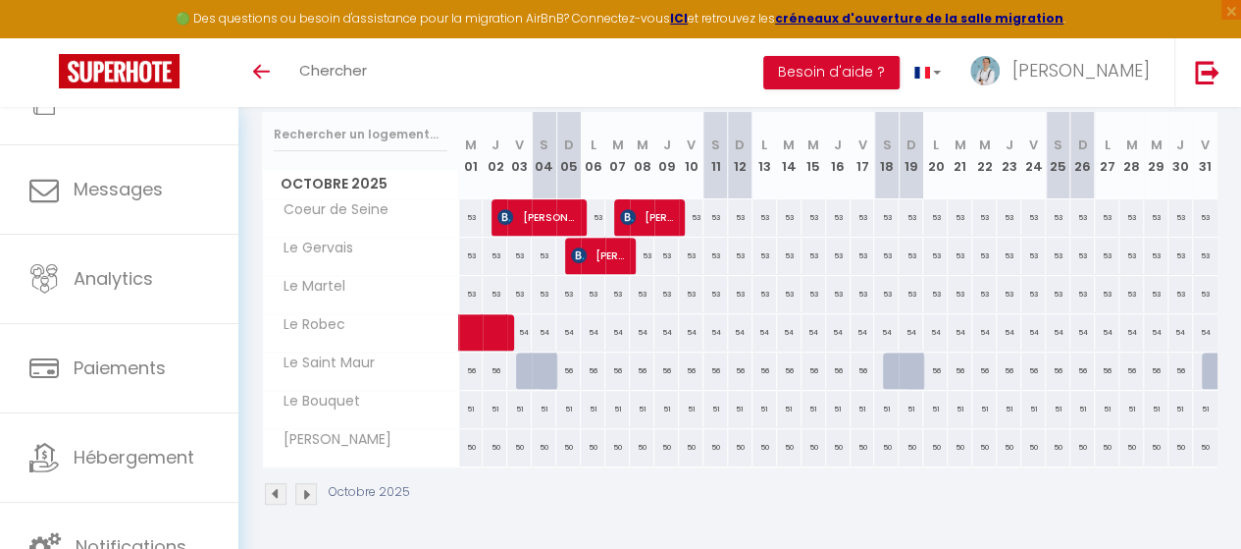
click at [272, 483] on img at bounding box center [276, 494] width 22 height 22
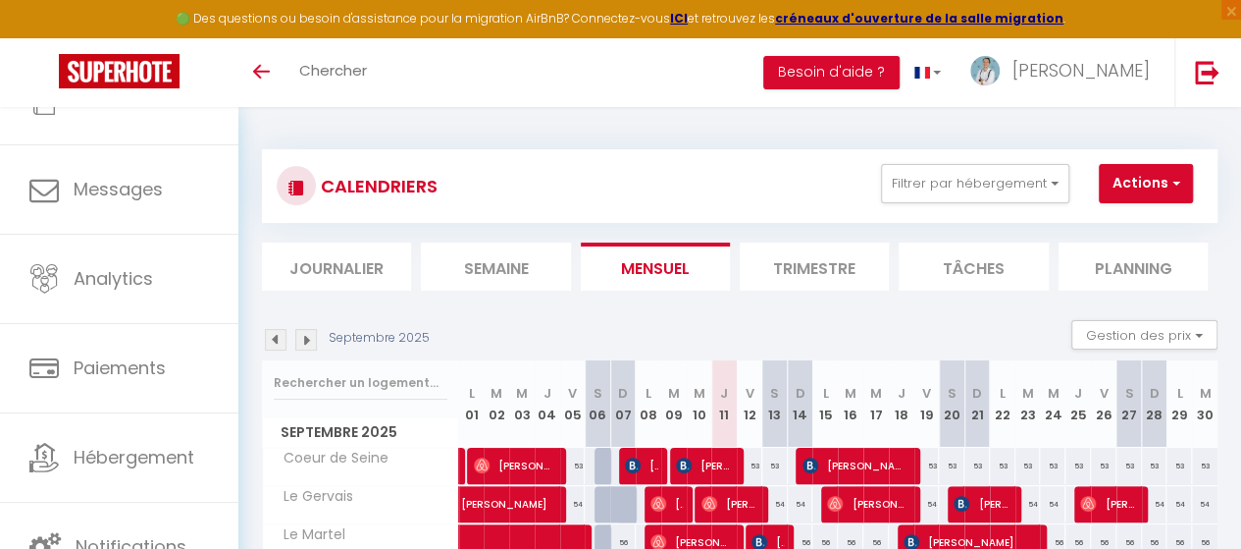
scroll to position [294, 0]
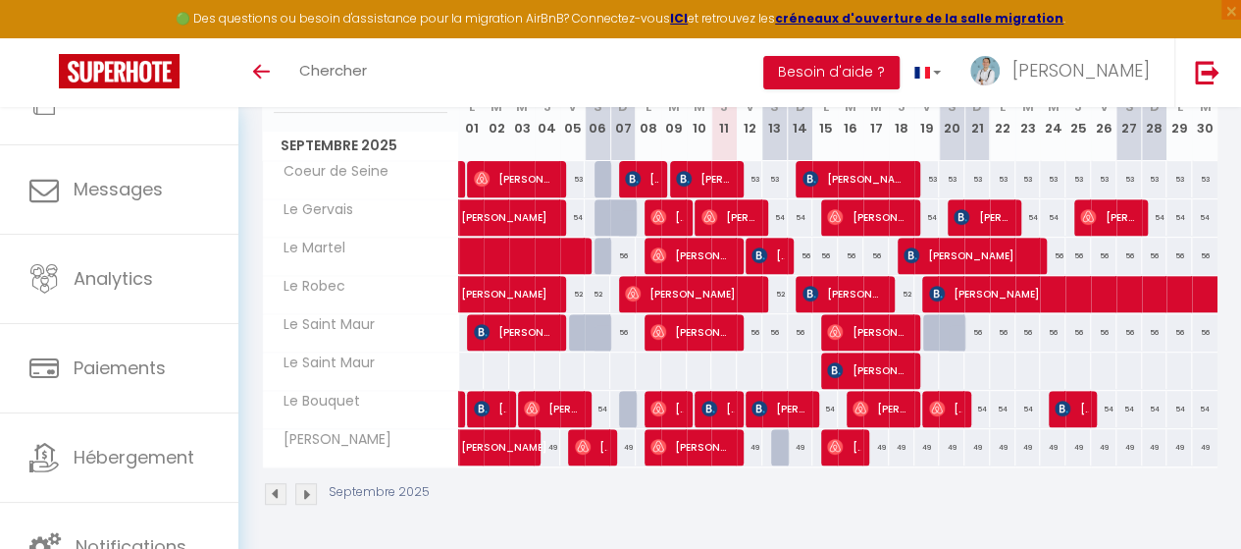
click at [270, 483] on img at bounding box center [276, 494] width 22 height 22
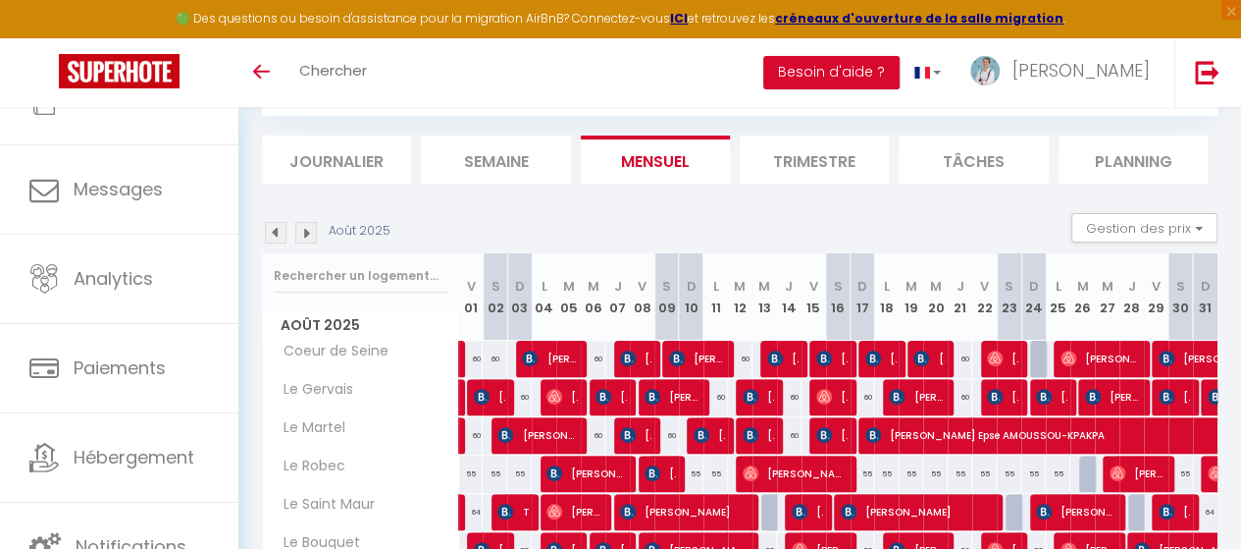
scroll to position [259, 0]
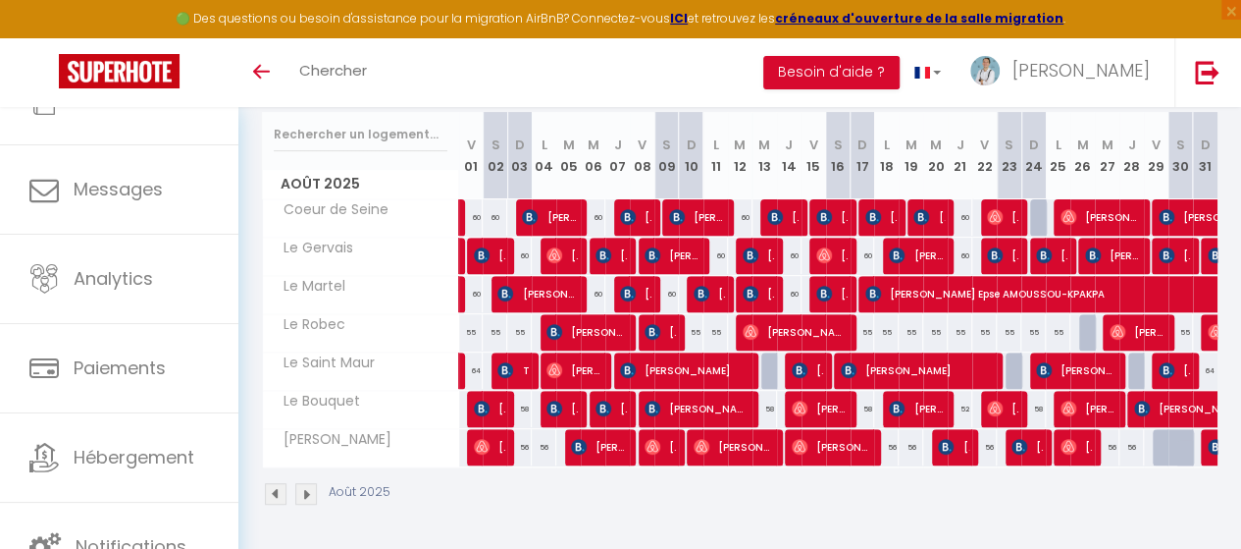
click at [312, 483] on img at bounding box center [306, 494] width 22 height 22
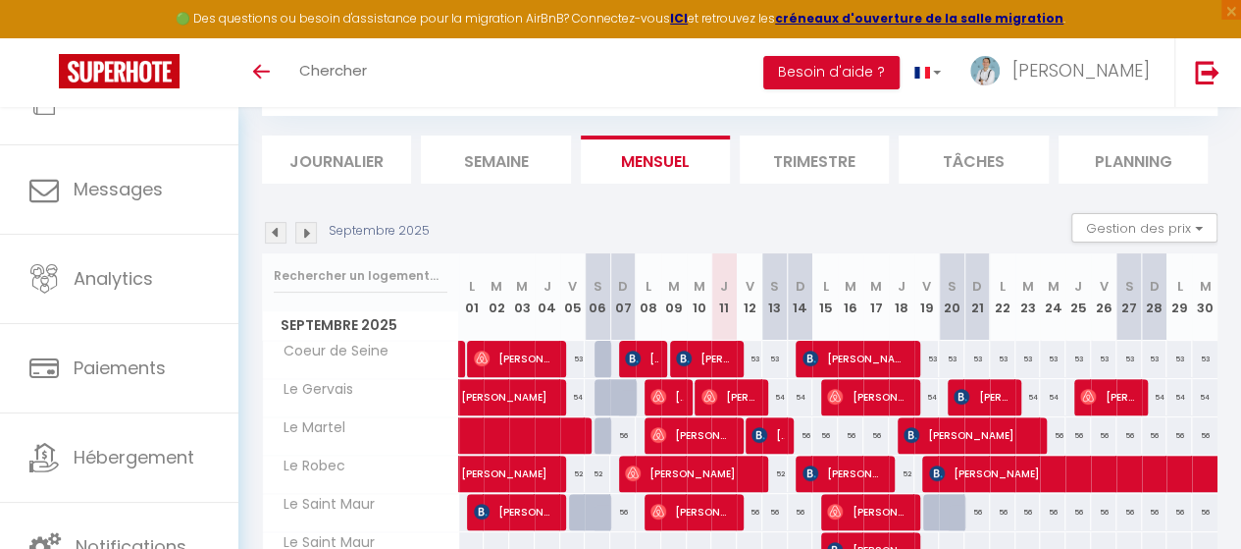
scroll to position [294, 0]
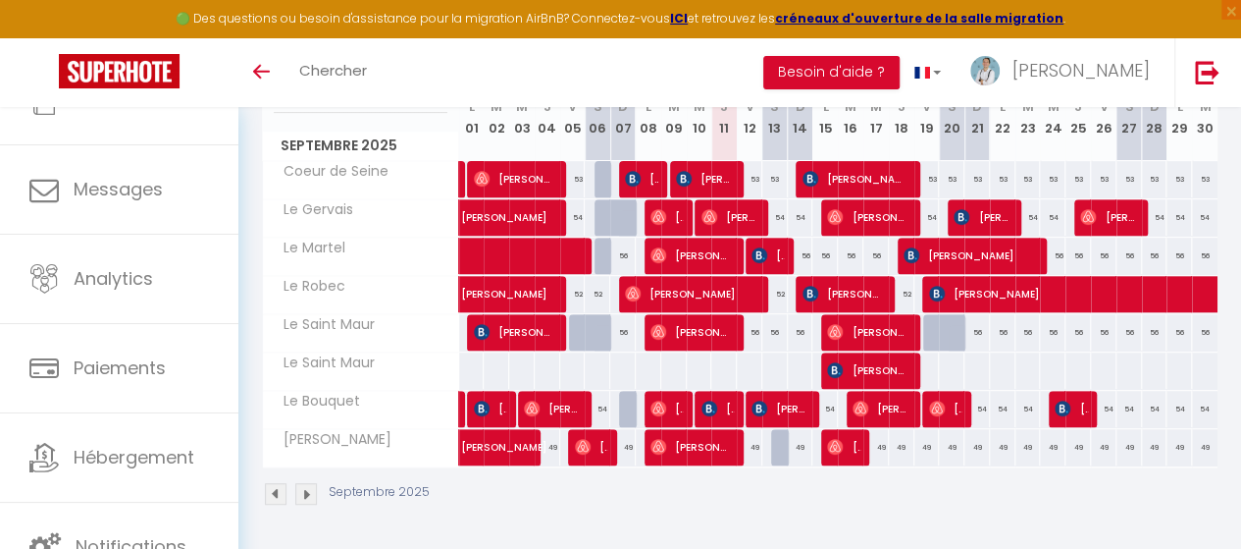
click at [304, 483] on img at bounding box center [306, 494] width 22 height 22
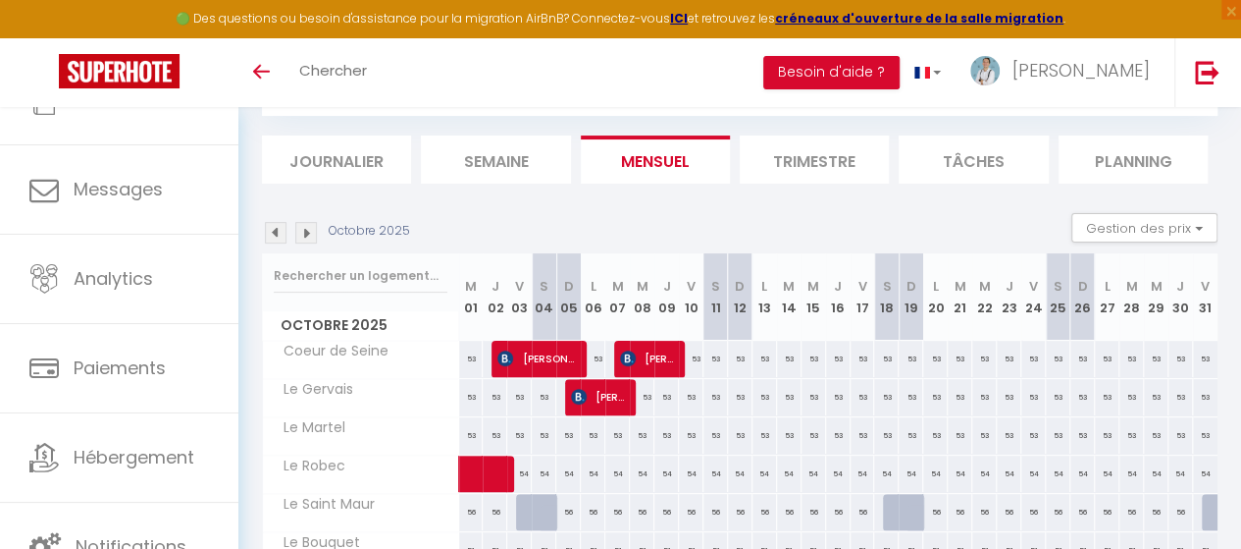
scroll to position [259, 0]
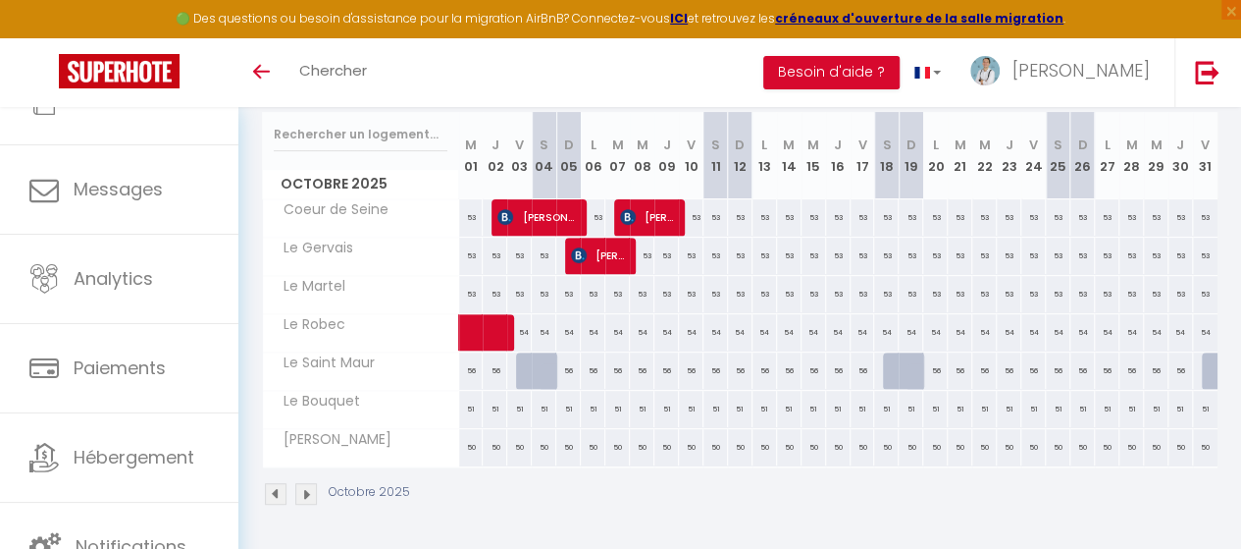
click at [306, 483] on img at bounding box center [306, 494] width 22 height 22
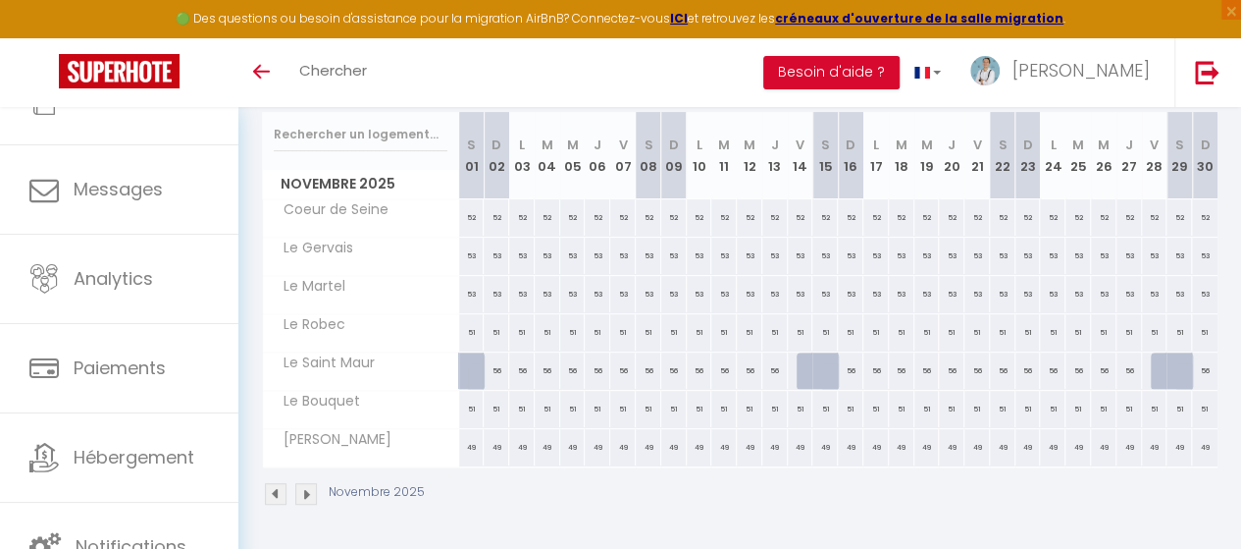
click at [276, 483] on img at bounding box center [276, 494] width 22 height 22
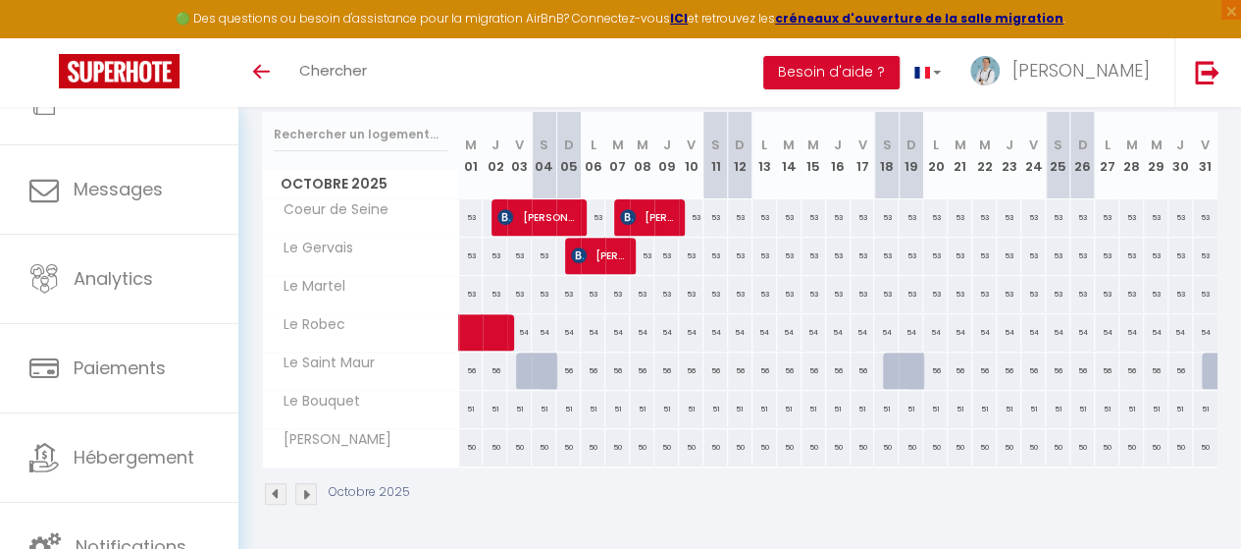
click at [276, 483] on img at bounding box center [276, 494] width 22 height 22
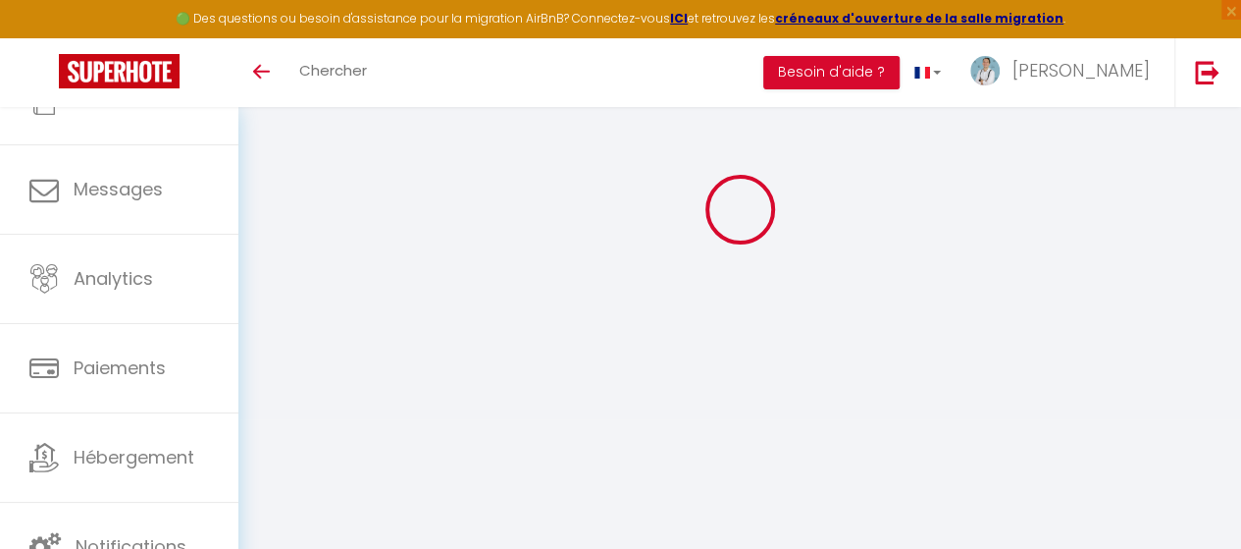
scroll to position [294, 0]
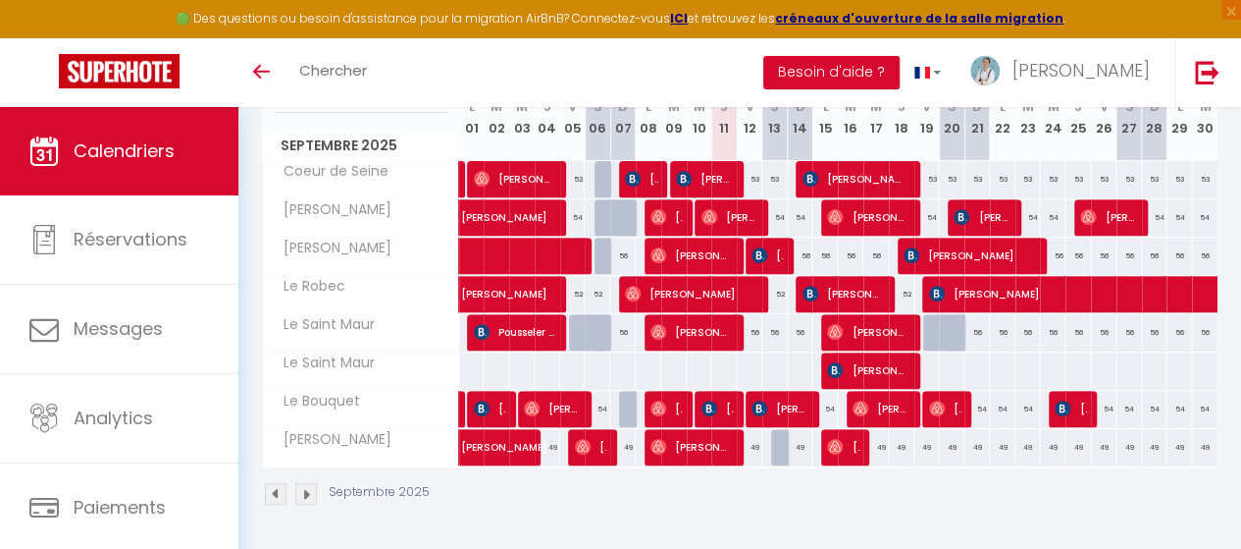
scroll to position [294, 0]
click at [467, 364] on div at bounding box center [471, 370] width 26 height 36
type input "56"
type input "Lun 01 Septembre 2025"
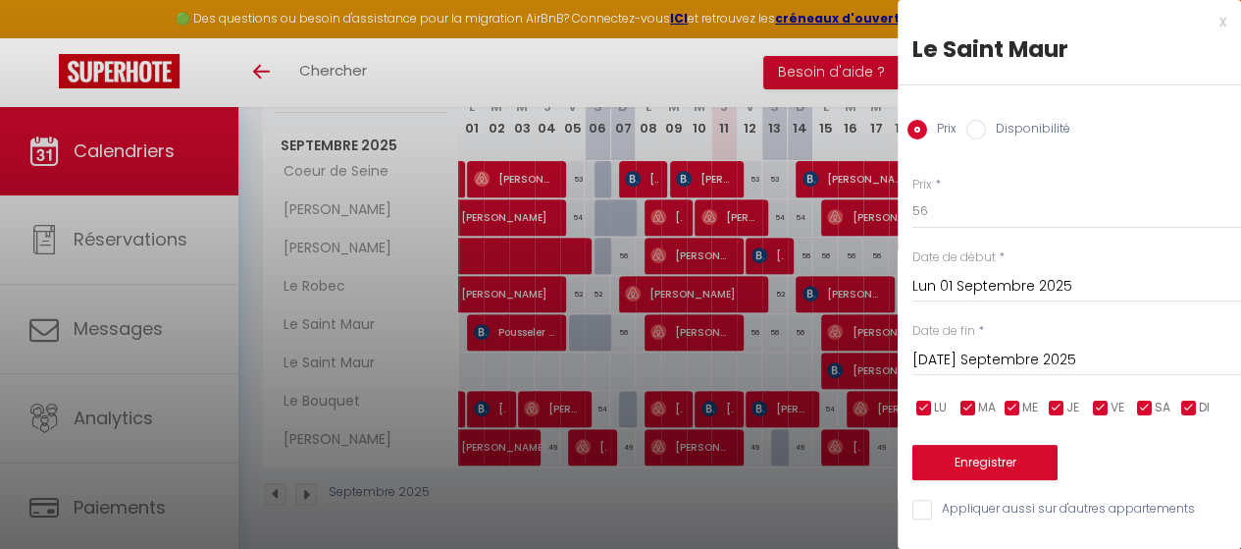
scroll to position [0, 0]
click at [991, 352] on input "Mar 02 Septembre 2025" at bounding box center [1077, 360] width 329 height 26
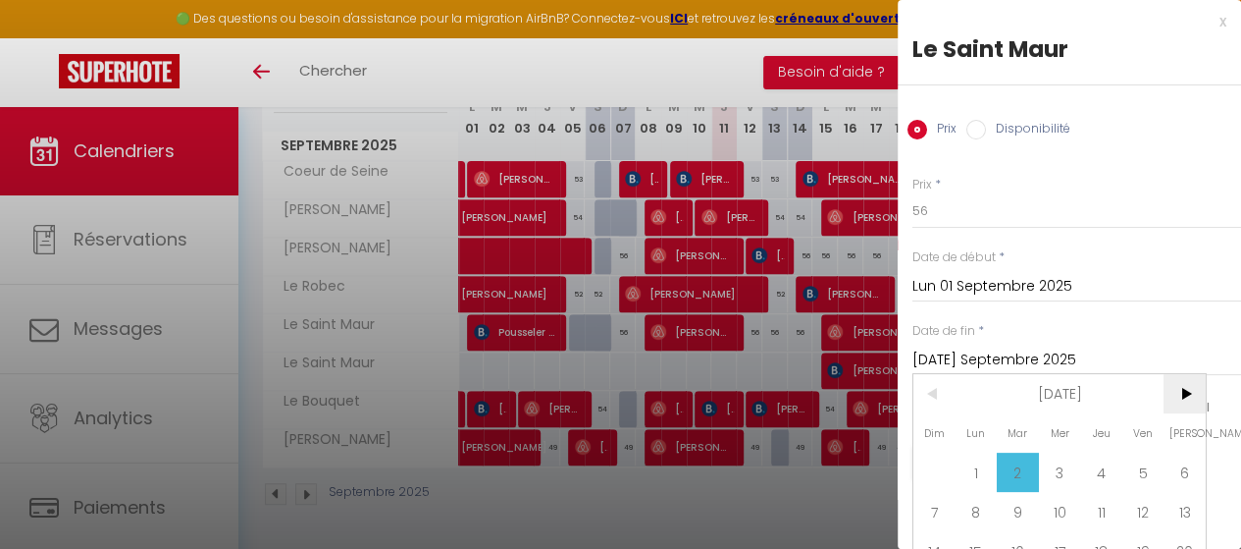
click at [1197, 387] on span ">" at bounding box center [1185, 393] width 42 height 39
click at [1071, 472] on span "1" at bounding box center [1060, 471] width 42 height 39
type input "Mer 01 Octobre 2025"
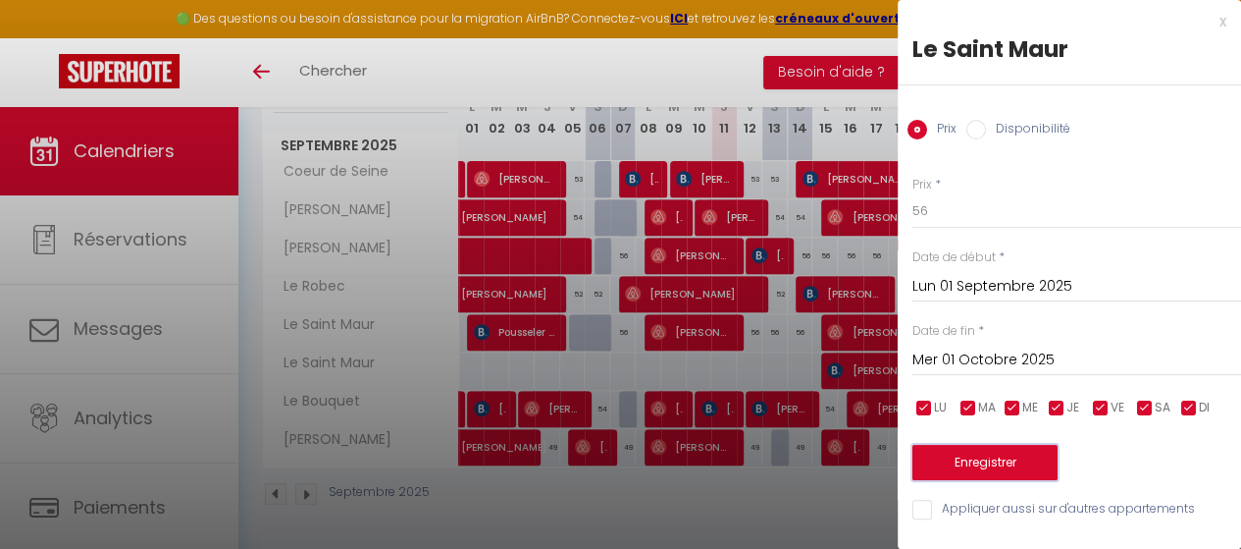
click at [992, 458] on button "Enregistrer" at bounding box center [985, 462] width 145 height 35
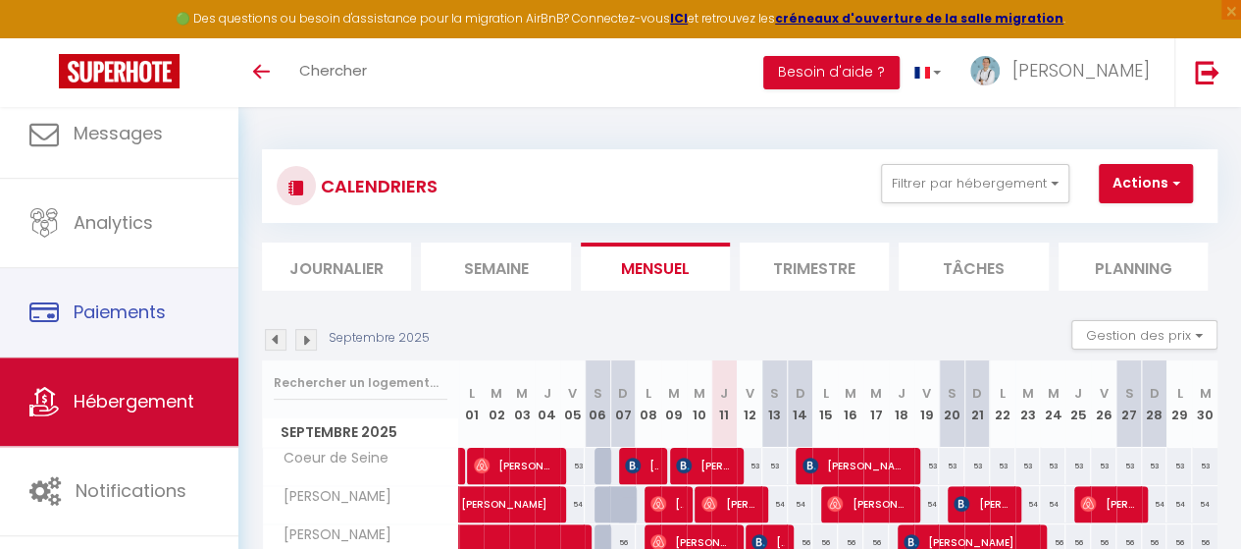
scroll to position [138, 0]
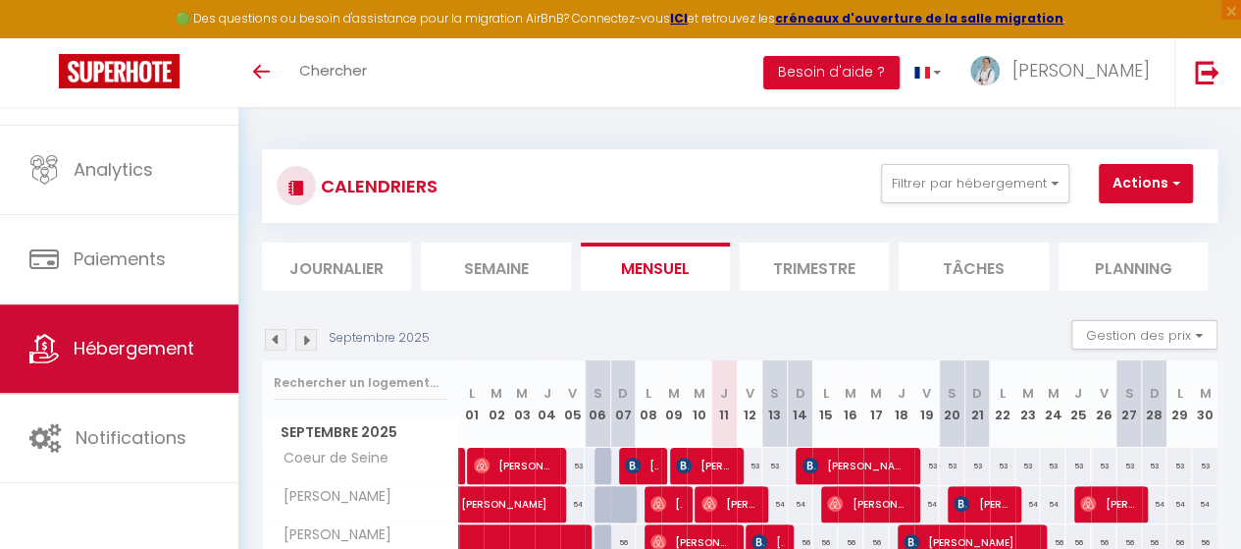
click at [143, 325] on link "Hébergement" at bounding box center [119, 348] width 238 height 88
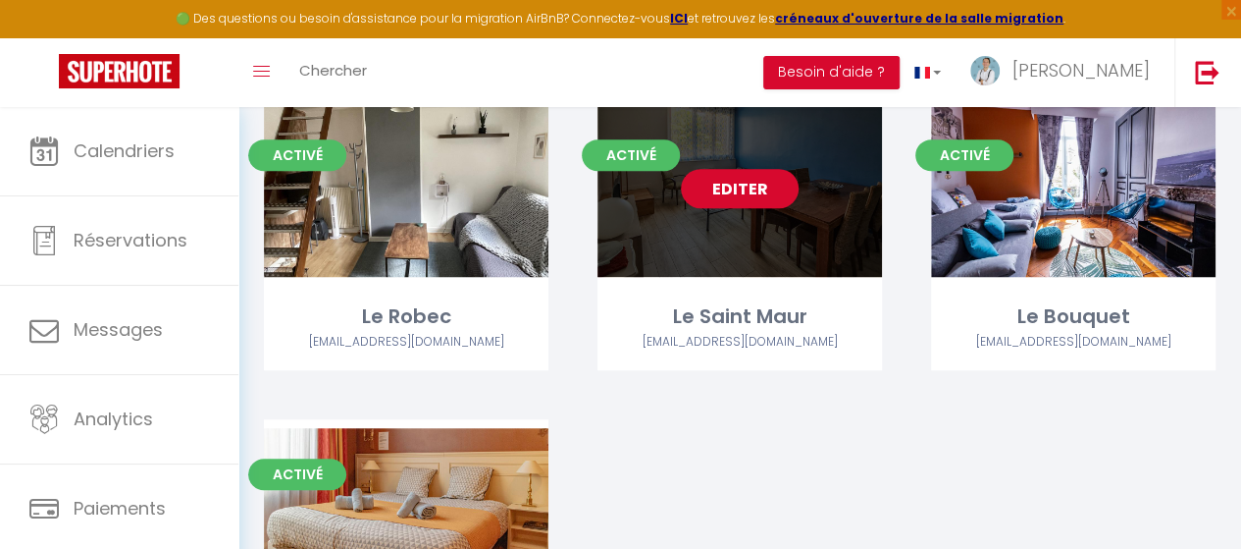
scroll to position [491, 0]
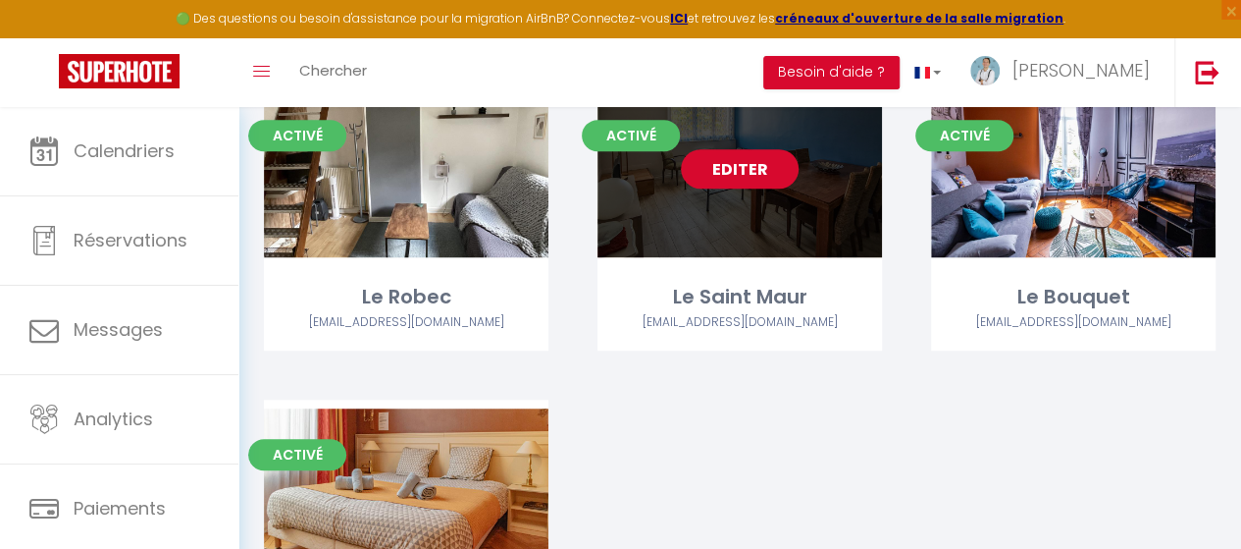
click at [757, 181] on link "Editer" at bounding box center [740, 168] width 118 height 39
select select "3"
select select "2"
select select "1"
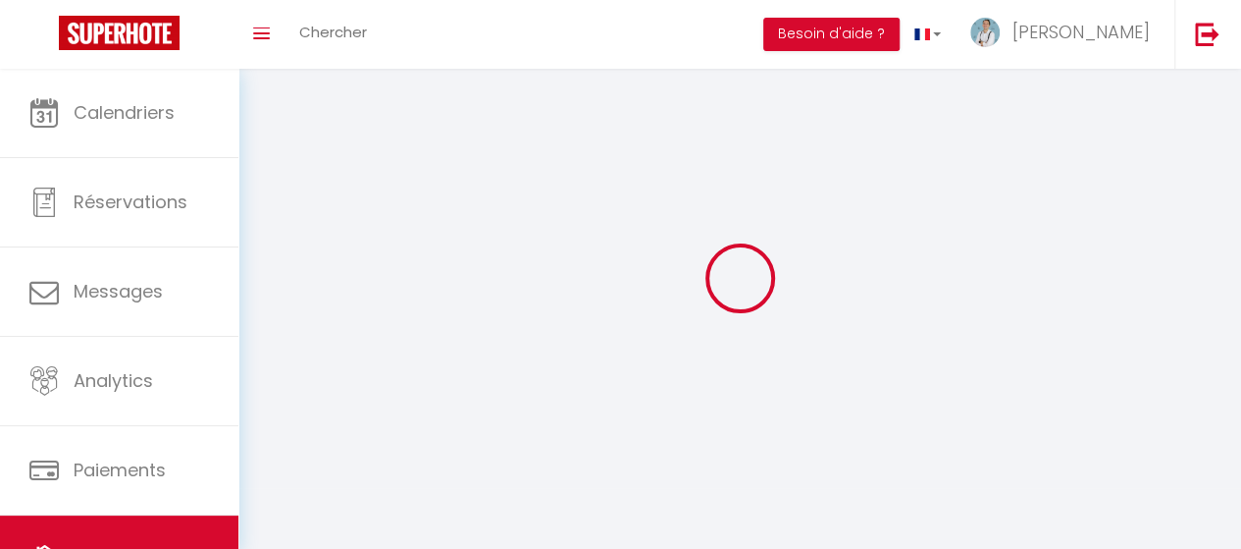
select select
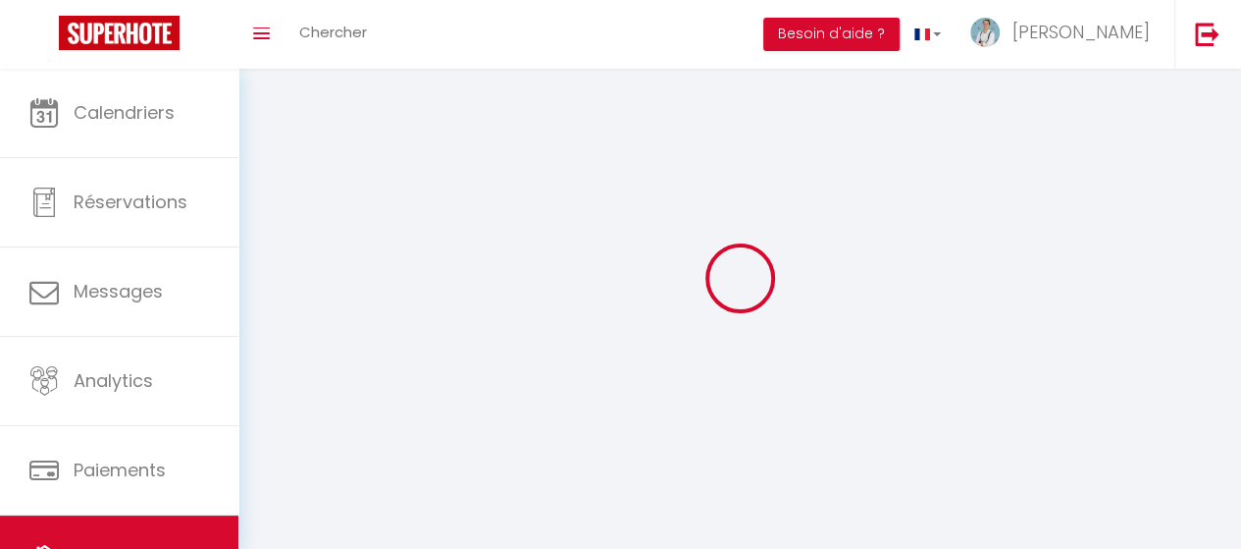
select select
checkbox input "false"
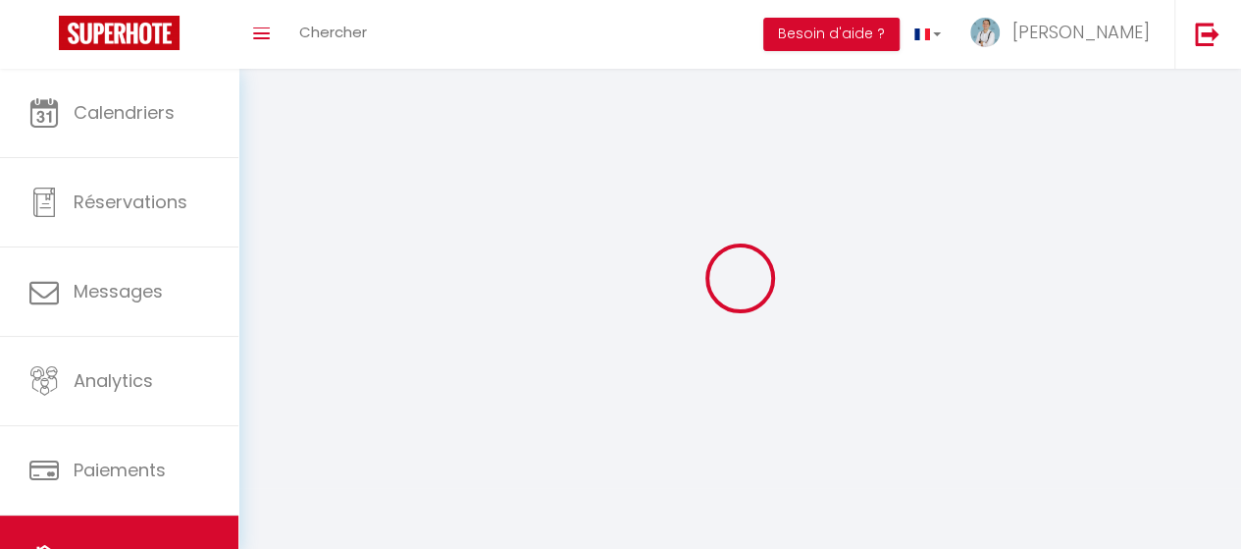
checkbox input "false"
select select
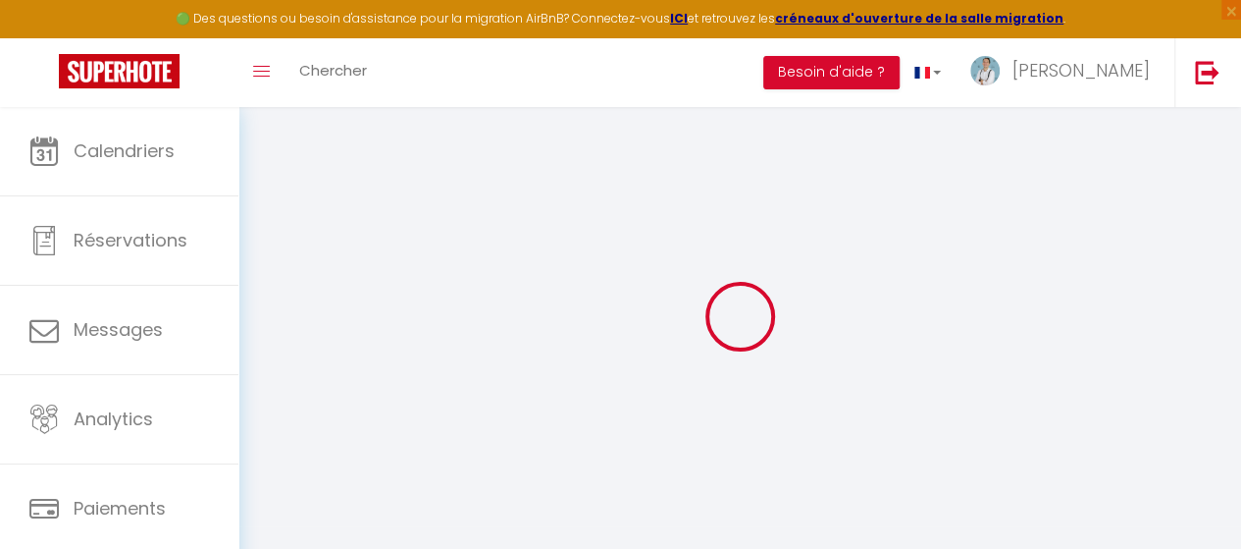
select select "+ 5 %"
select select "+ 20 %"
select select "16:00"
select select "21:00"
select select "12:00"
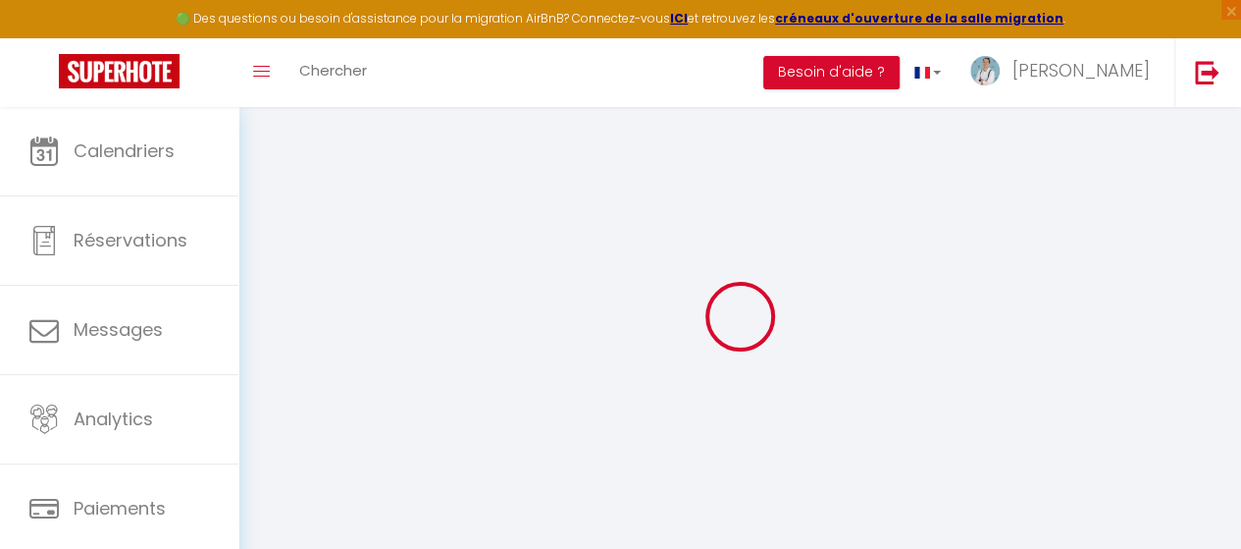
select select "30"
select select "120"
select select
checkbox input "false"
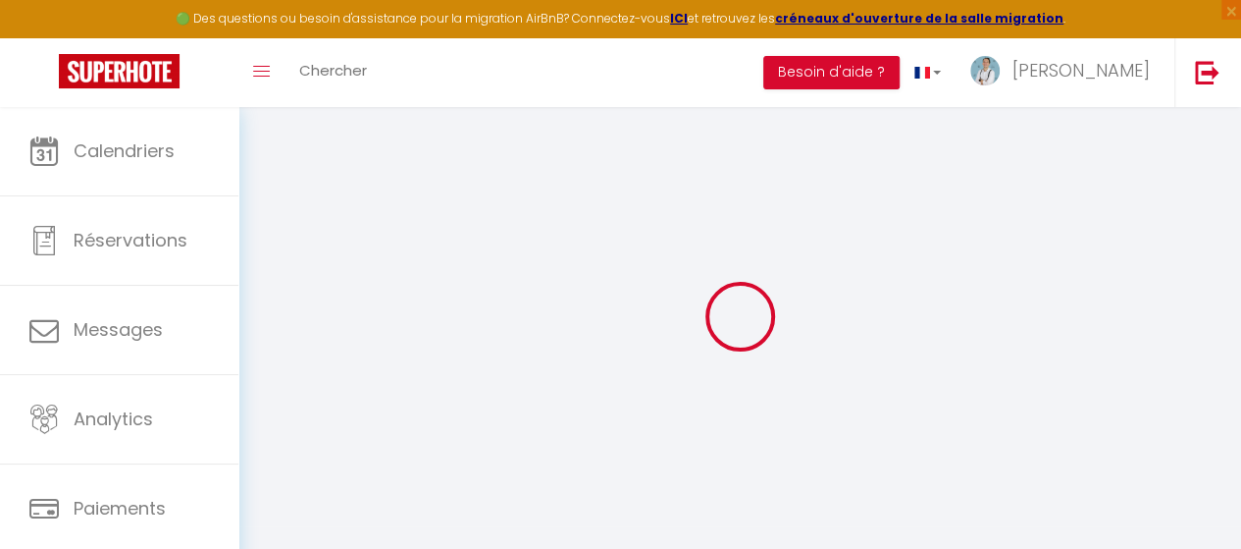
checkbox input "false"
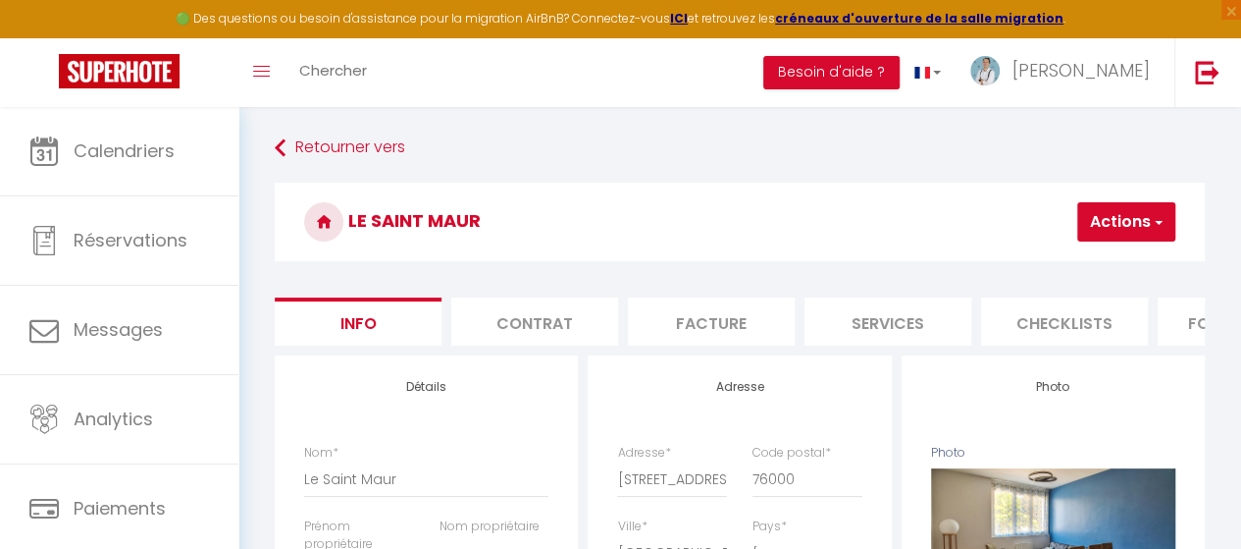
select select
checkbox input "false"
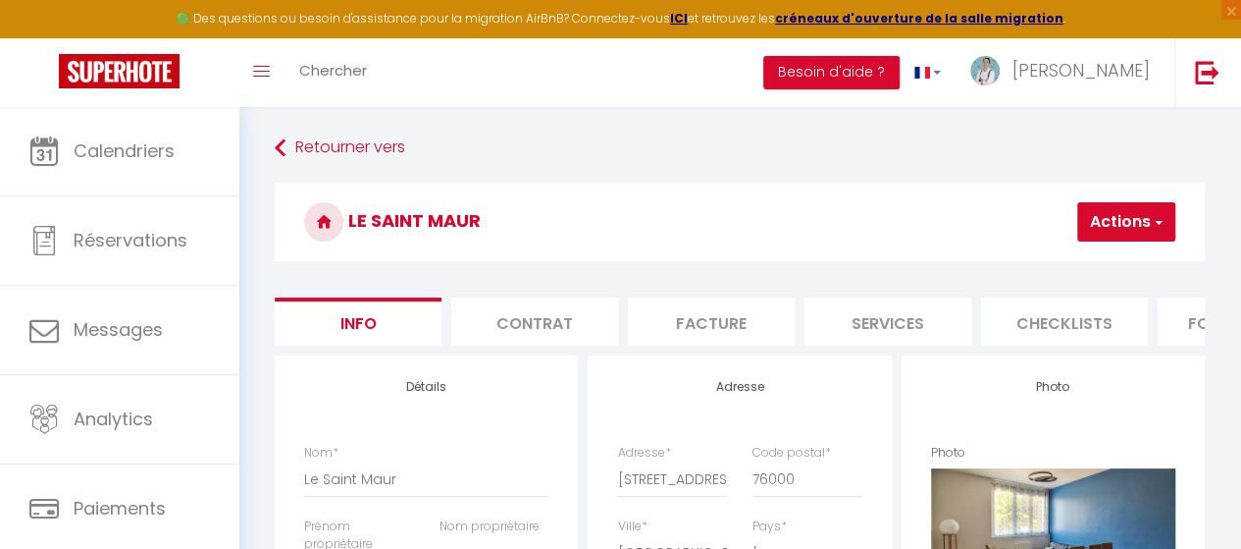
checkbox input "false"
select select "365"
select select "EUR"
select select
select select "794-660644573121124545"
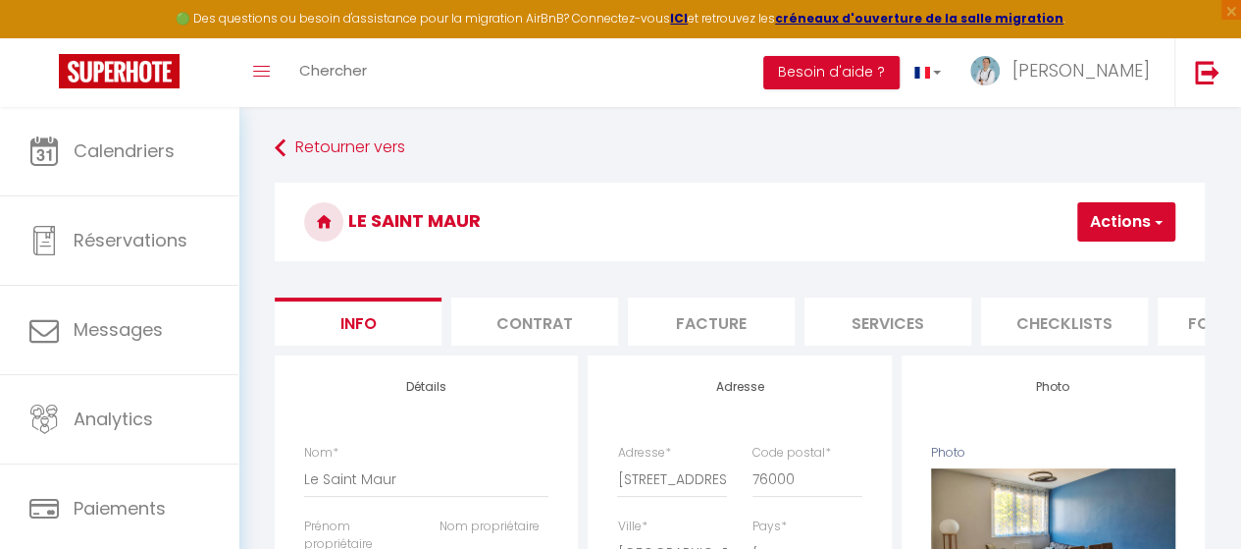
scroll to position [0, 813]
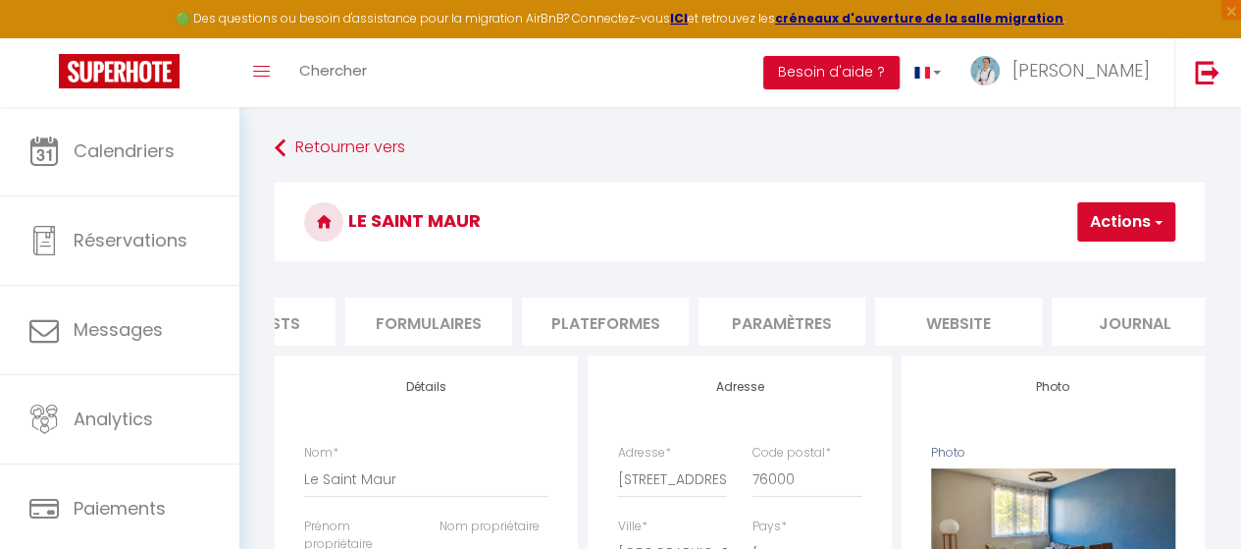
click at [577, 321] on li "Plateformes" at bounding box center [605, 321] width 167 height 48
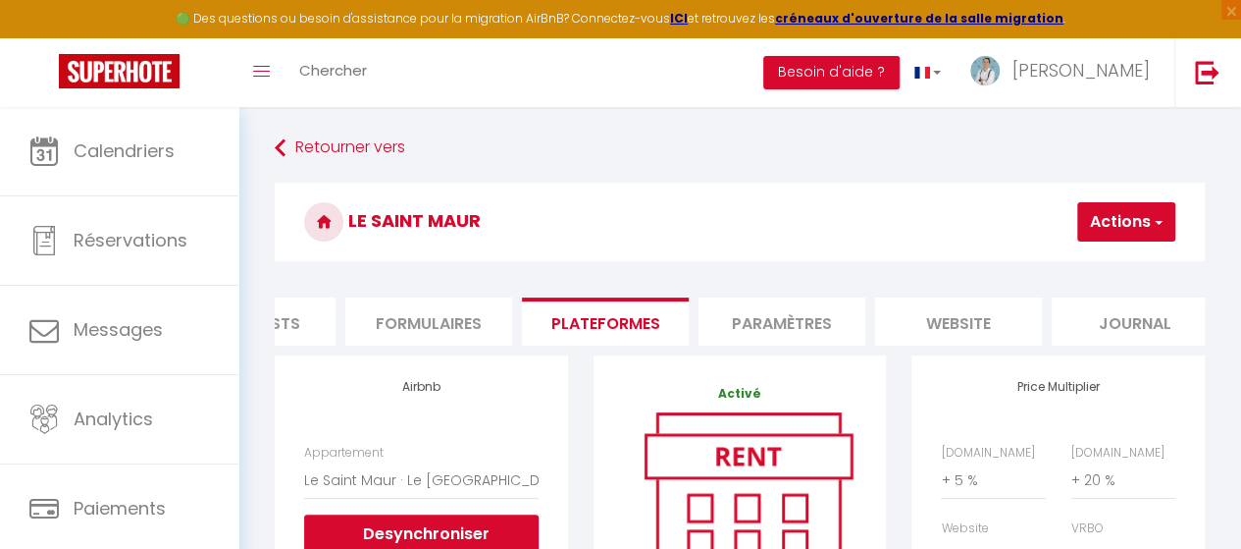
select select
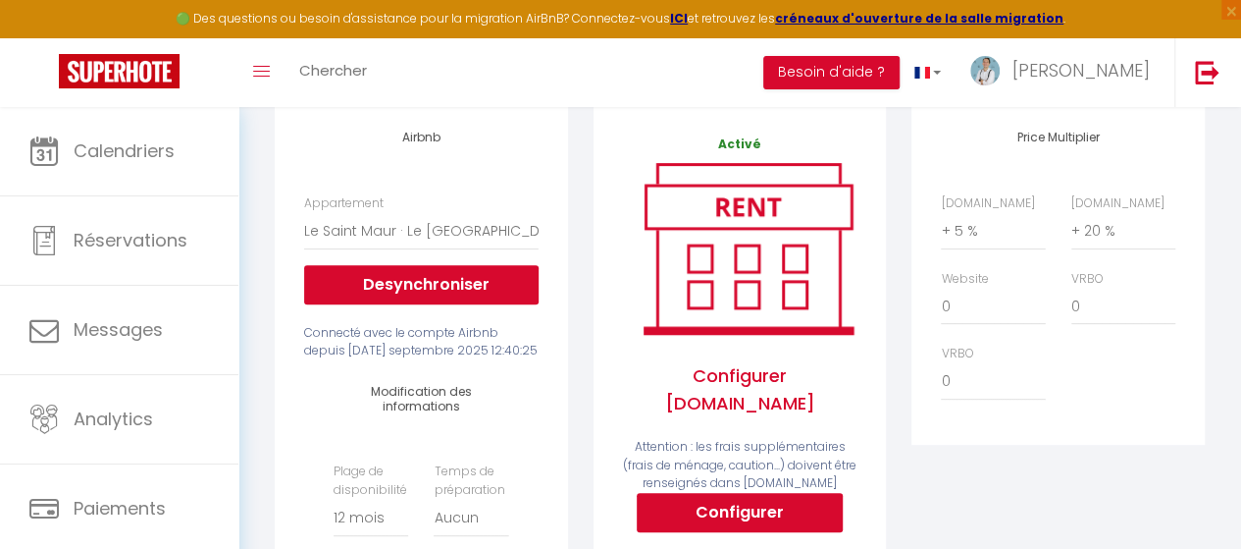
scroll to position [196, 0]
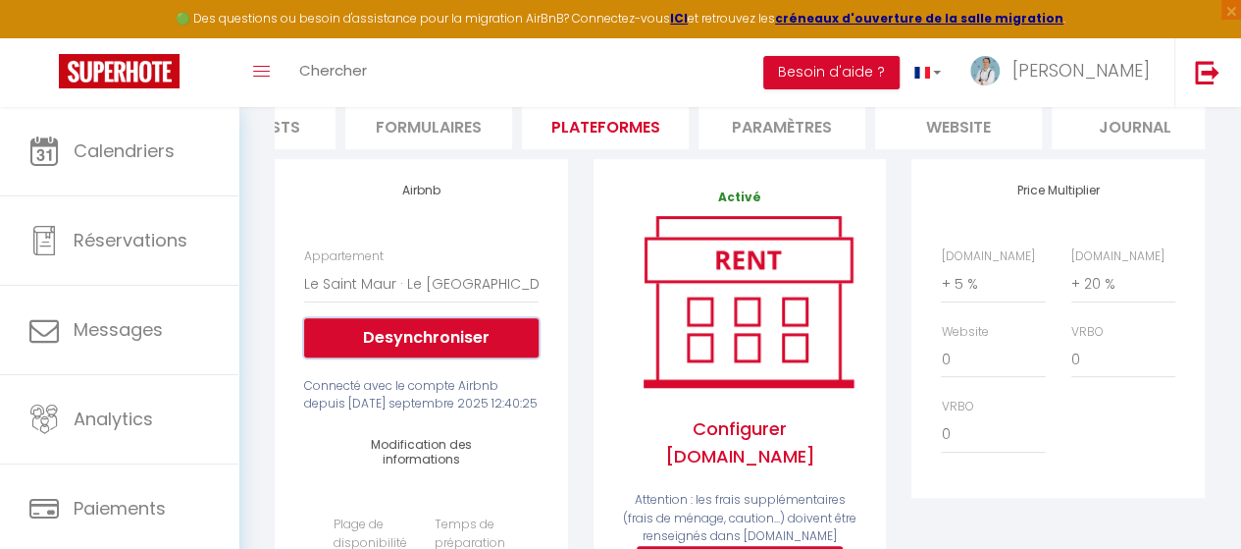
click at [408, 344] on button "Desynchroniser" at bounding box center [421, 337] width 234 height 39
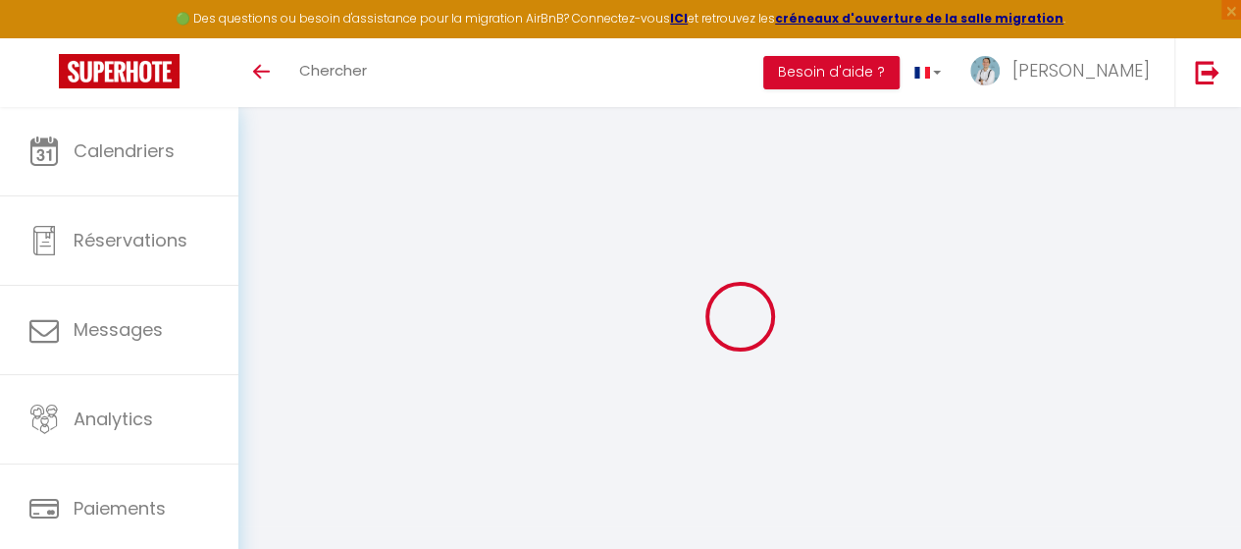
select select "+ 5 %"
select select "+ 20 %"
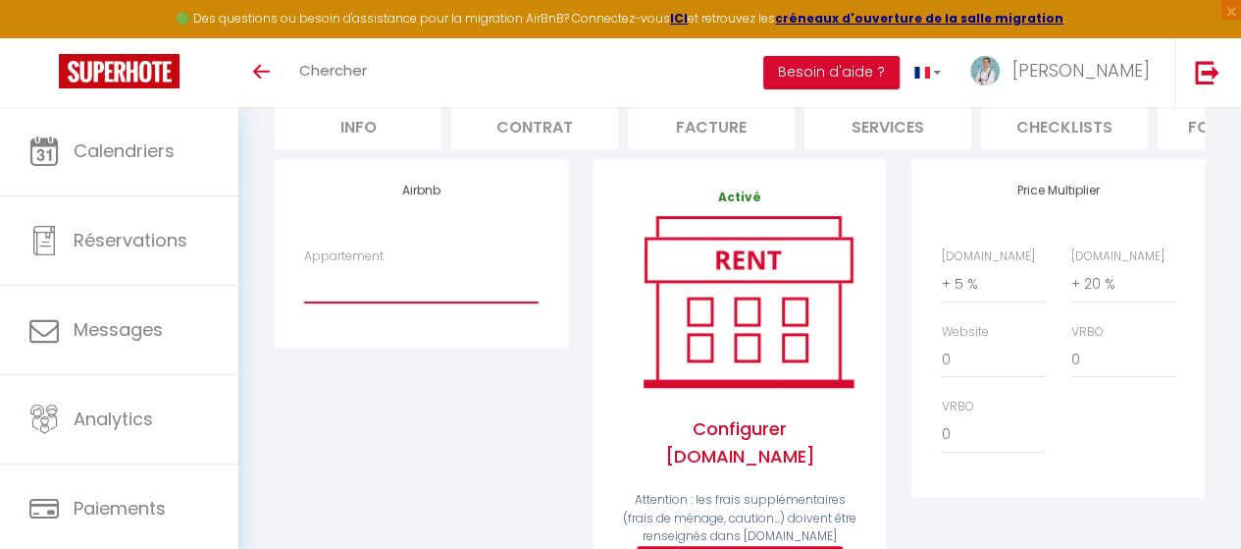
click at [340, 301] on select "Le Saint Maur · Le Saint Maur - Proche Gare, Spacieux et Calme - philougolois@h…" at bounding box center [421, 283] width 234 height 37
select select "794-660644573121124545"
click at [304, 280] on select "Le Saint Maur · Le Saint Maur - Proche Gare, Spacieux et Calme - philougolois@h…" at bounding box center [421, 283] width 234 height 37
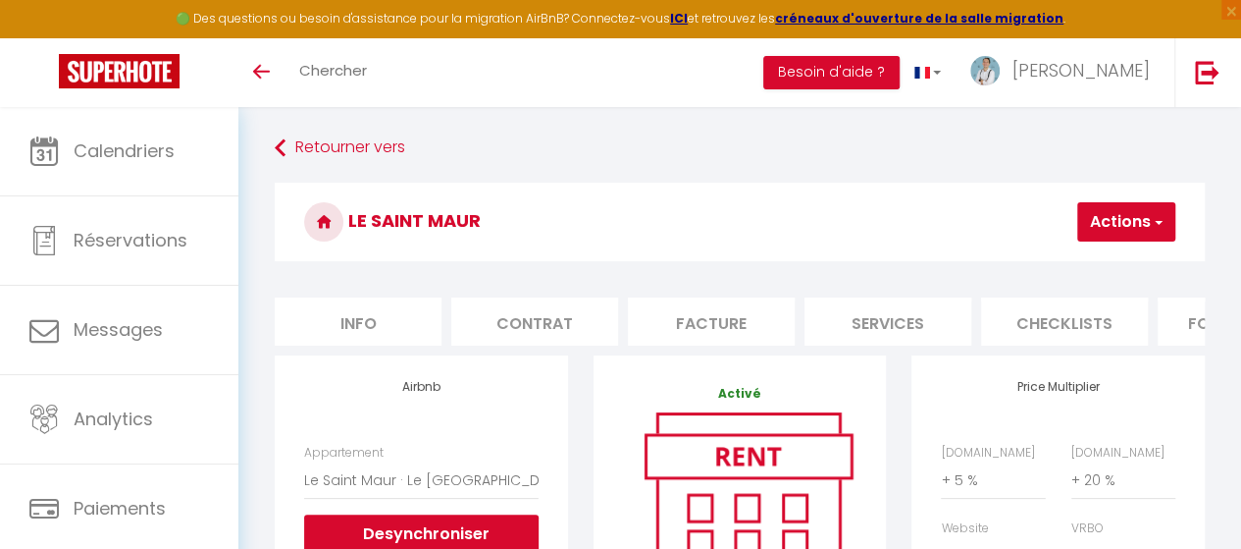
click at [1148, 231] on button "Actions" at bounding box center [1127, 221] width 98 height 39
click at [1119, 271] on link "Enregistrer" at bounding box center [1097, 265] width 155 height 26
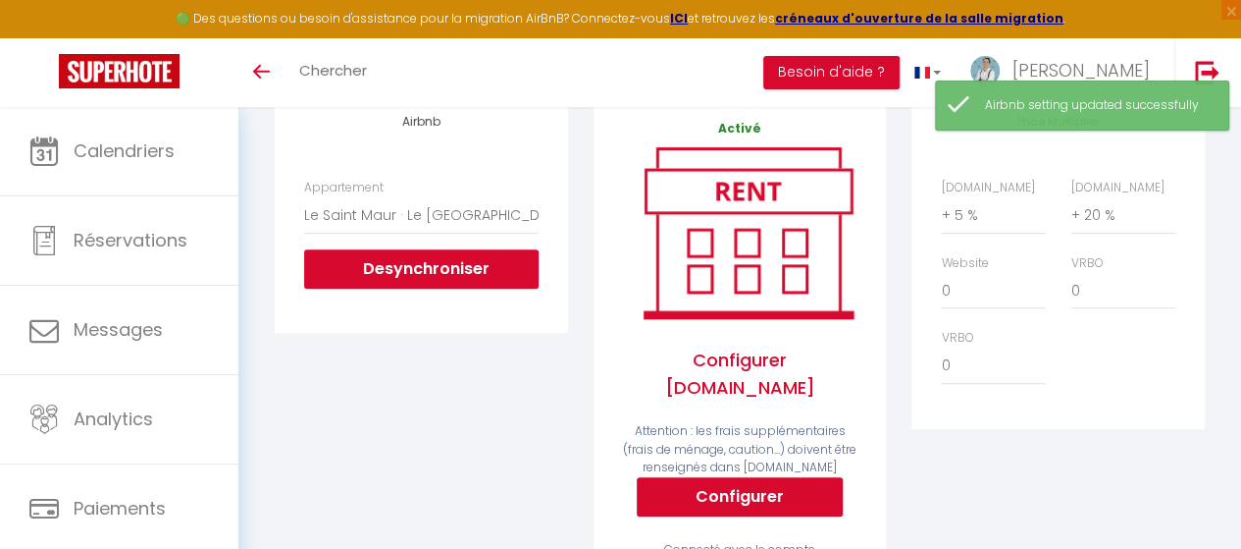
scroll to position [294, 0]
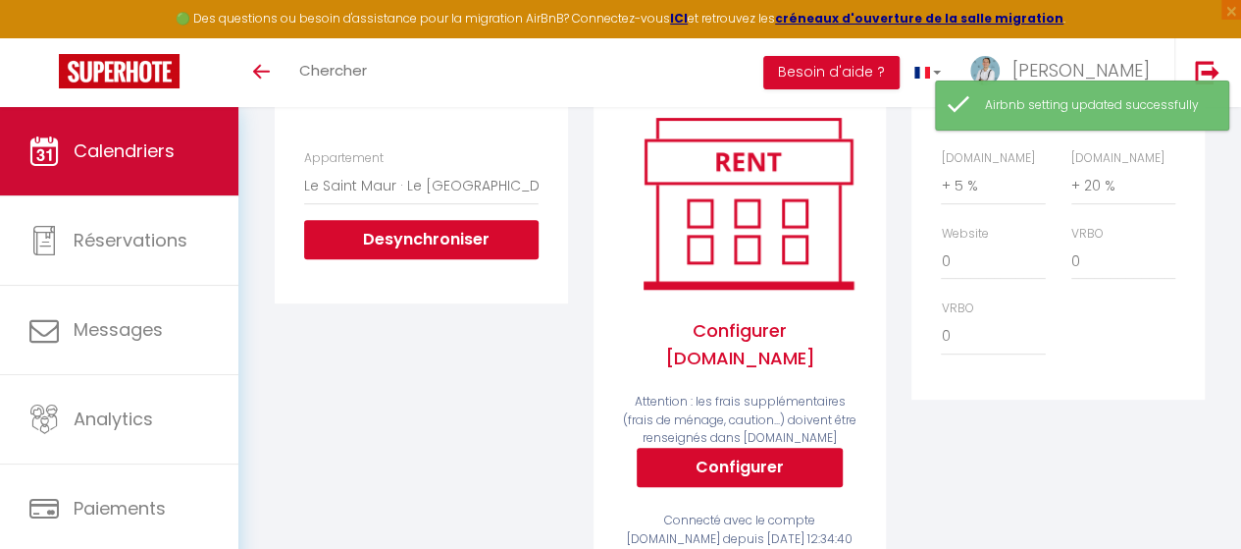
click at [88, 162] on span "Calendriers" at bounding box center [124, 150] width 101 height 25
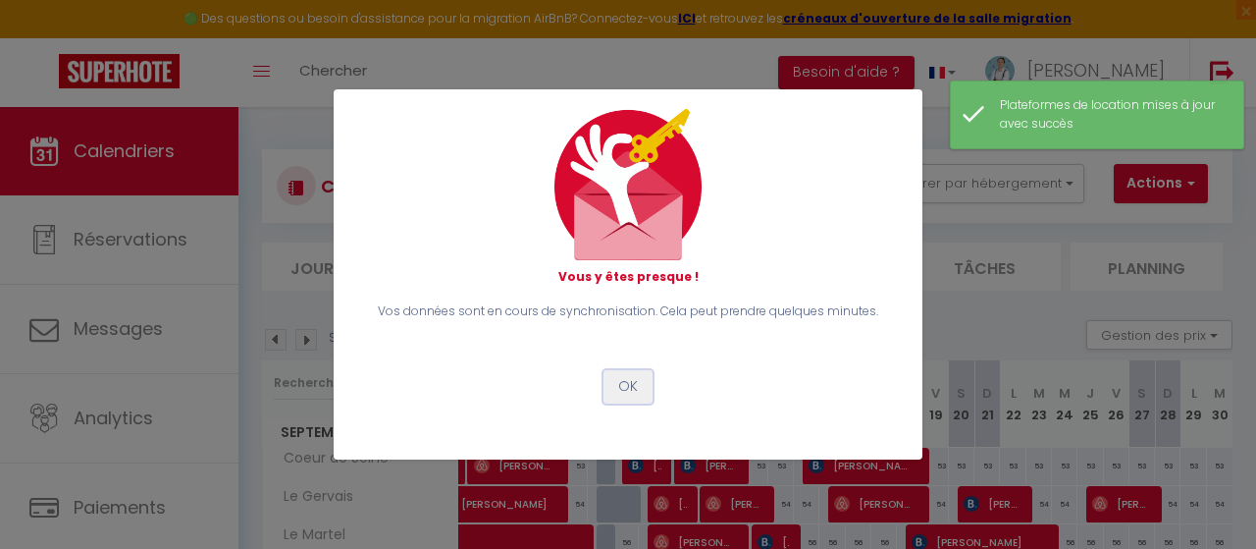
click at [626, 391] on button "OK" at bounding box center [628, 386] width 49 height 33
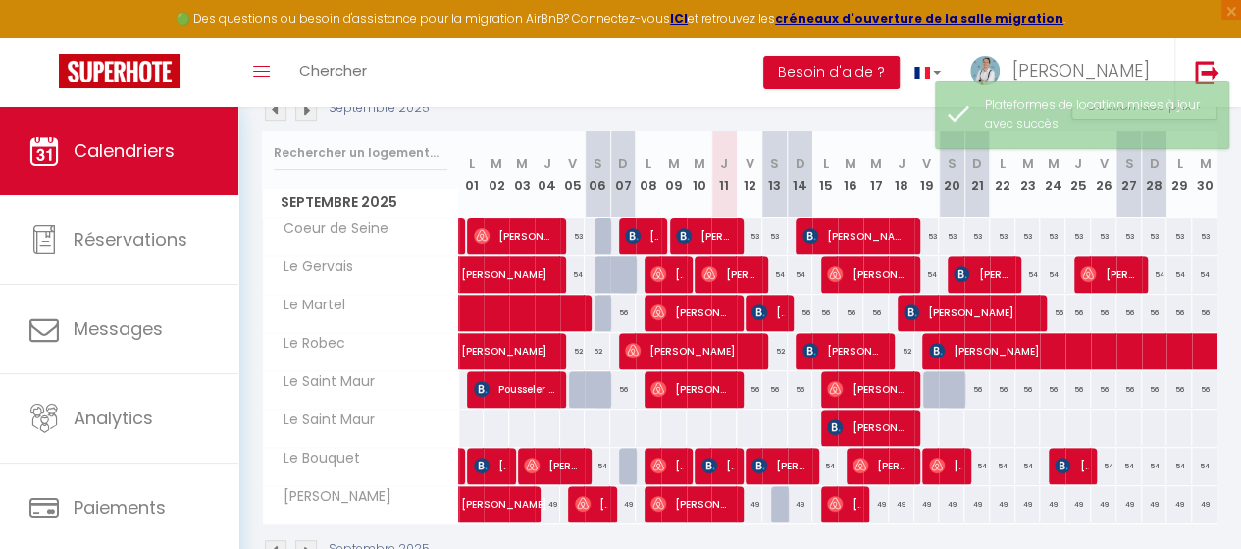
scroll to position [198, 0]
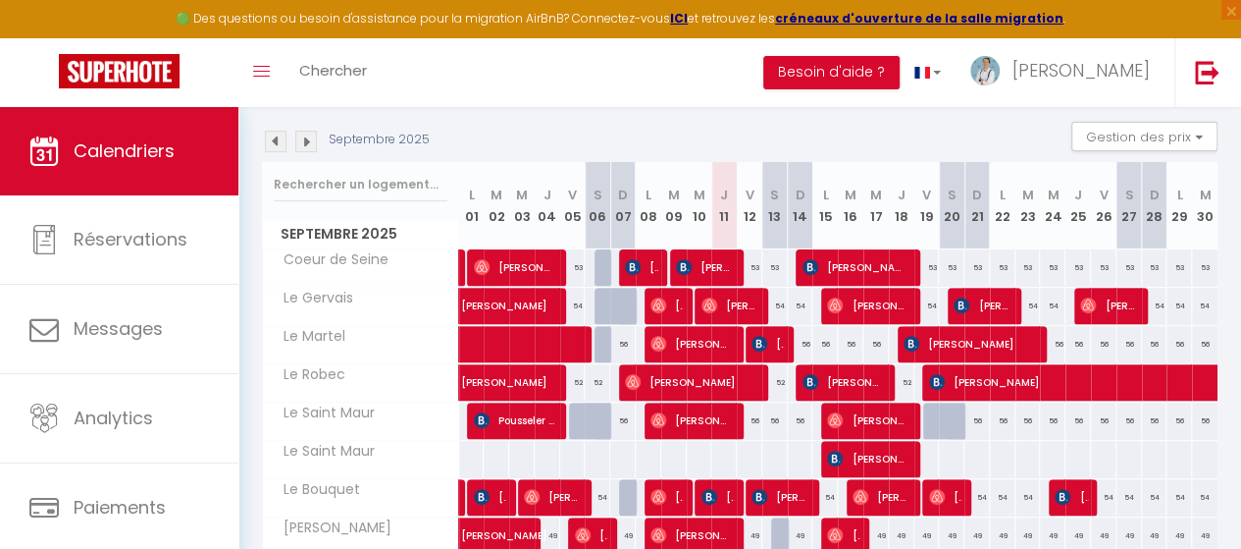
click at [304, 140] on img at bounding box center [306, 142] width 22 height 22
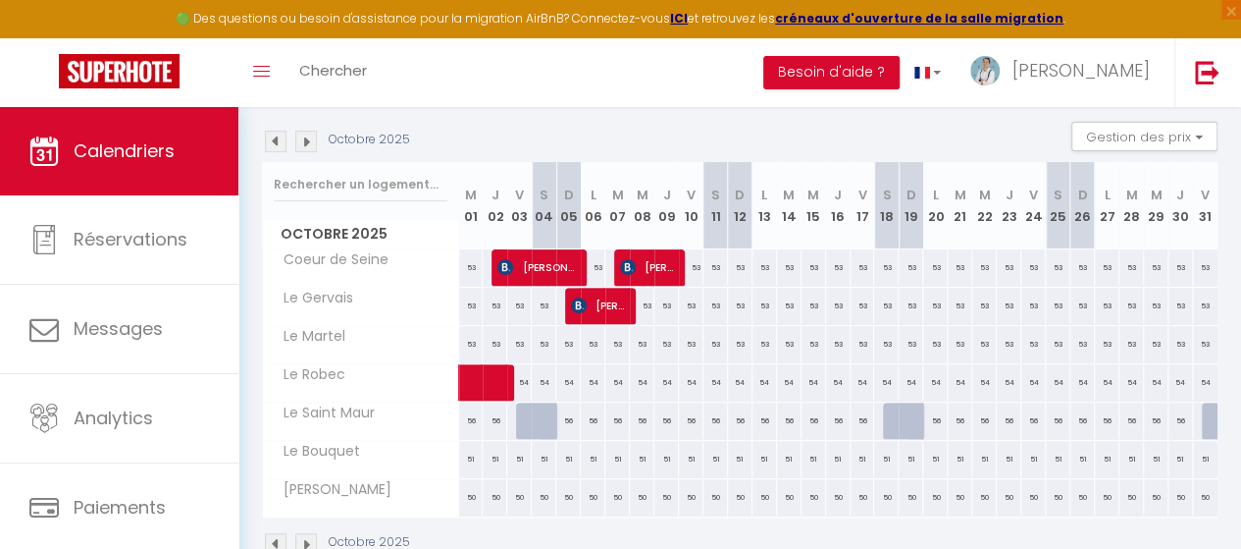
click at [273, 141] on img at bounding box center [276, 142] width 22 height 22
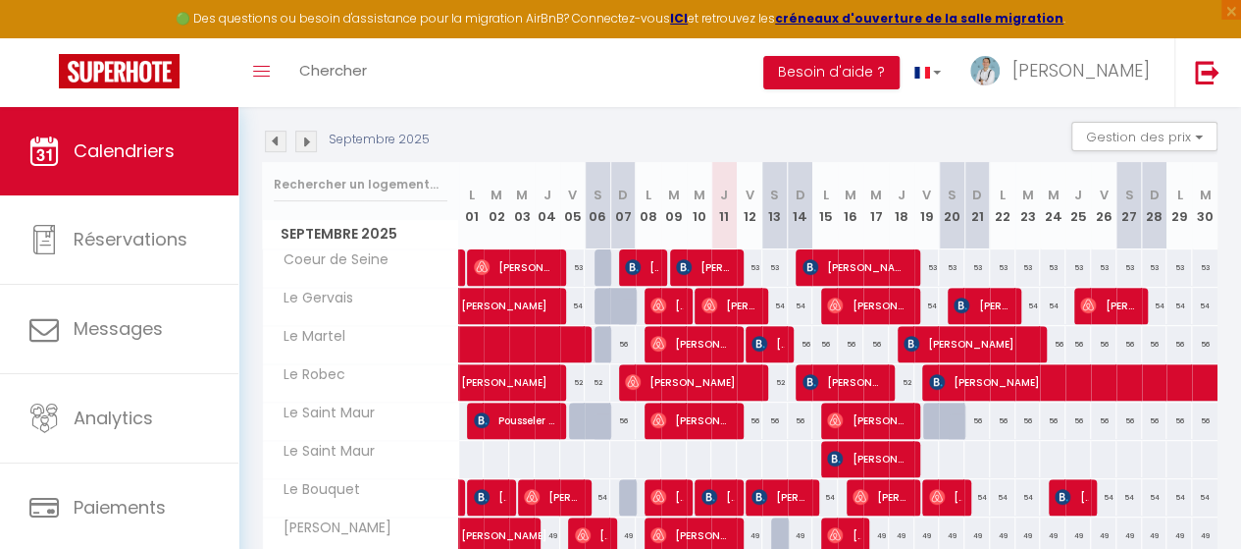
click at [775, 452] on div at bounding box center [775, 459] width 26 height 36
type input "56"
type input "Sam 13 Septembre 2025"
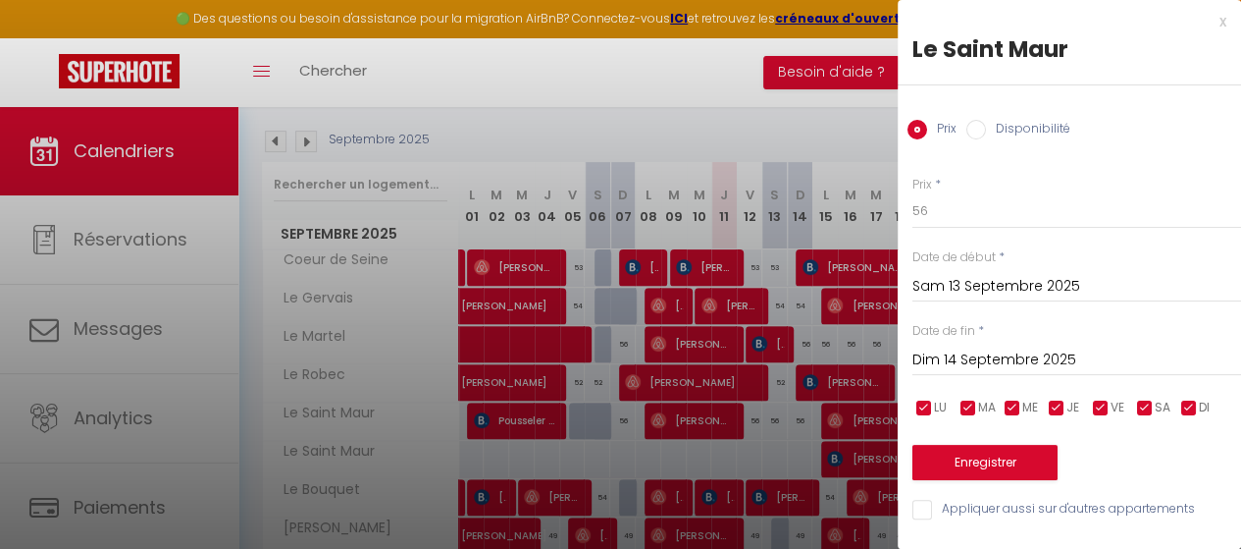
click at [1005, 351] on input "Dim 14 Septembre 2025" at bounding box center [1077, 360] width 329 height 26
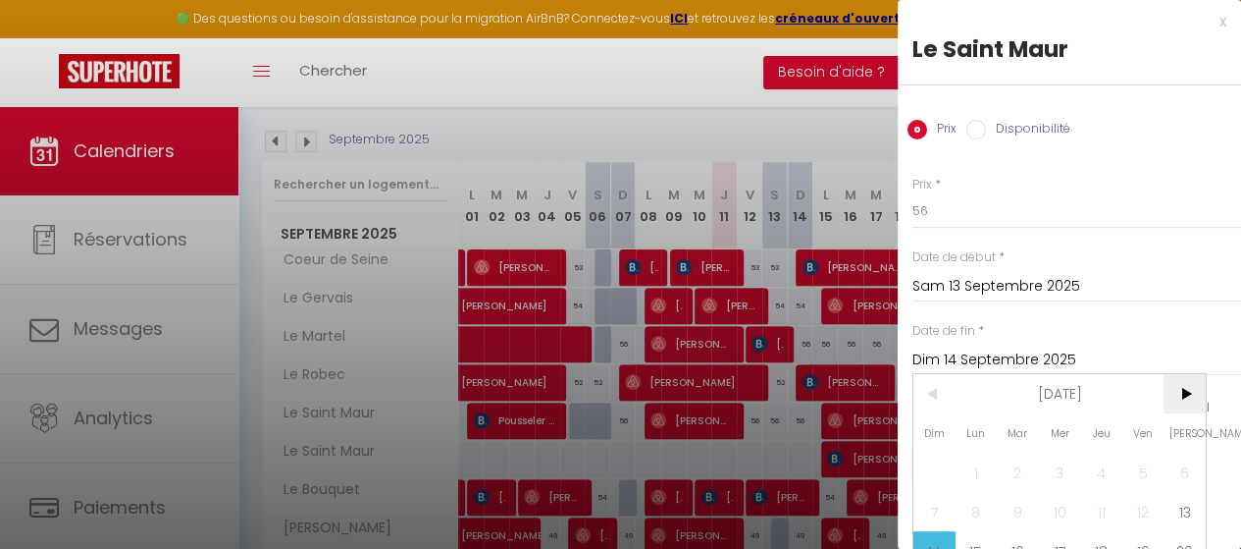
click at [1187, 387] on span ">" at bounding box center [1185, 393] width 42 height 39
click at [1066, 471] on span "1" at bounding box center [1060, 471] width 42 height 39
type input "Mer 01 Octobre 2025"
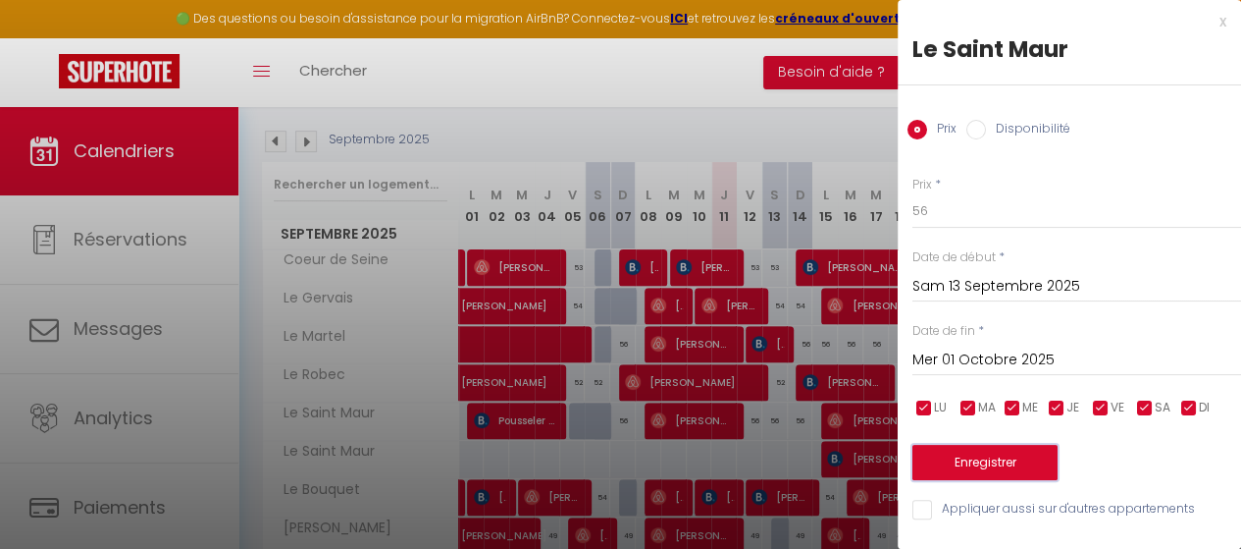
click at [997, 462] on button "Enregistrer" at bounding box center [985, 462] width 145 height 35
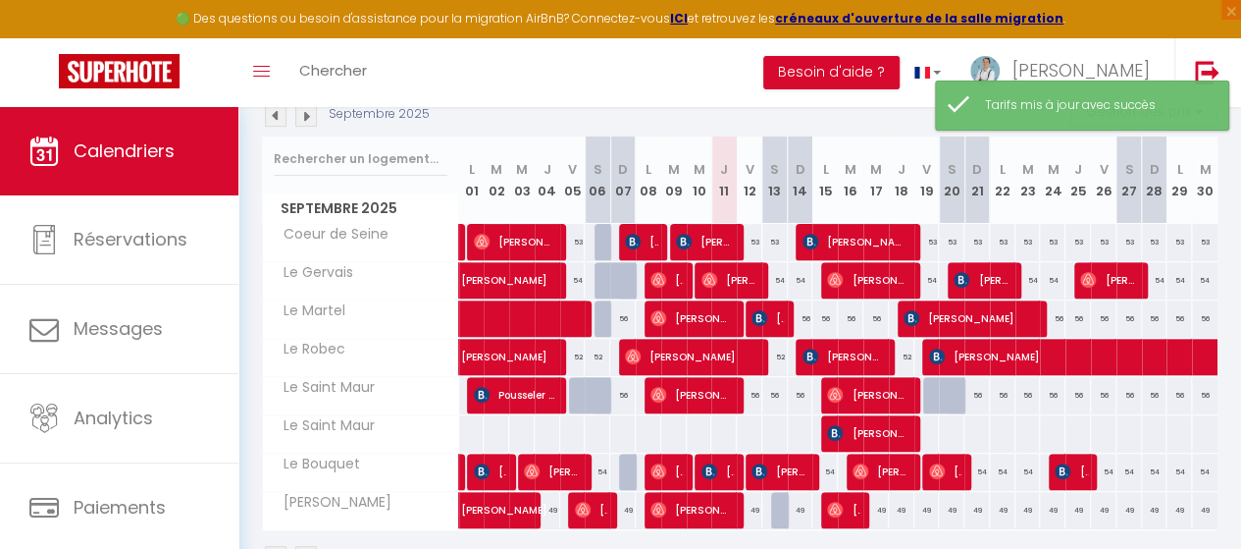
scroll to position [296, 0]
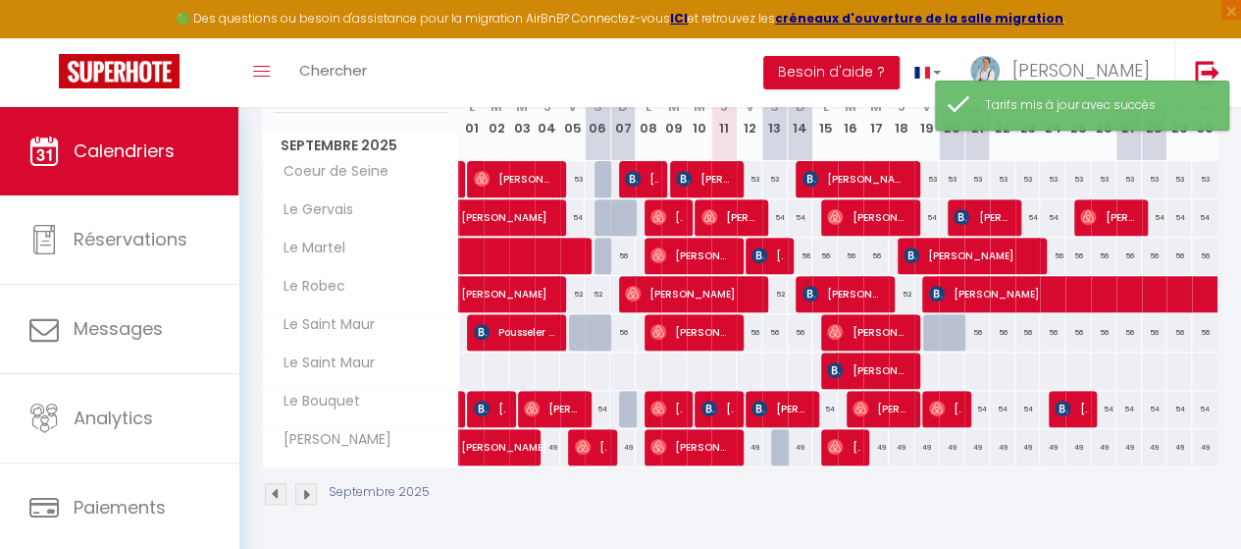
click at [745, 362] on div at bounding box center [749, 370] width 26 height 36
type input "56"
type input "Ven 12 Septembre 2025"
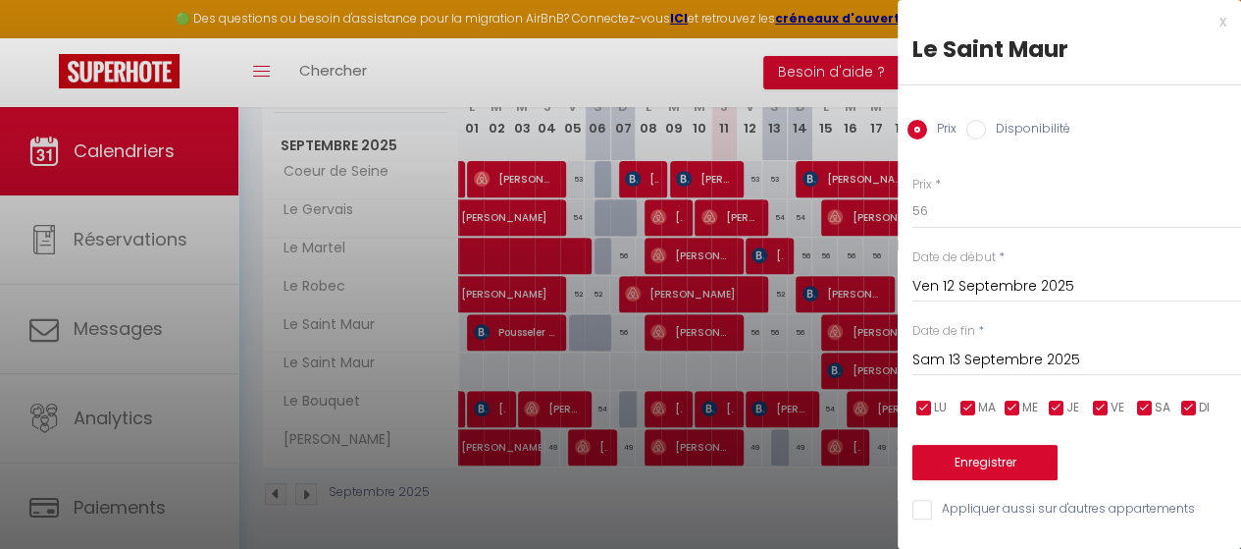
click at [997, 360] on input "Sam 13 Septembre 2025" at bounding box center [1077, 360] width 329 height 26
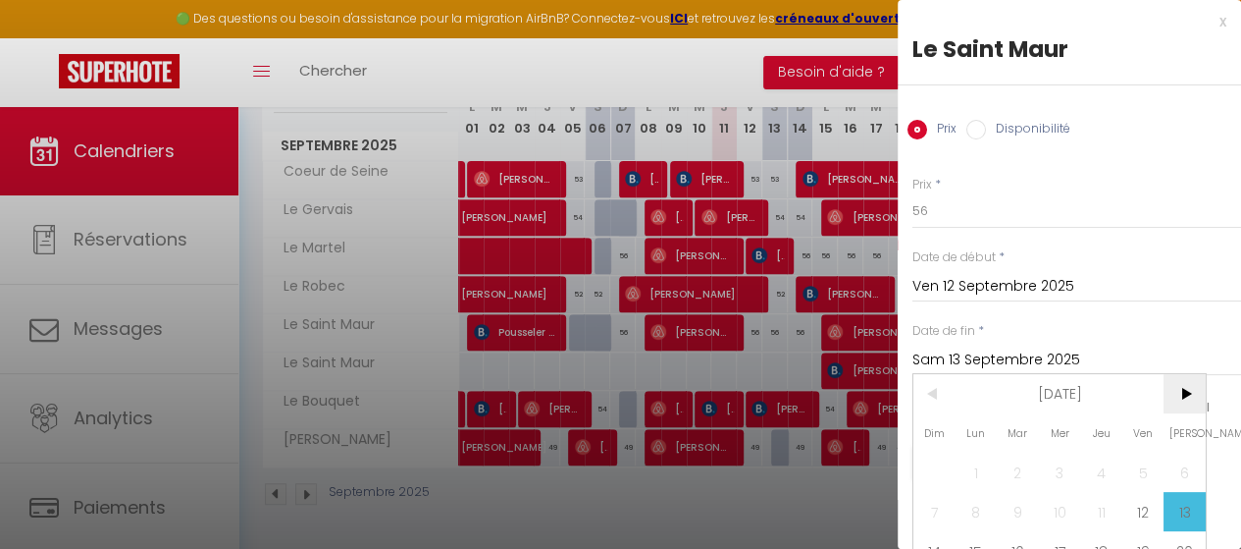
click at [1201, 397] on span ">" at bounding box center [1185, 393] width 42 height 39
click at [1065, 474] on span "1" at bounding box center [1060, 471] width 42 height 39
type input "Mer 01 Octobre 2025"
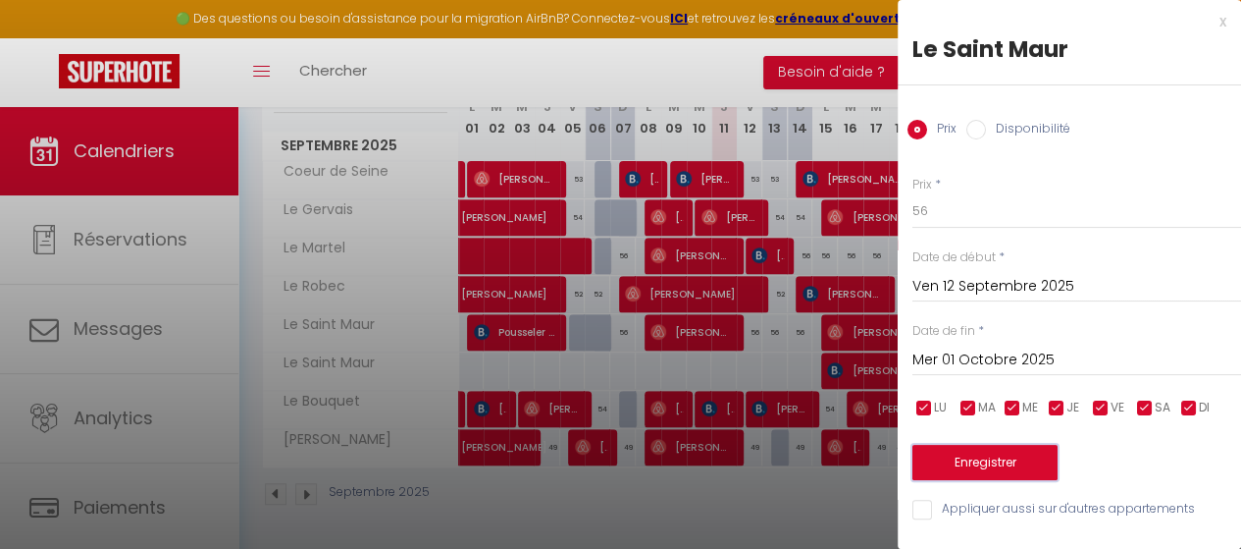
click at [972, 458] on button "Enregistrer" at bounding box center [985, 462] width 145 height 35
